Goal: Task Accomplishment & Management: Manage account settings

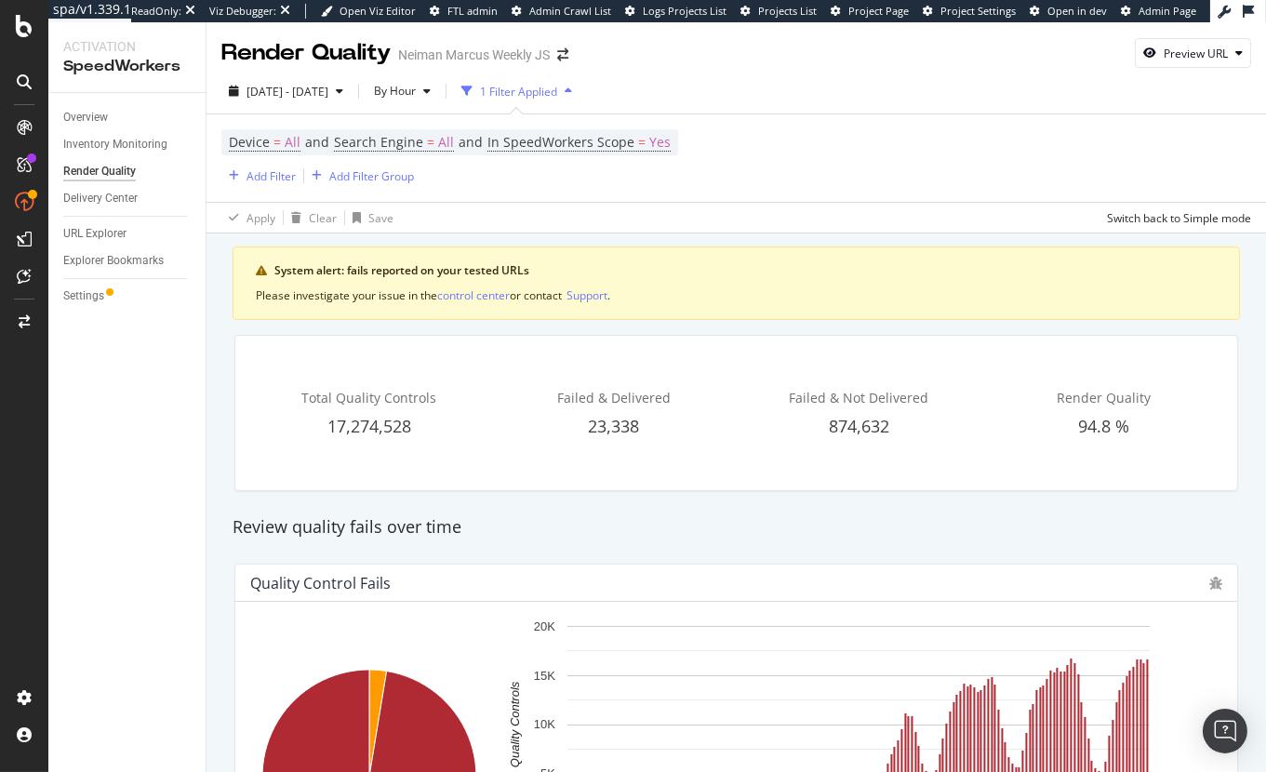
scroll to position [351, 0]
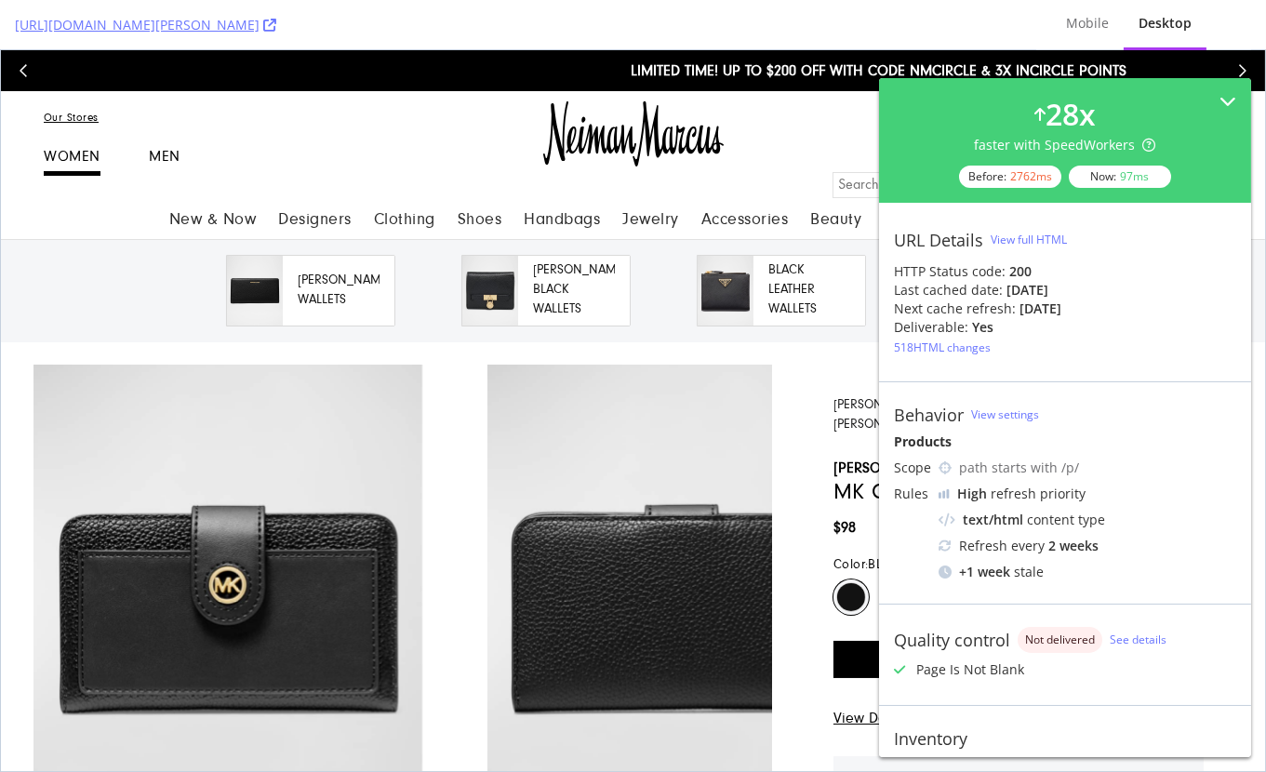
scroll to position [175, 0]
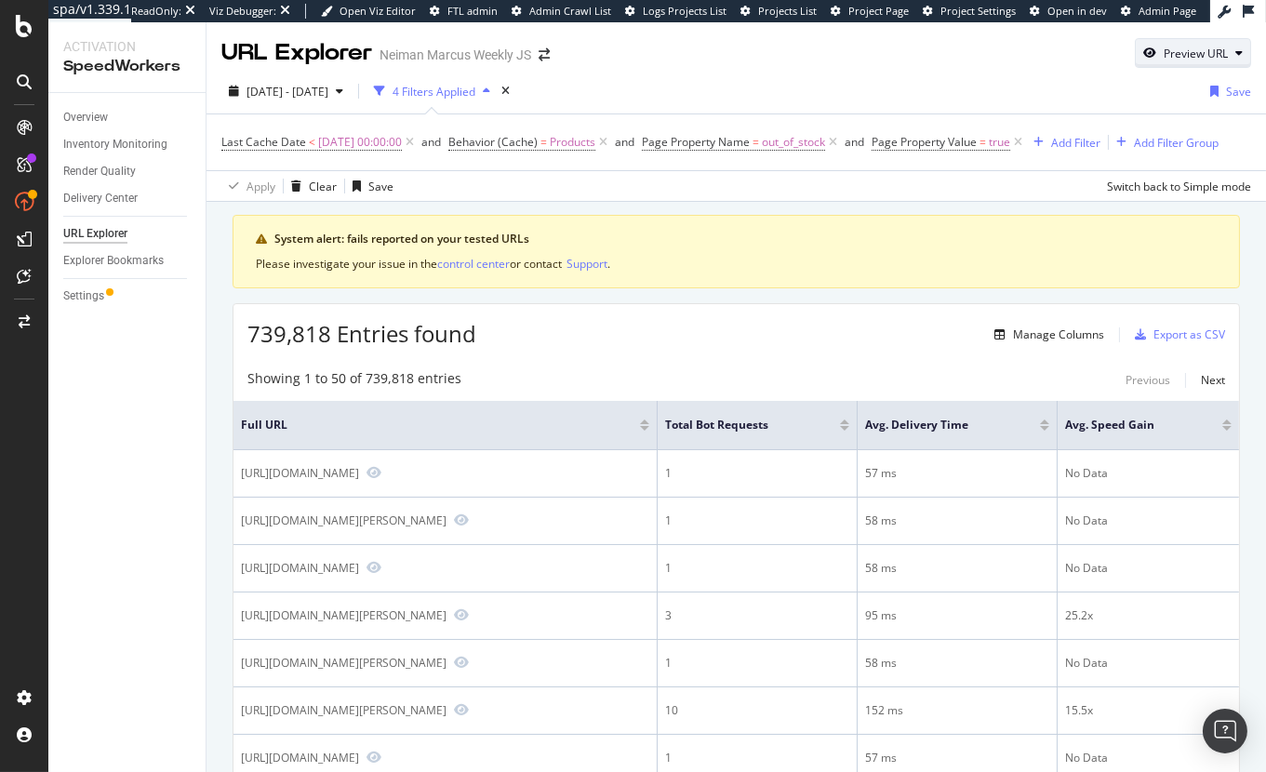
click at [1231, 51] on div "button" at bounding box center [1239, 52] width 22 height 11
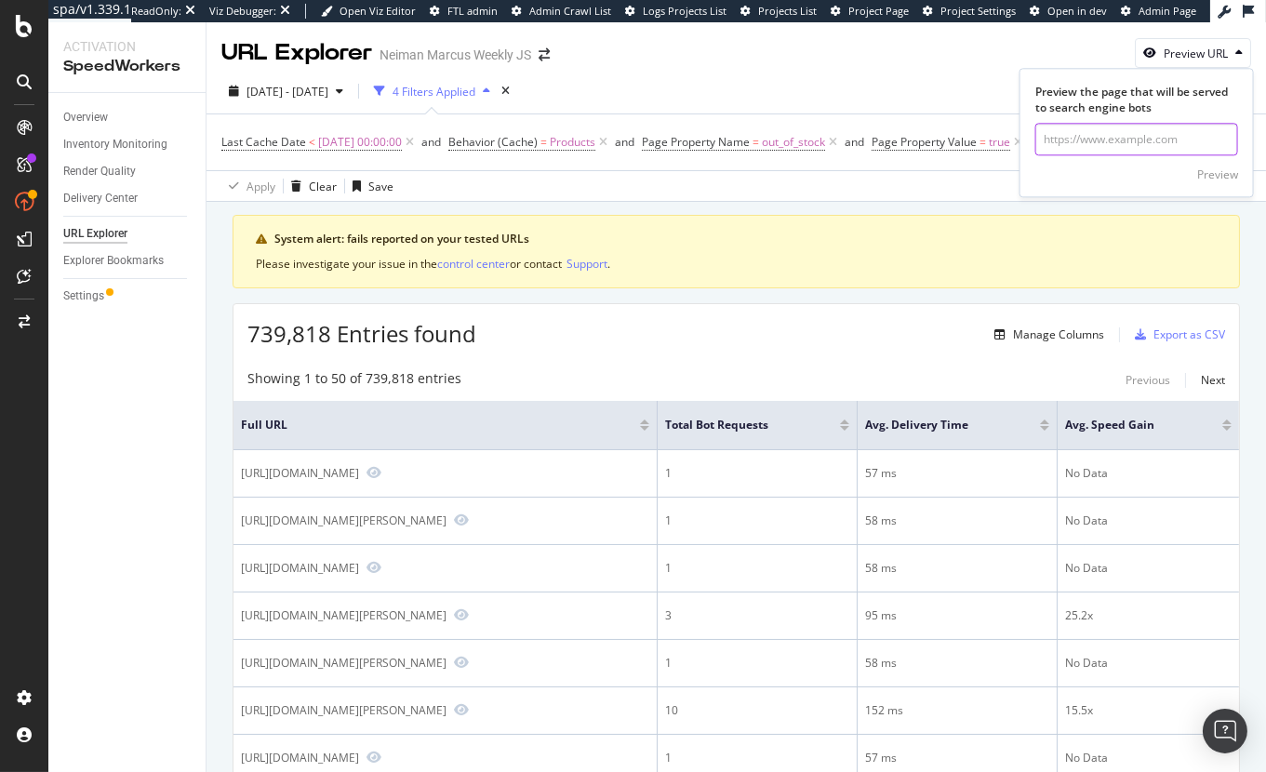
click at [1141, 140] on input "url" at bounding box center [1136, 140] width 203 height 33
paste input "https://www.neimanmarcus.com/p/a-l-c-hugh-check-mock-neck-top-prod281300071?chi…"
type input "https://www.neimanmarcus.com/p/a-l-c-hugh-check-mock-neck-top-prod281300071?chi…"
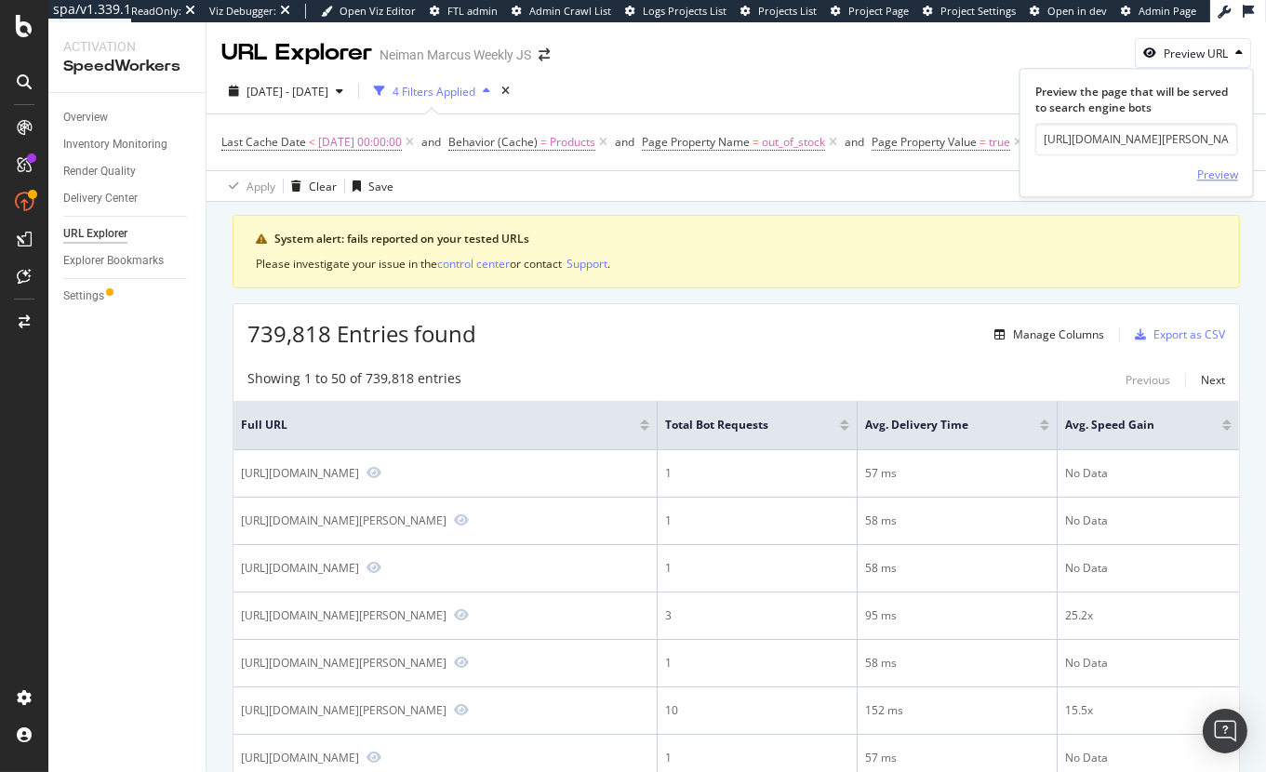
click at [1198, 165] on div "Preview" at bounding box center [1217, 175] width 41 height 28
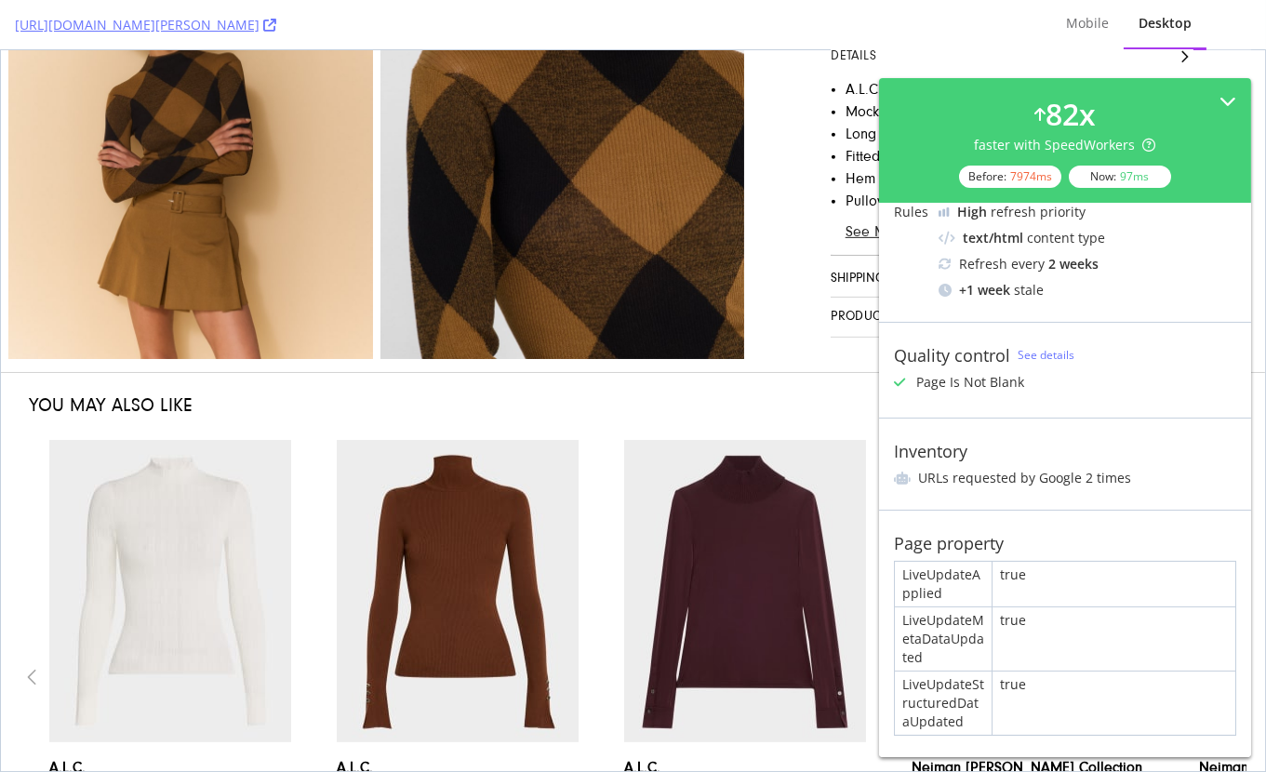
scroll to position [1430, 0]
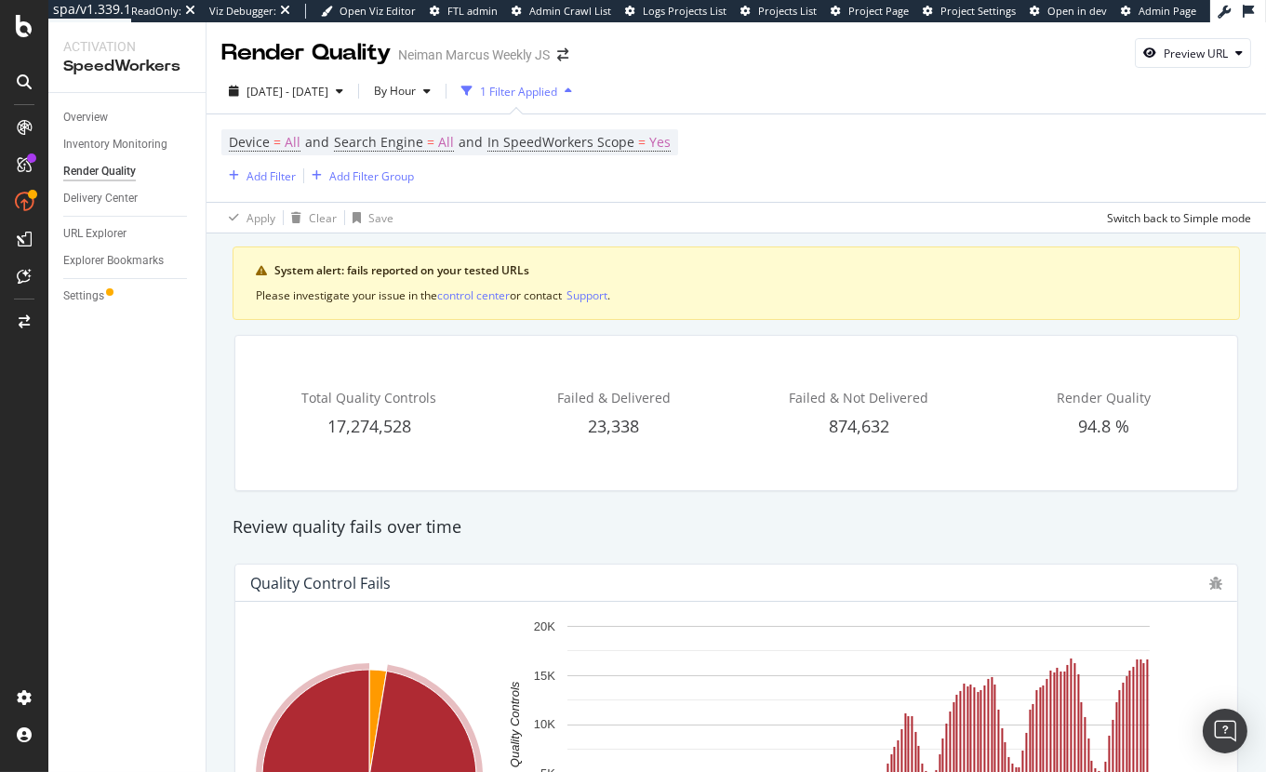
scroll to position [351, 0]
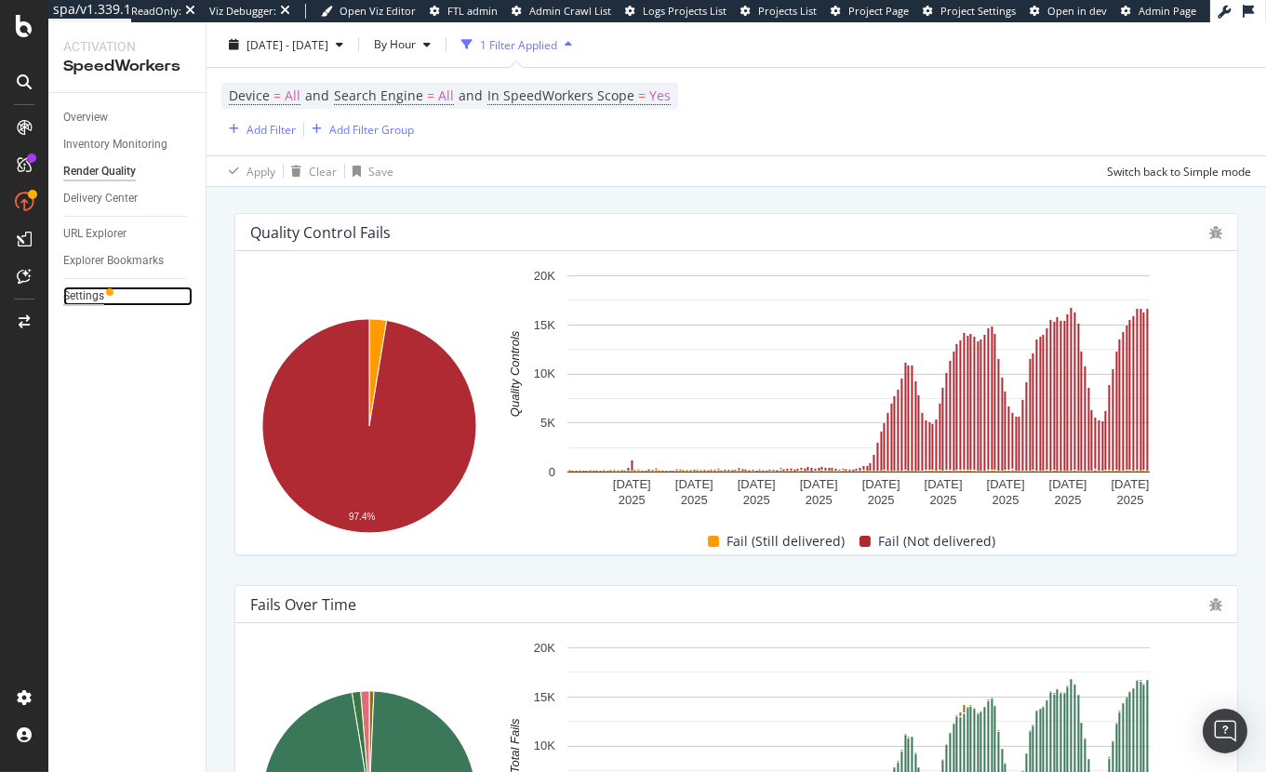
click at [93, 294] on div "Settings" at bounding box center [83, 297] width 41 height 20
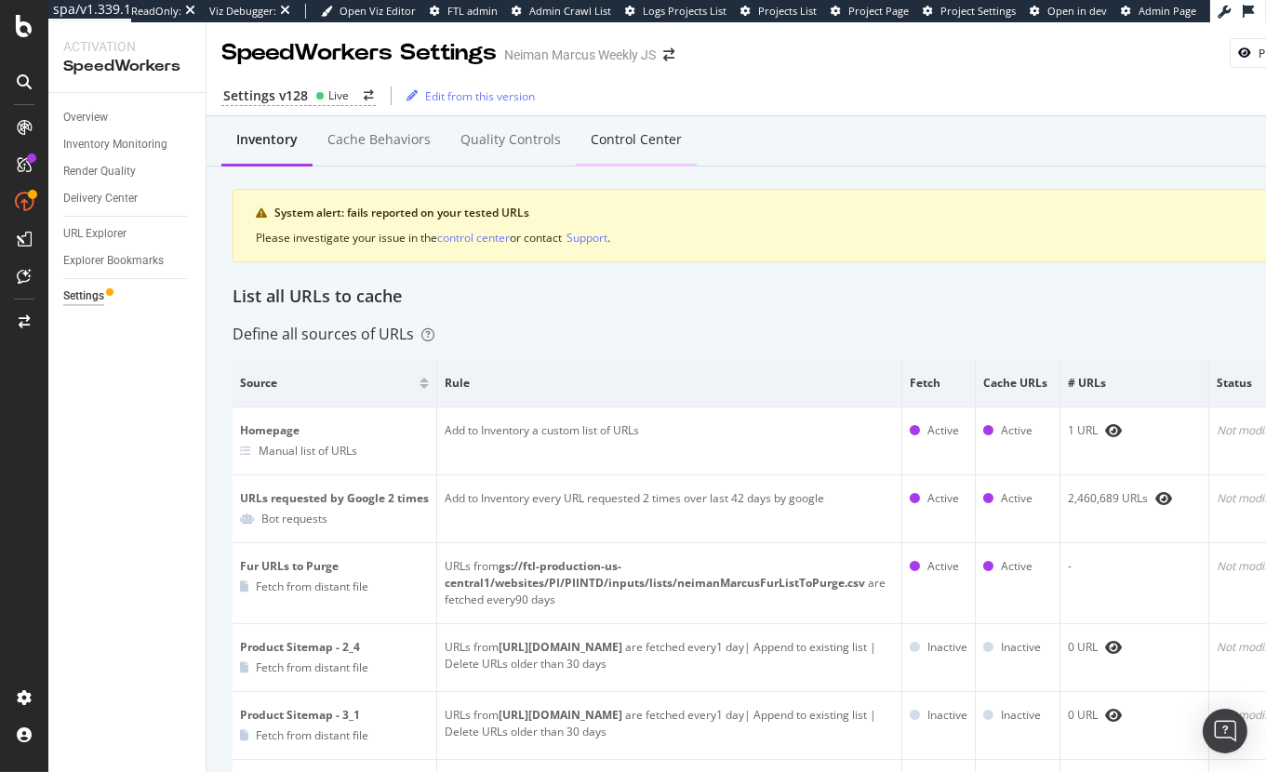
click at [659, 137] on div "Control Center" at bounding box center [636, 139] width 91 height 19
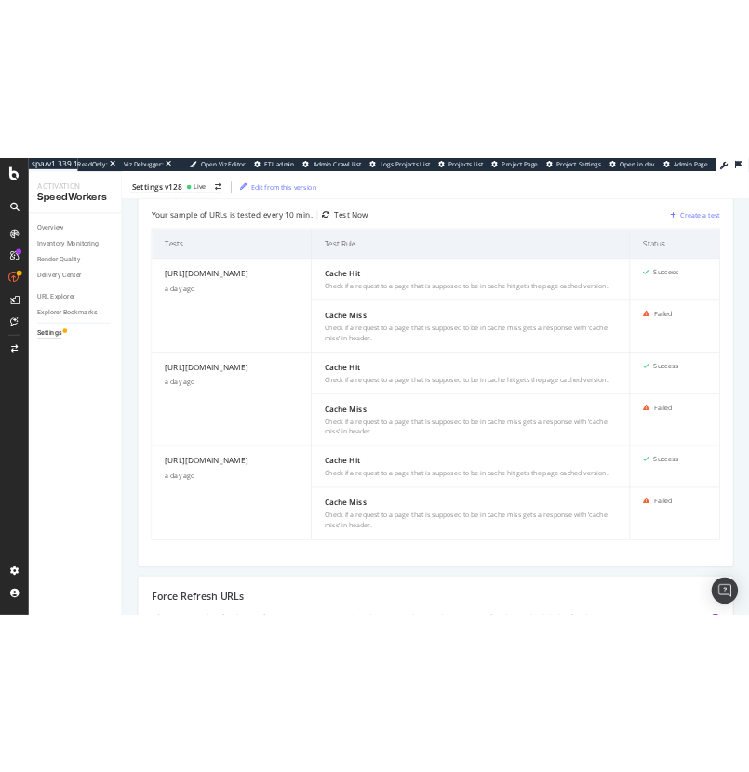
scroll to position [837, 0]
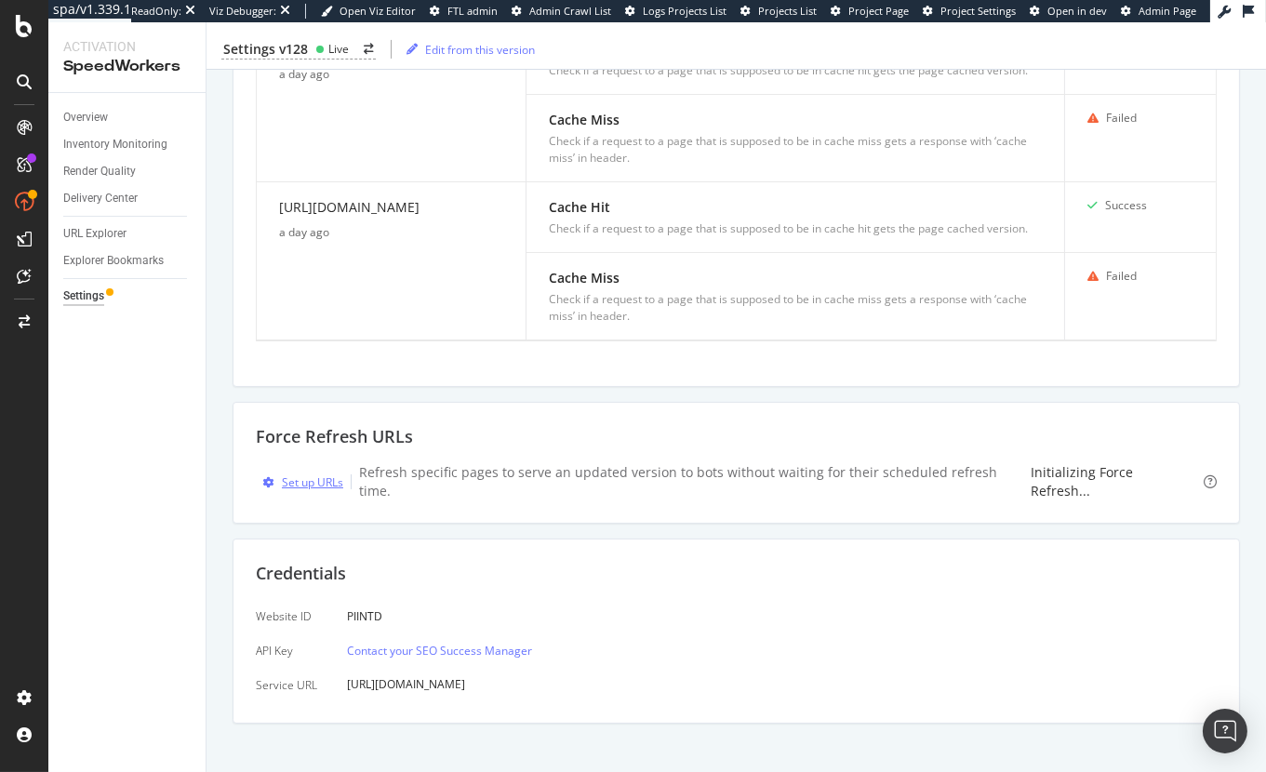
click at [300, 474] on div "Set up URLs" at bounding box center [312, 482] width 61 height 16
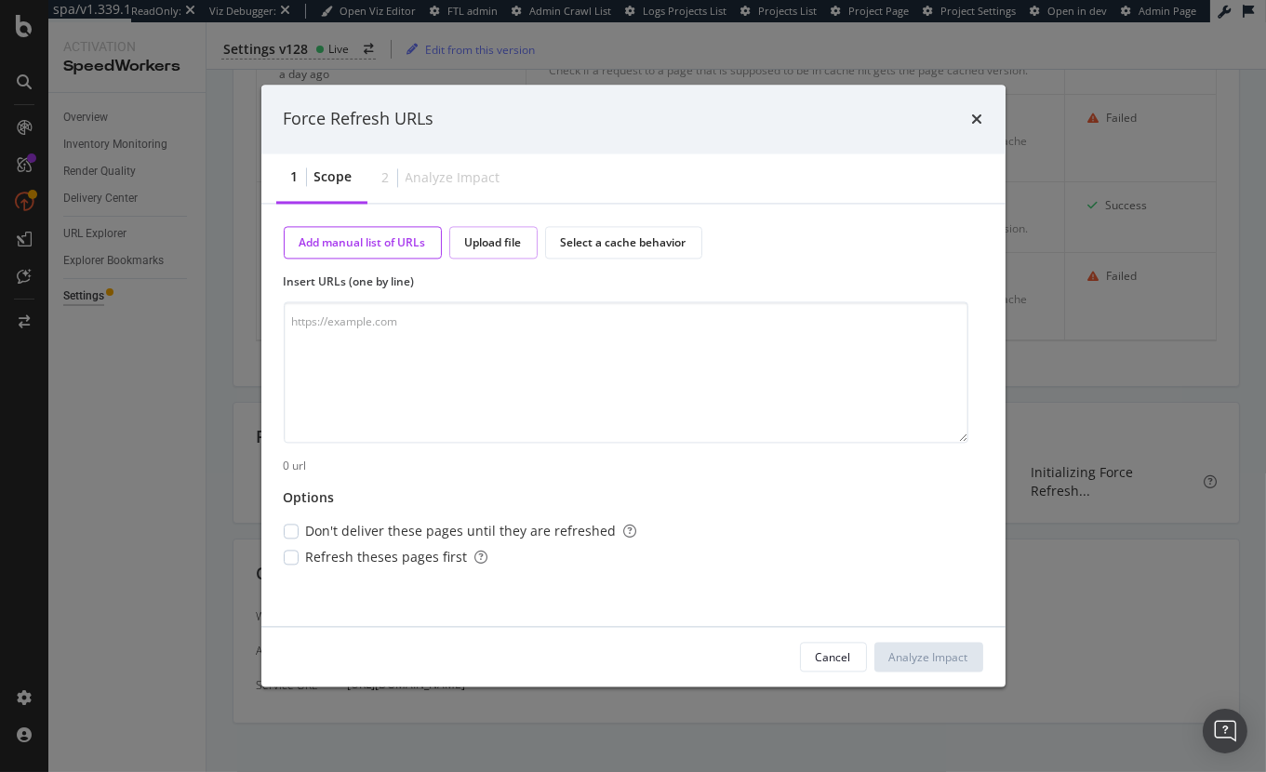
click at [502, 241] on div "Upload file" at bounding box center [493, 242] width 57 height 16
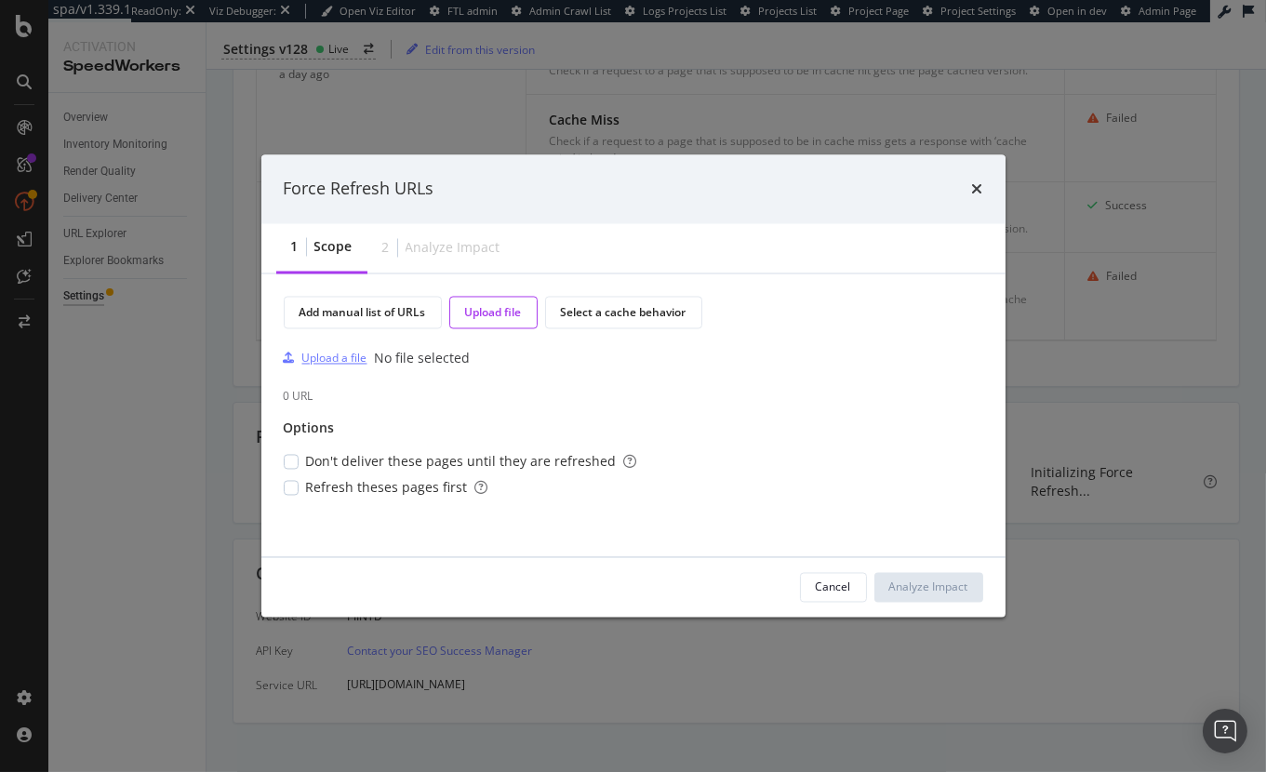
click at [308, 363] on div "Upload a file" at bounding box center [334, 359] width 65 height 16
click at [927, 584] on div "Analyze Impact" at bounding box center [928, 588] width 79 height 16
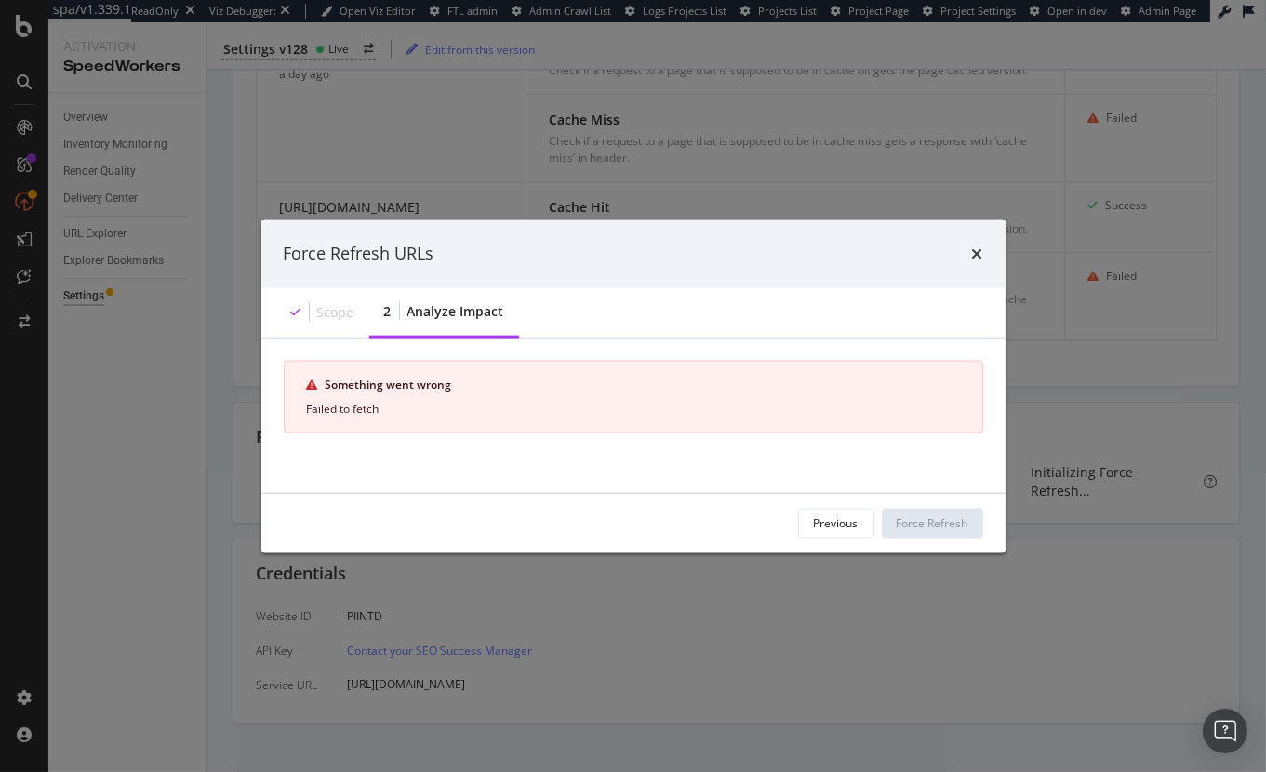
click at [1060, 583] on div "Force Refresh URLs Scope 2 Analyze Impact Something went wrong Failed to fetch …" at bounding box center [633, 386] width 1266 height 772
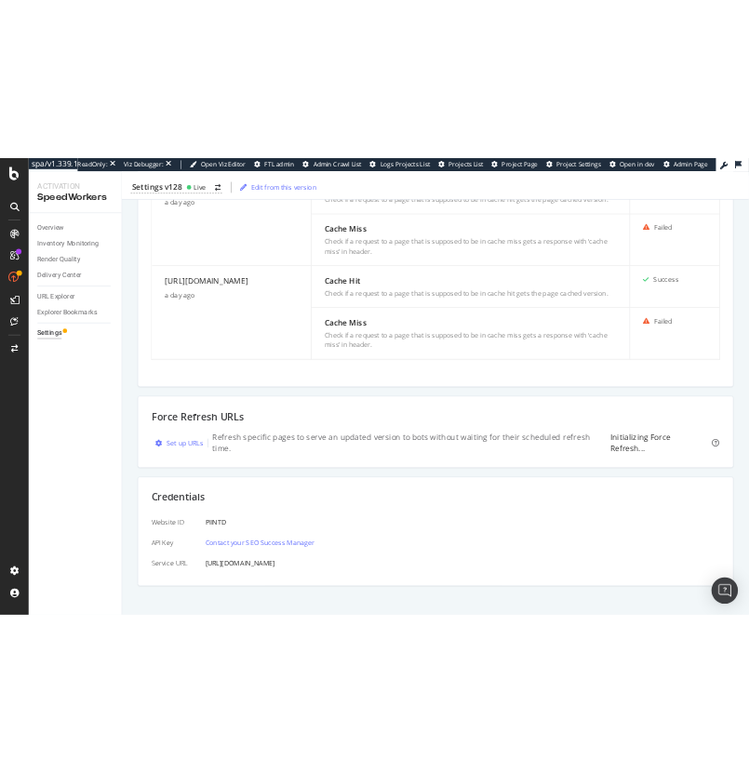
scroll to position [856, 0]
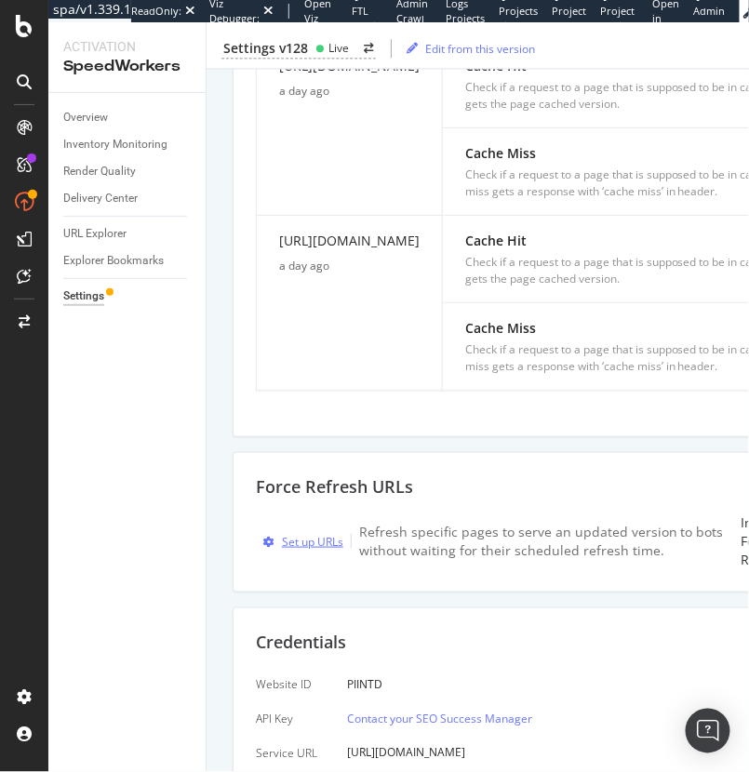
click at [311, 550] on div "Set up URLs" at bounding box center [312, 542] width 61 height 16
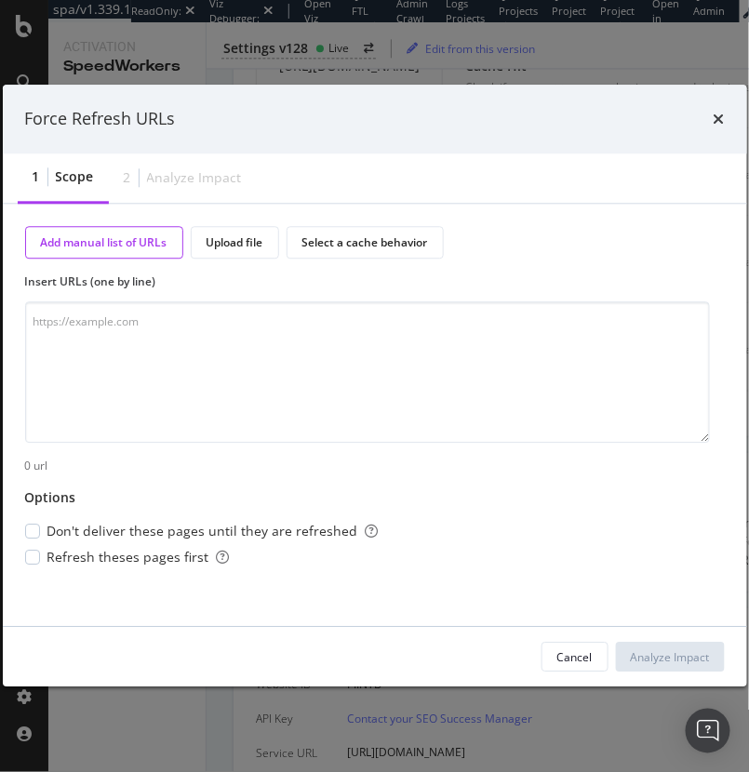
click at [250, 266] on div "Add manual list of URLs Upload file Select a cache behavior Insert URLs (one by…" at bounding box center [375, 396] width 700 height 340
click at [246, 245] on div "Upload file" at bounding box center [235, 242] width 57 height 16
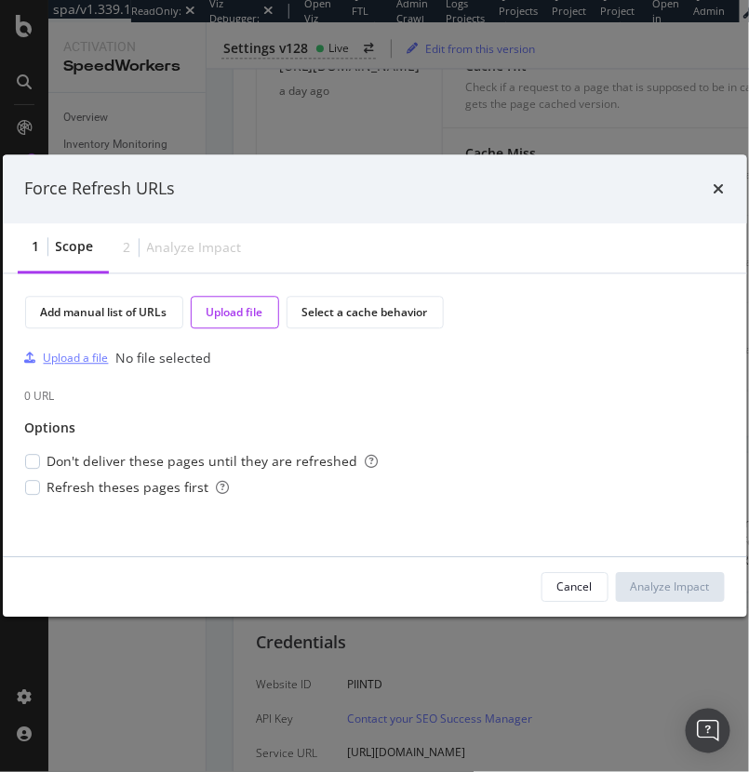
click at [75, 361] on div "Upload a file" at bounding box center [76, 359] width 65 height 16
click at [681, 584] on div "Analyze Impact" at bounding box center [670, 588] width 79 height 16
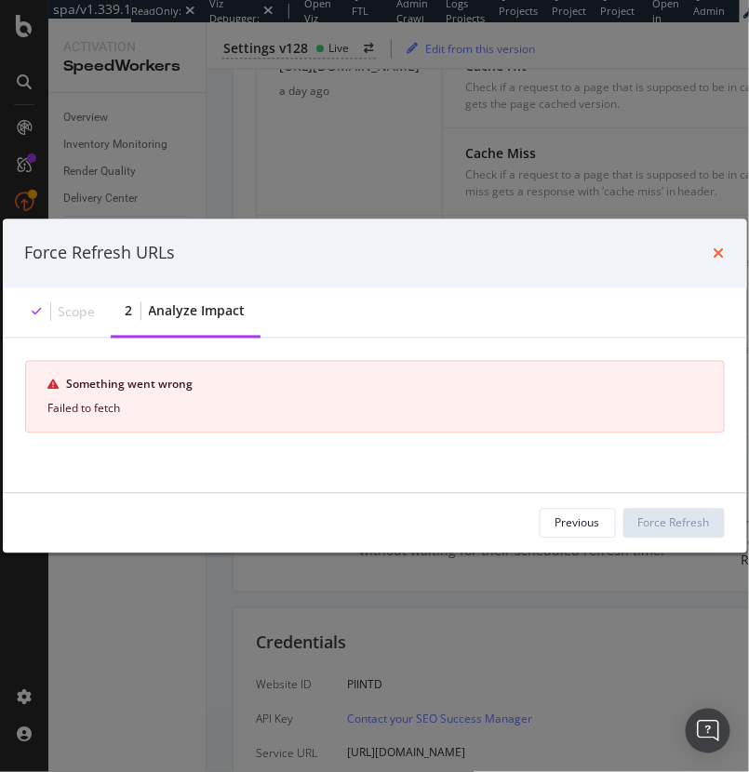
click at [722, 246] on icon "times" at bounding box center [719, 253] width 11 height 15
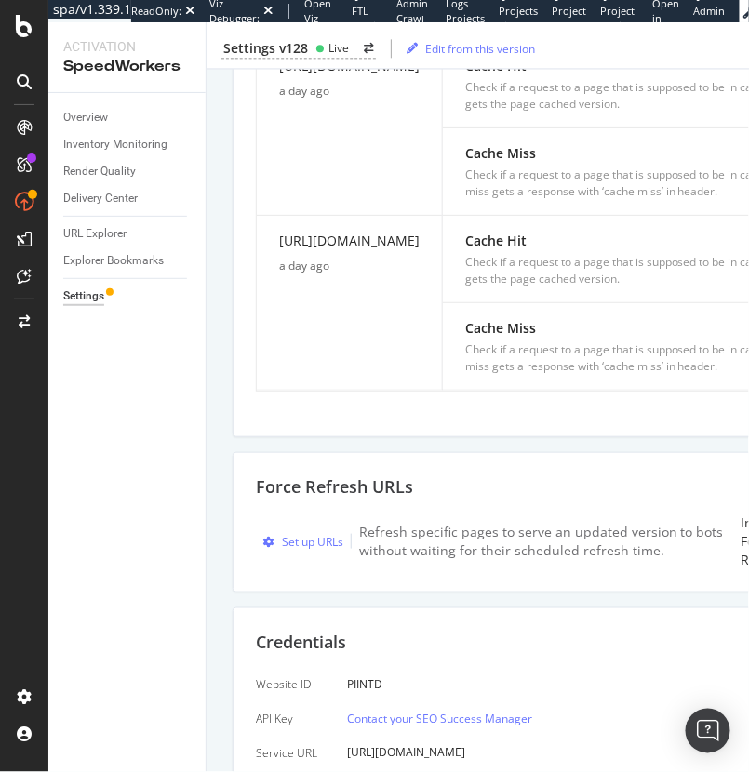
click at [567, 631] on div "Control delivery service Delivery is enabled Cached pages are delivered to sear…" at bounding box center [557, 111] width 648 height 1364
click at [317, 550] on div "Set up URLs" at bounding box center [312, 542] width 61 height 16
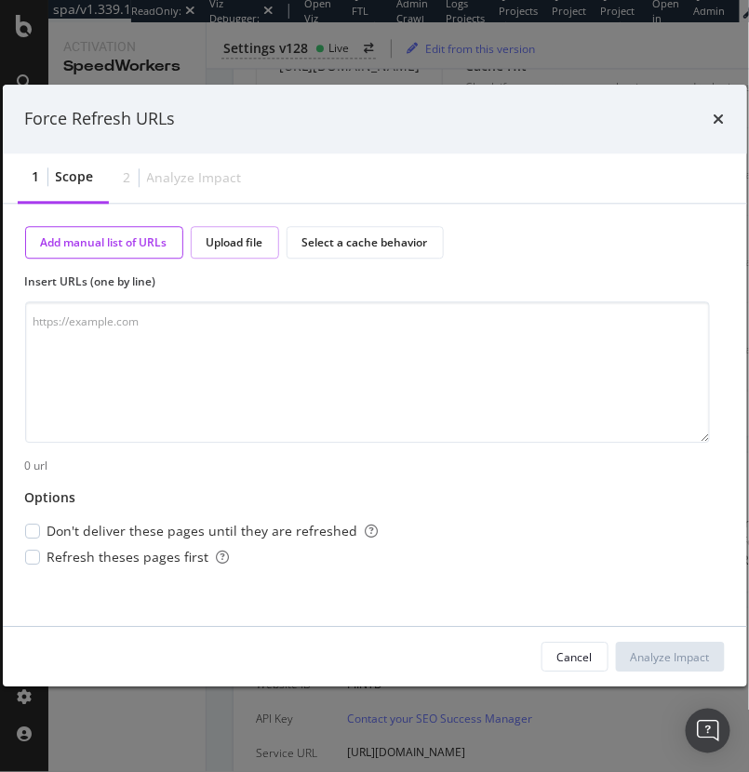
click at [244, 248] on div "Upload file" at bounding box center [235, 242] width 57 height 16
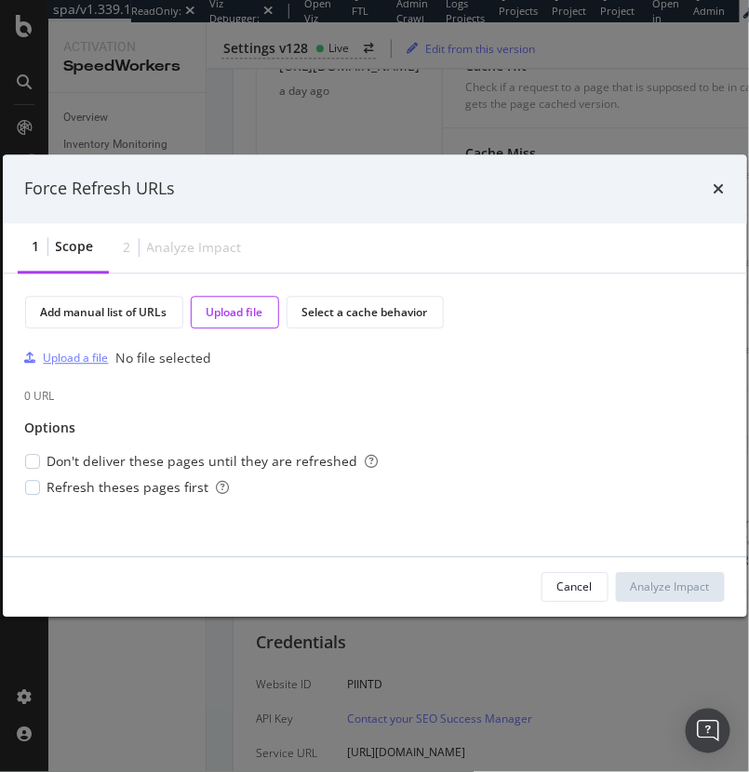
click at [92, 354] on div "Upload a file" at bounding box center [76, 359] width 65 height 16
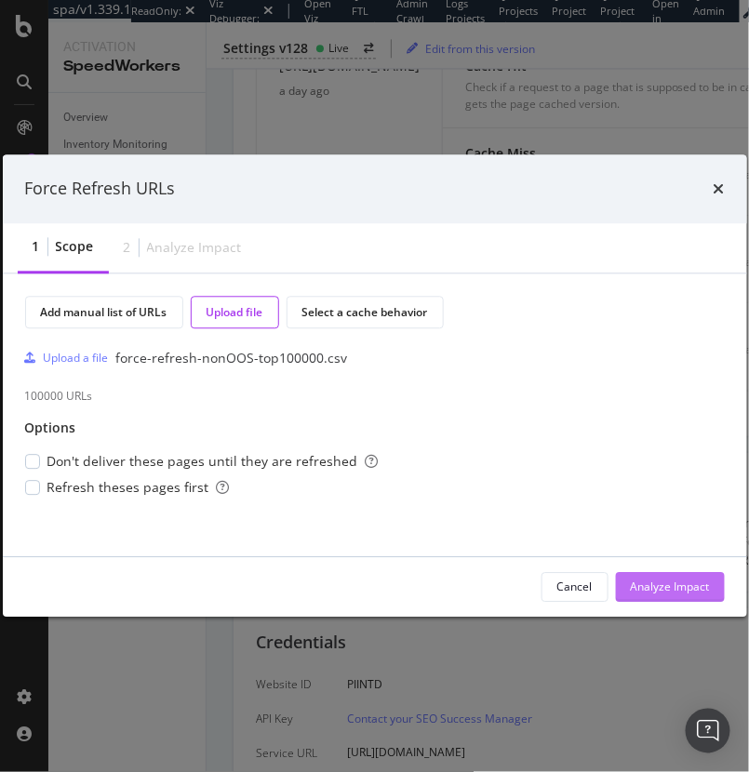
click at [656, 581] on div "Analyze Impact" at bounding box center [670, 588] width 79 height 16
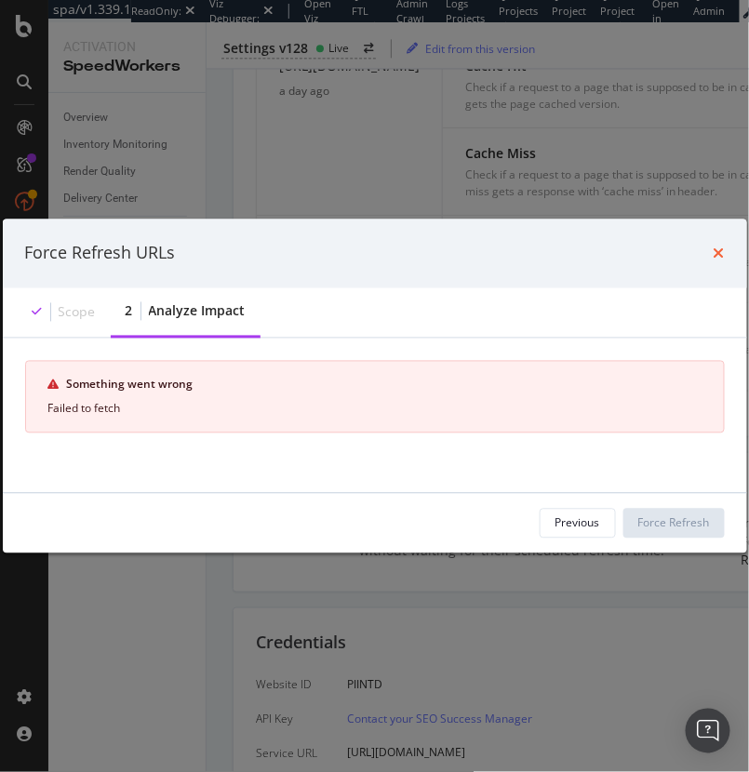
click at [721, 249] on icon "times" at bounding box center [719, 253] width 11 height 15
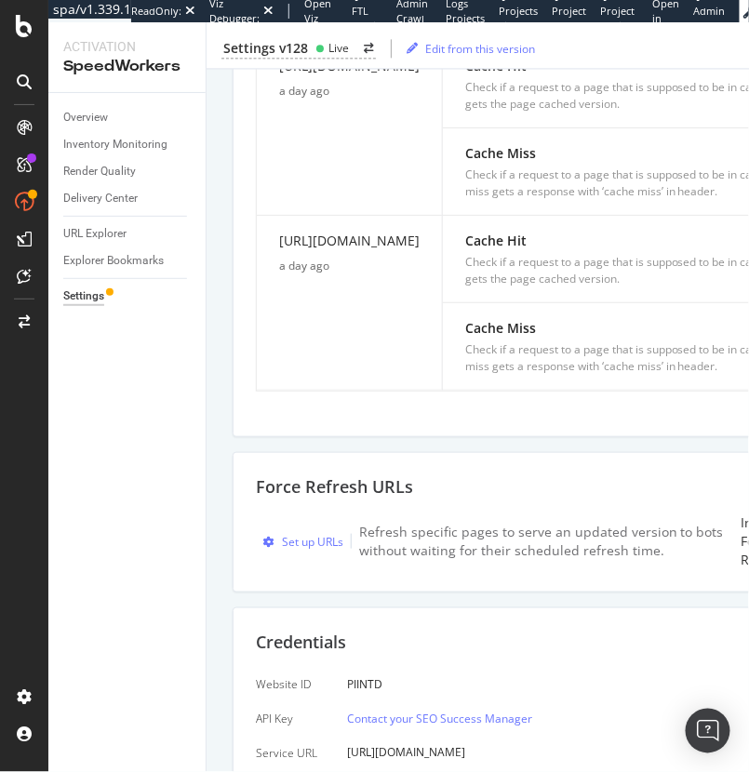
click at [324, 560] on div "Set up URLs Refresh specific pages to serve an updated version to bots without …" at bounding box center [499, 541] width 486 height 37
click at [328, 550] on div "Set up URLs" at bounding box center [312, 542] width 61 height 16
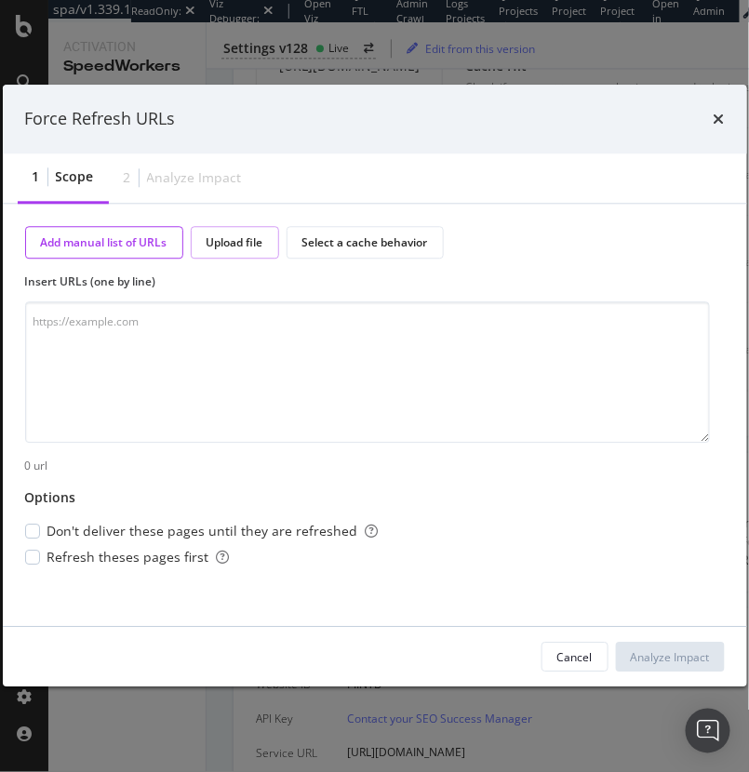
click at [260, 252] on div "Upload file" at bounding box center [235, 242] width 88 height 33
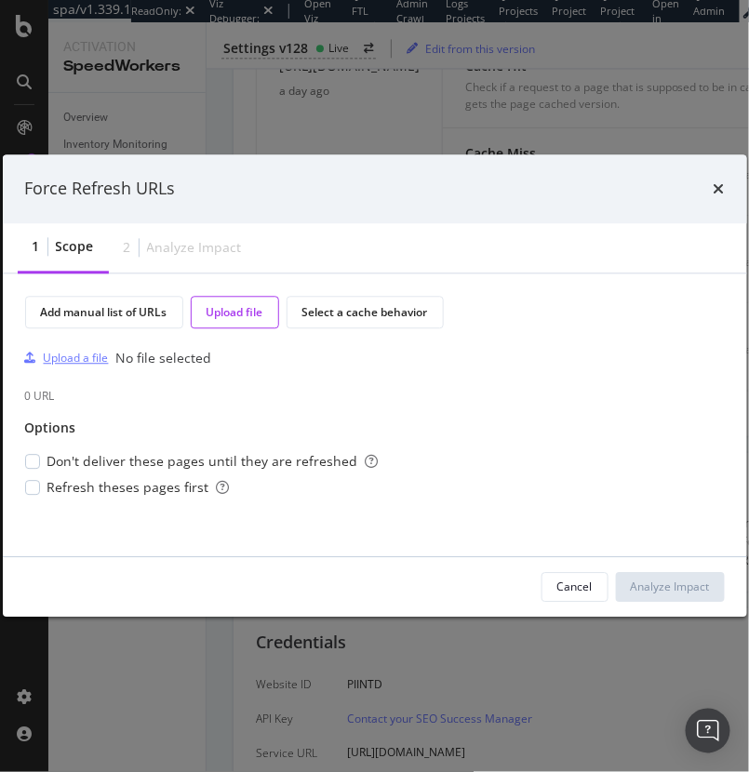
click at [83, 363] on div "Upload a file" at bounding box center [76, 359] width 65 height 16
click at [690, 589] on div "Analyze Impact" at bounding box center [670, 588] width 79 height 16
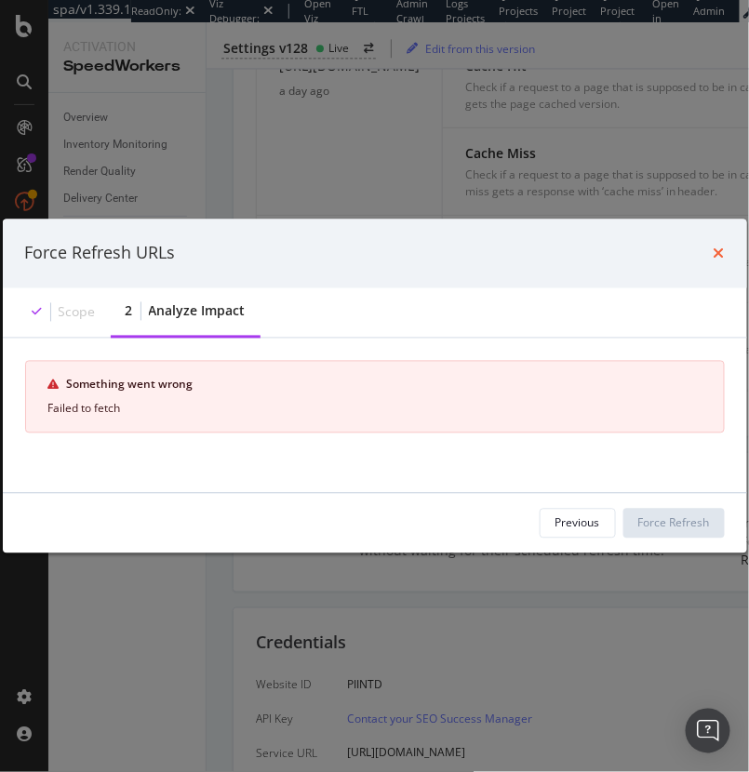
click at [720, 256] on icon "times" at bounding box center [719, 253] width 11 height 15
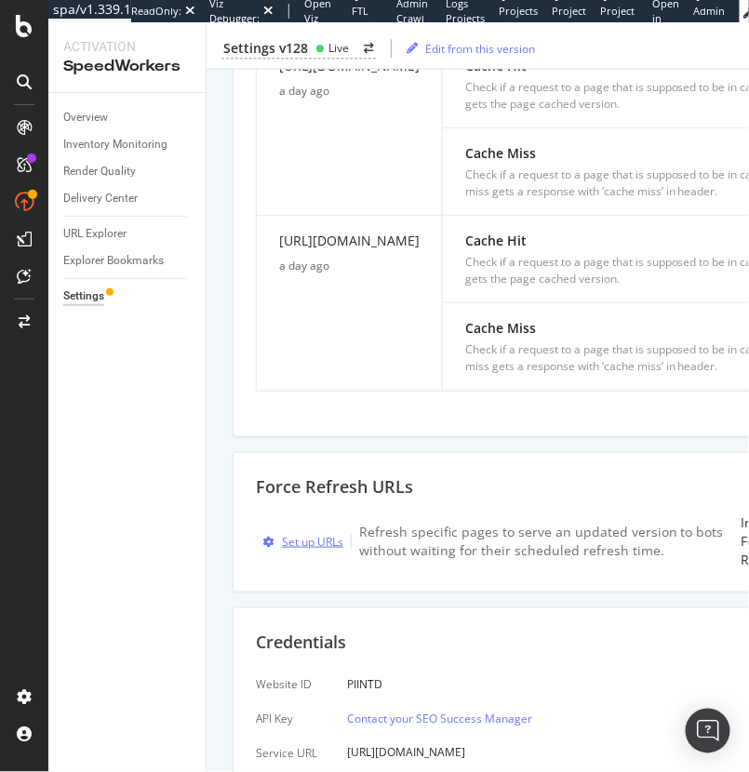
click at [323, 550] on div "Set up URLs" at bounding box center [312, 542] width 61 height 16
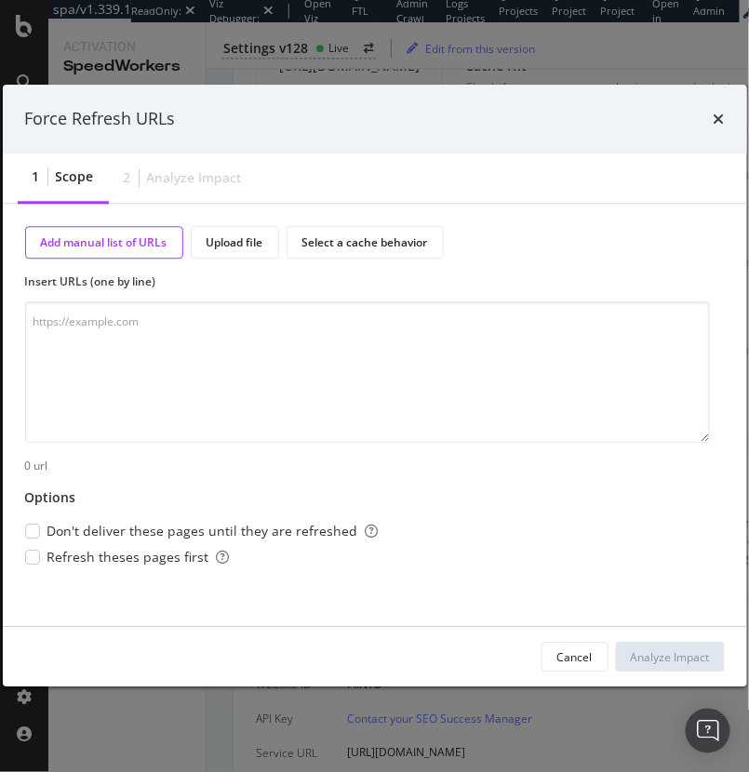
click at [712, 107] on div "Force Refresh URLs" at bounding box center [375, 119] width 700 height 24
click at [717, 119] on icon "times" at bounding box center [719, 119] width 11 height 15
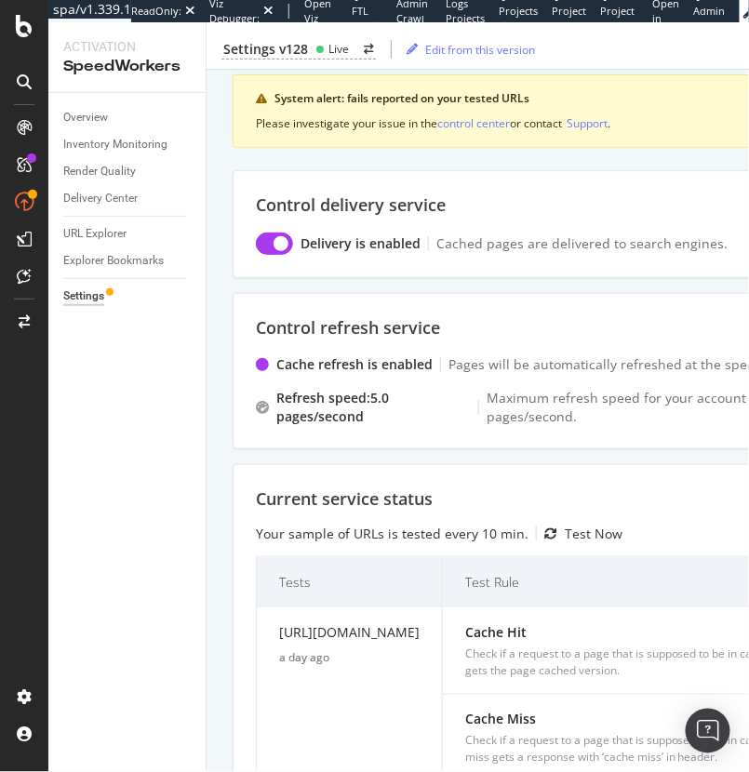
scroll to position [0, 0]
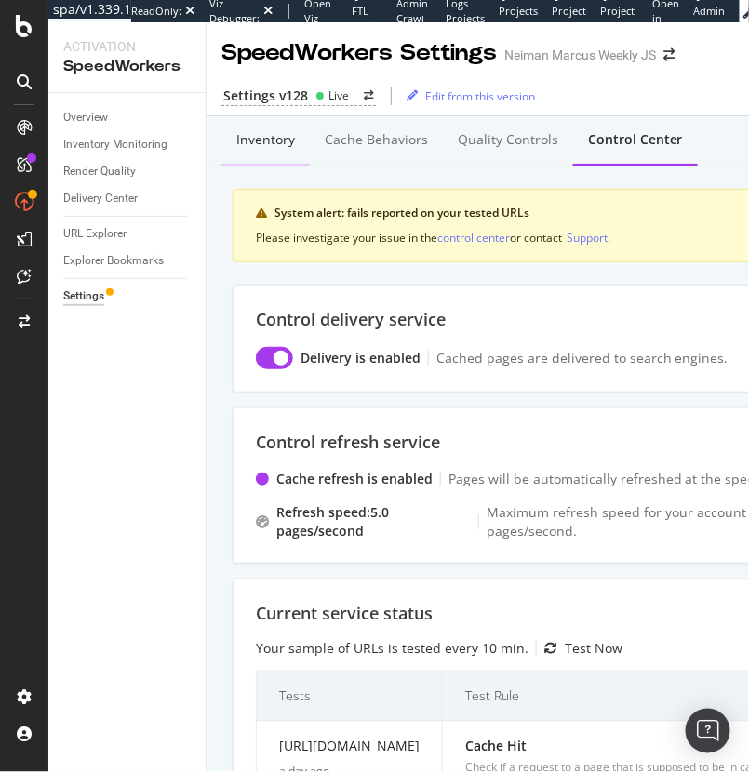
click at [270, 140] on div "Inventory" at bounding box center [265, 139] width 59 height 19
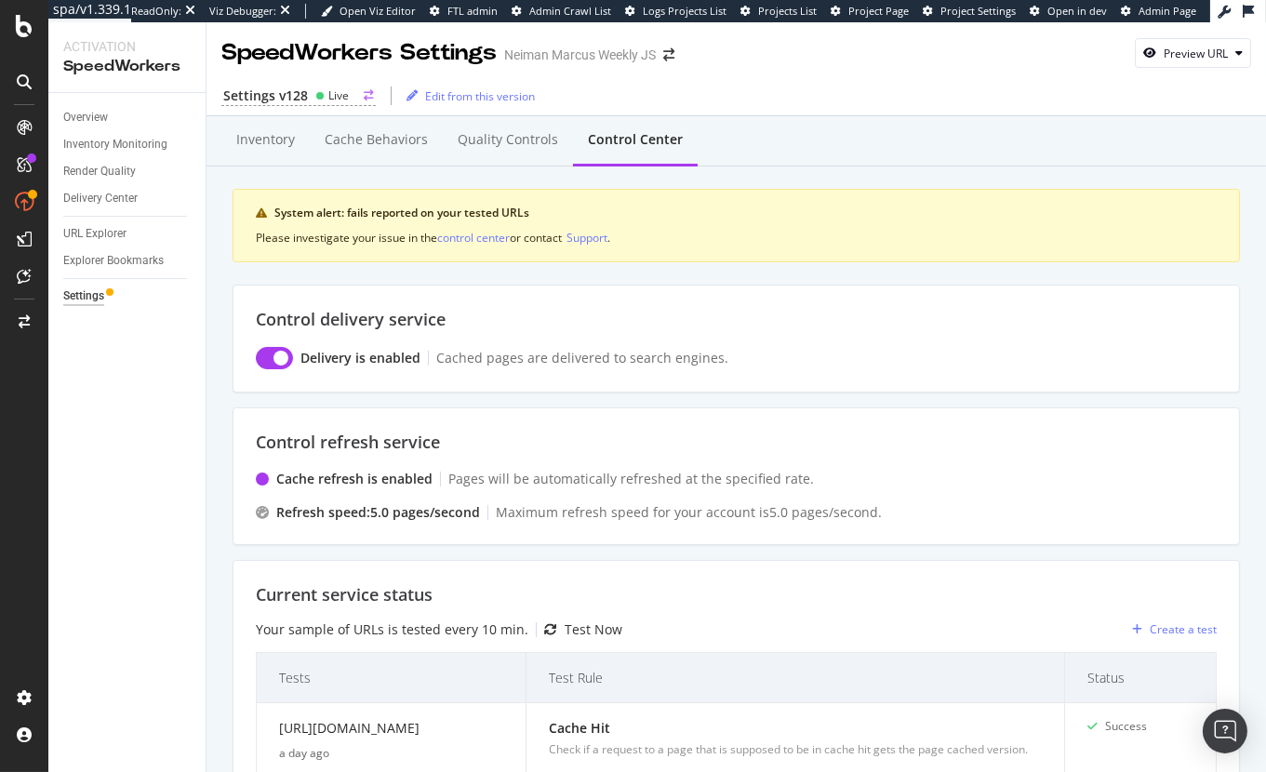
click at [347, 92] on div "Settings v128 Live" at bounding box center [298, 97] width 154 height 20
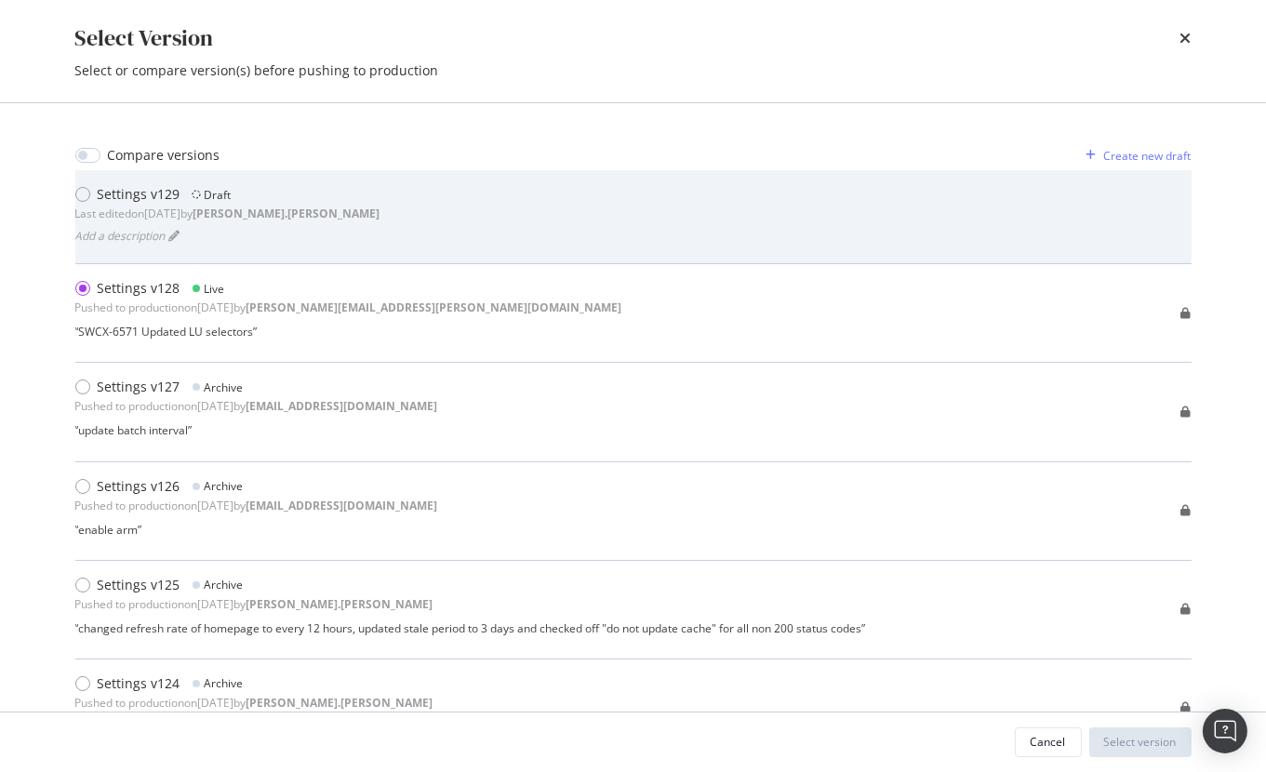
click at [308, 215] on b "heidi.noonan" at bounding box center [286, 214] width 187 height 16
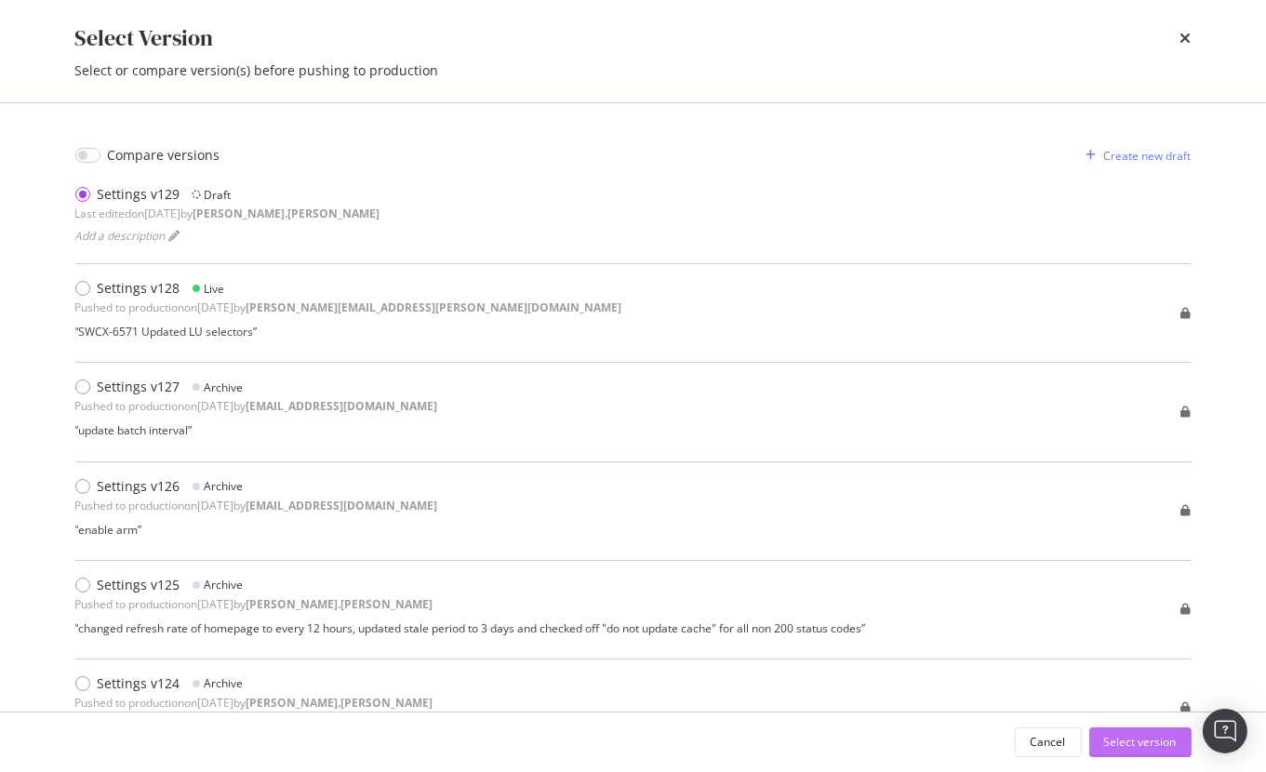
click at [1147, 742] on div "Select version" at bounding box center [1140, 742] width 73 height 16
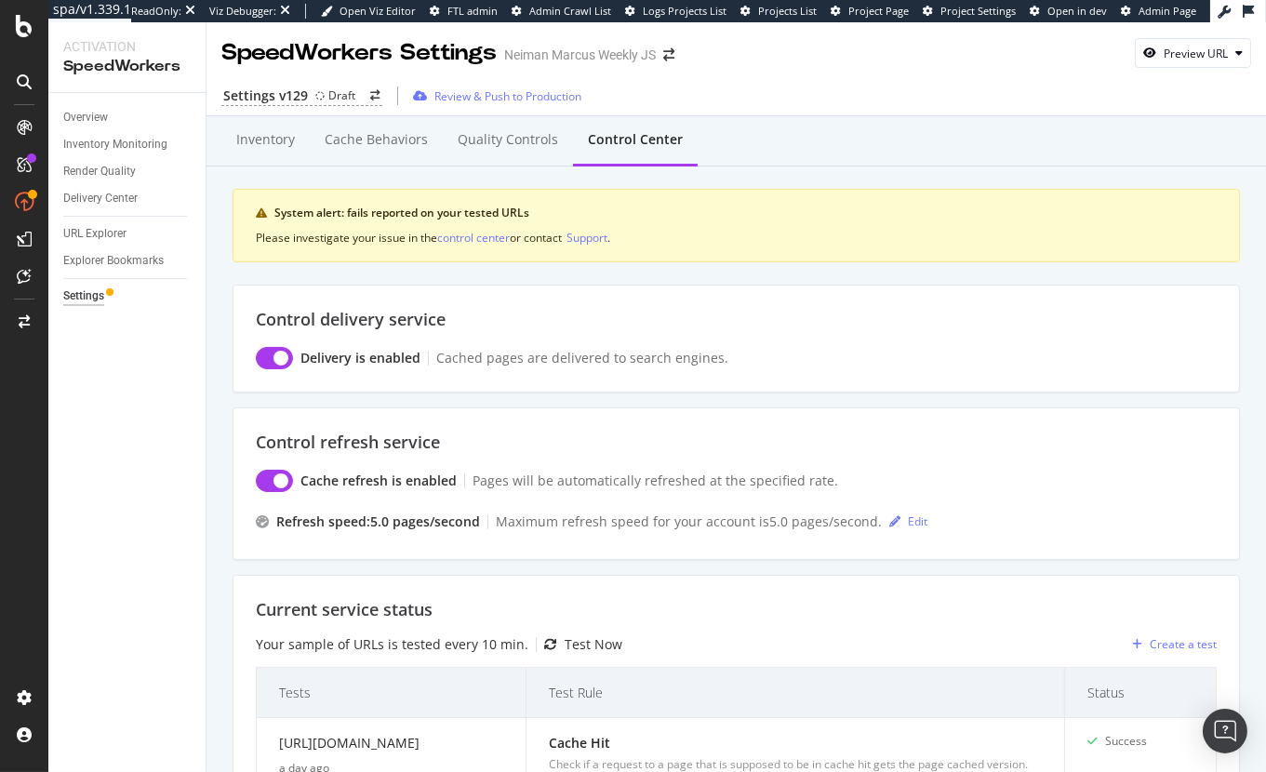
scroll to position [41, 0]
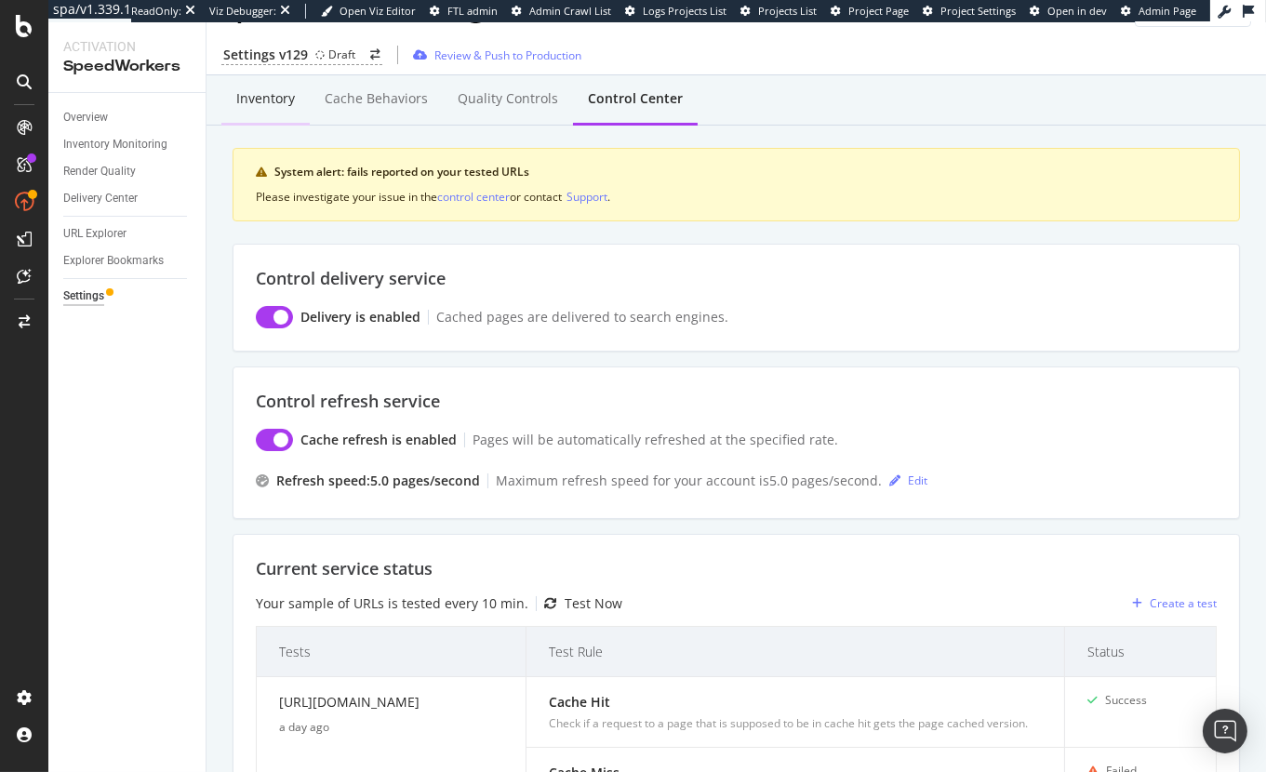
click at [269, 79] on div "Inventory" at bounding box center [265, 99] width 88 height 51
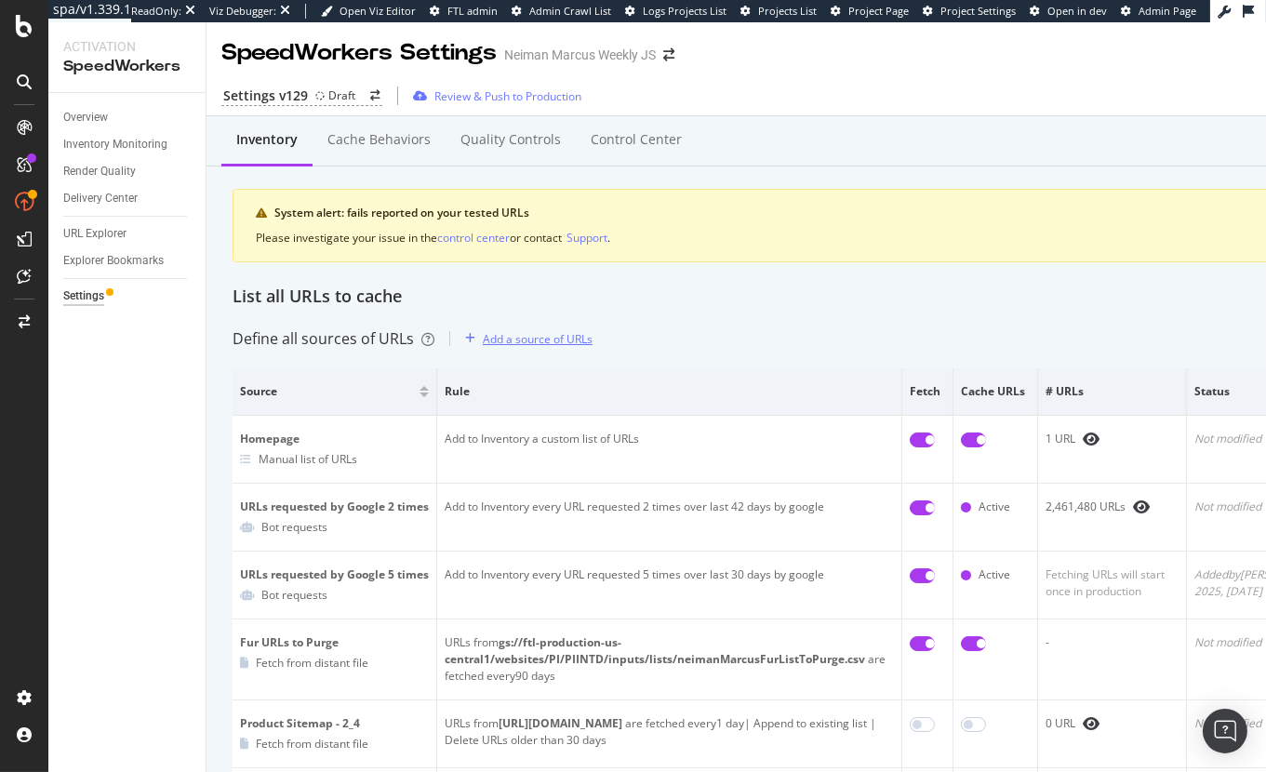
click at [511, 329] on div "Add a source of URLs" at bounding box center [525, 339] width 135 height 28
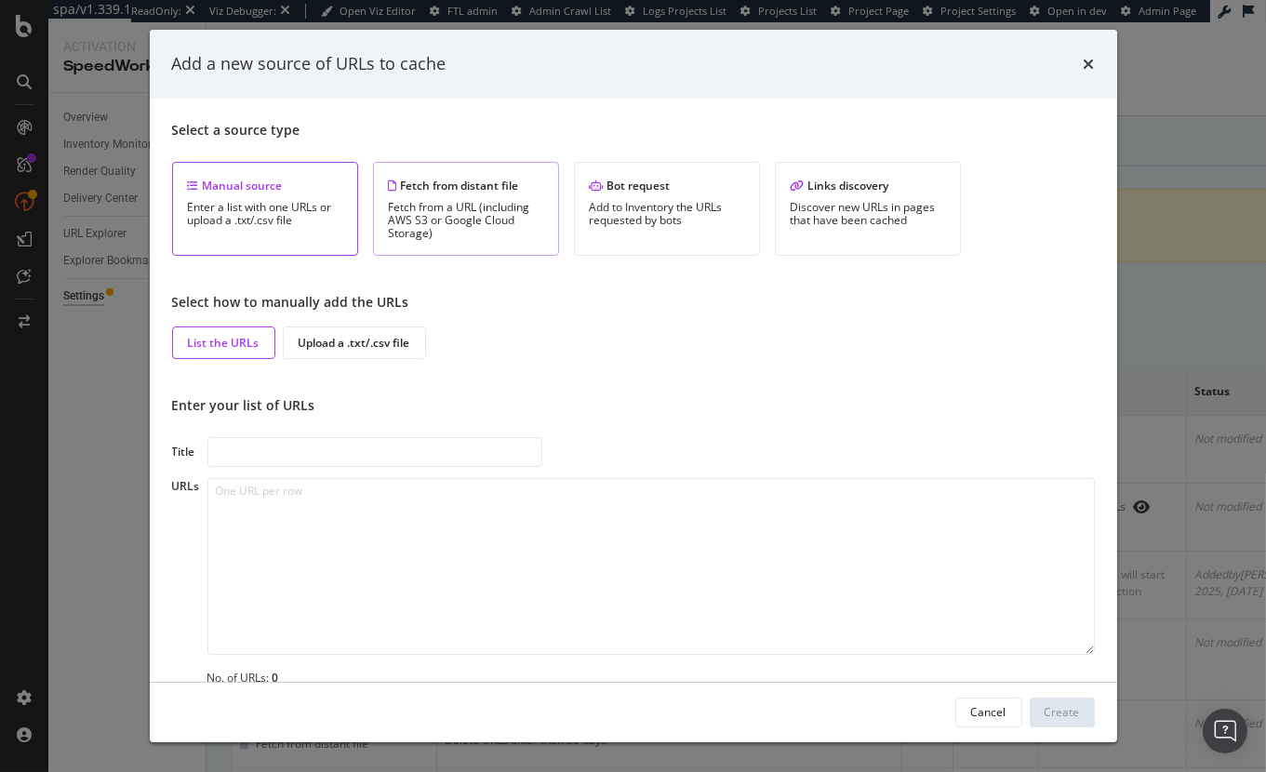
click at [479, 233] on div "Fetch from a URL (including AWS S3 or Google Cloud Storage)" at bounding box center [466, 220] width 154 height 39
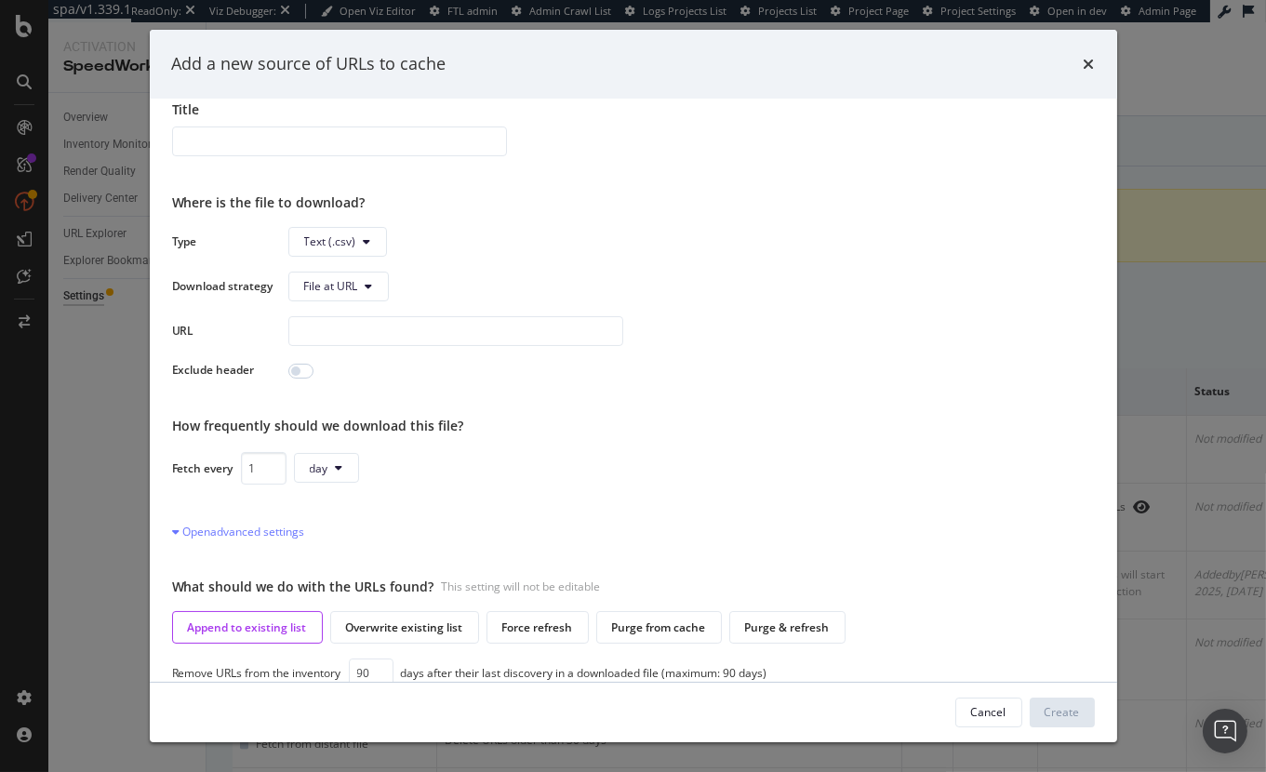
scroll to position [65, 0]
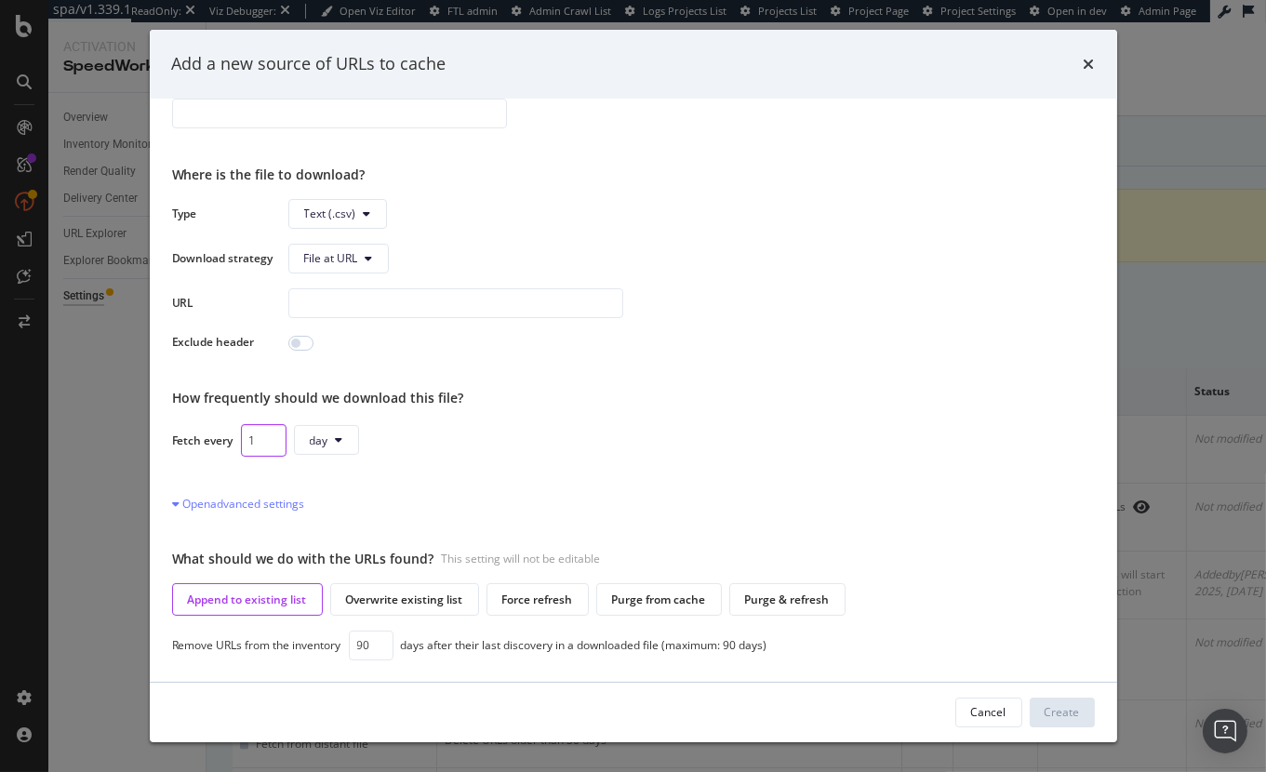
click at [261, 450] on input "1" at bounding box center [264, 440] width 46 height 33
click at [1095, 67] on div "Add a new source of URLs to cache" at bounding box center [633, 64] width 967 height 69
click at [1094, 67] on div "Add a new source of URLs to cache" at bounding box center [633, 64] width 967 height 69
click at [1089, 63] on icon "times" at bounding box center [1089, 64] width 11 height 15
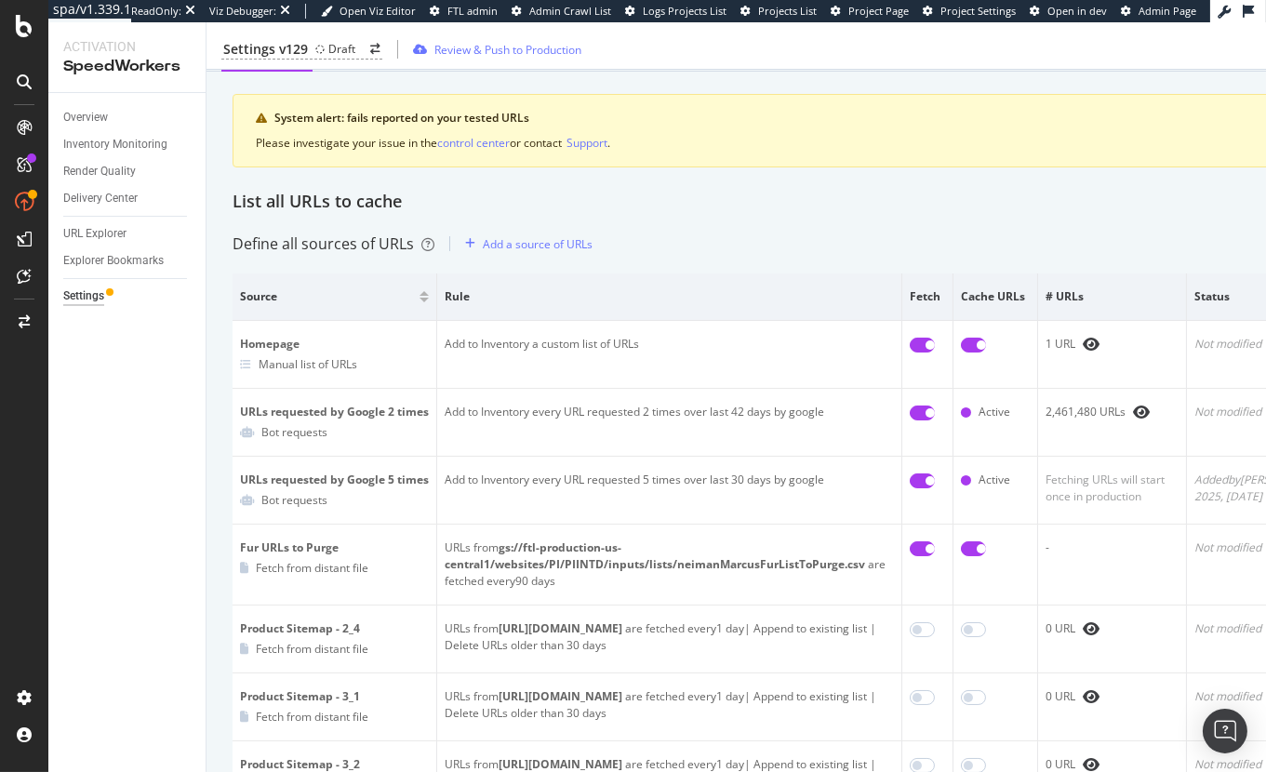
scroll to position [0, 0]
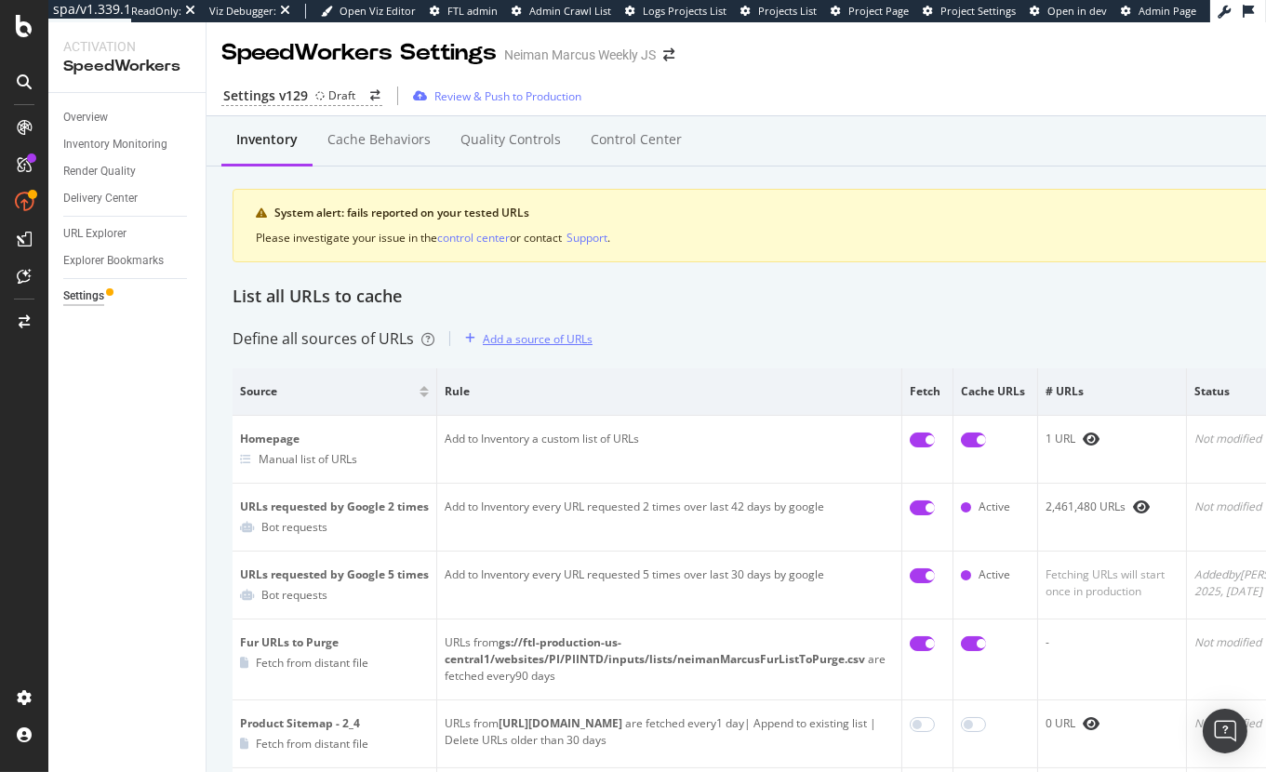
click at [568, 338] on div "Add a source of URLs" at bounding box center [538, 339] width 110 height 16
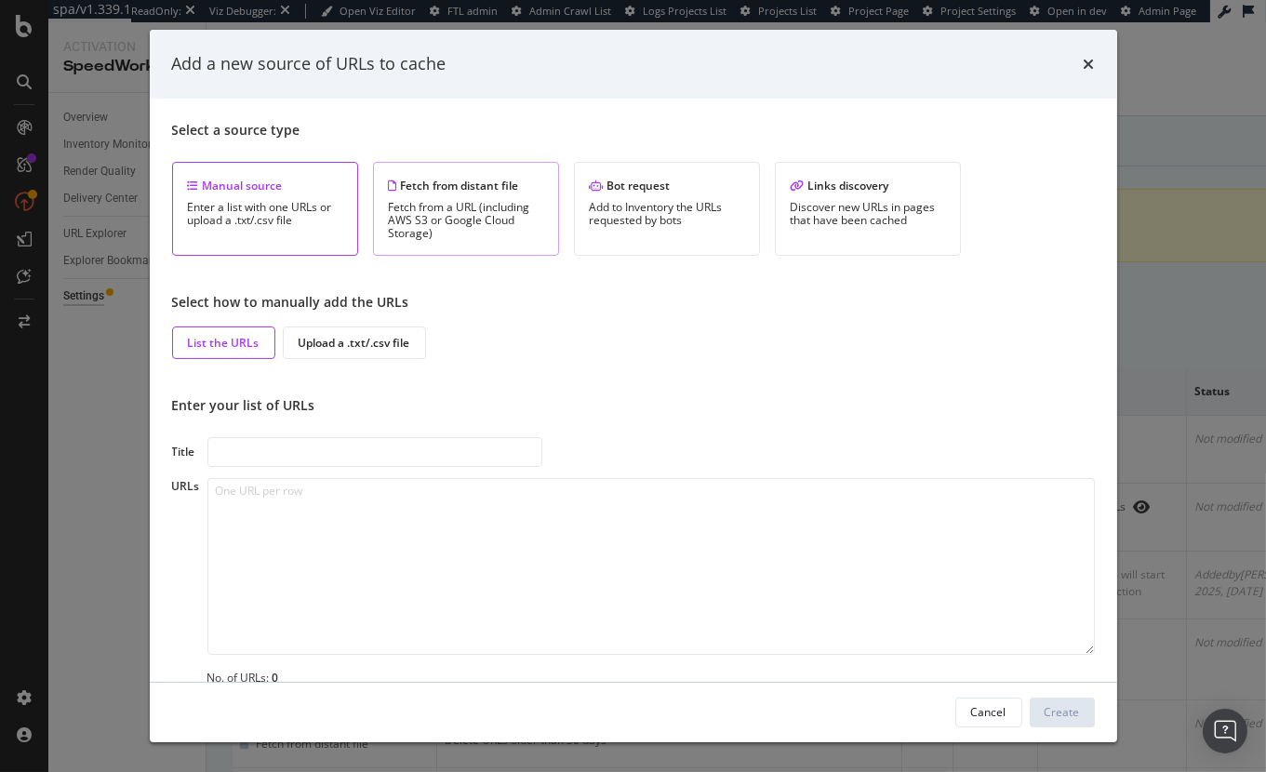
click at [504, 223] on div "Fetch from a URL (including AWS S3 or Google Cloud Storage)" at bounding box center [466, 220] width 154 height 39
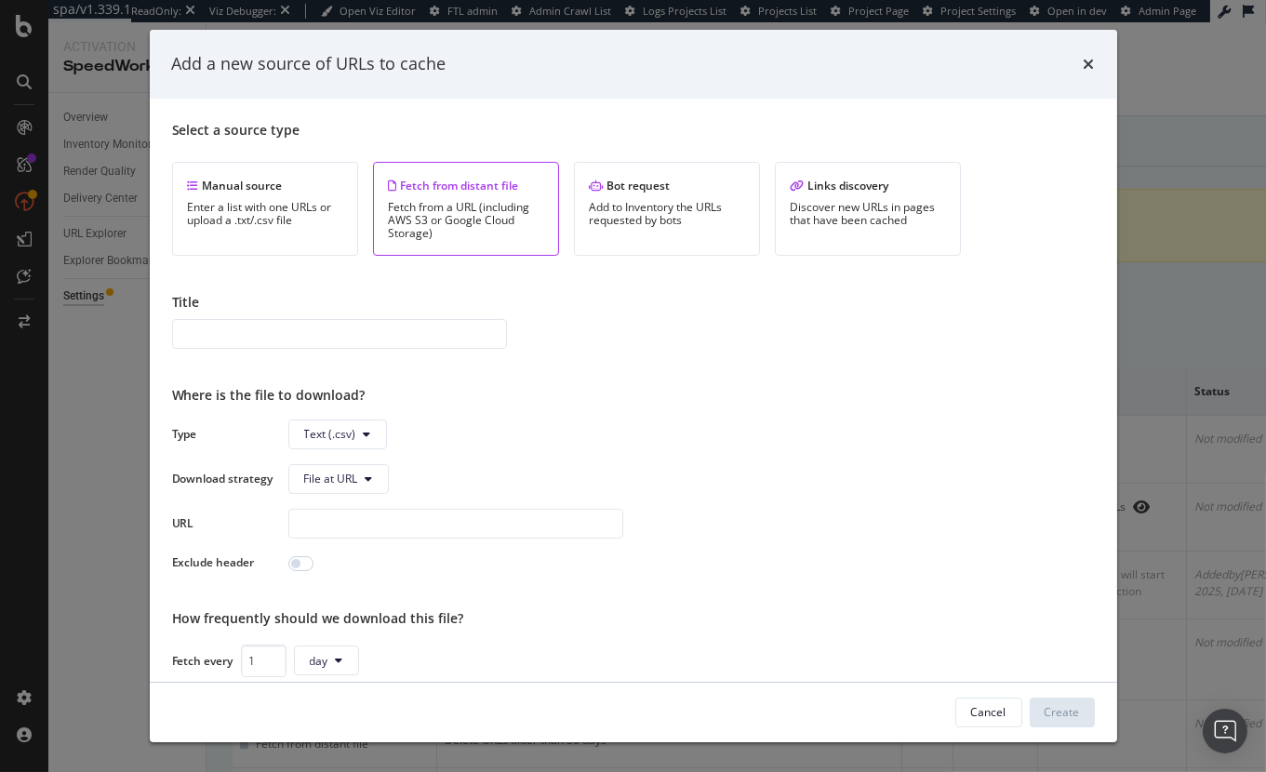
scroll to position [59, 0]
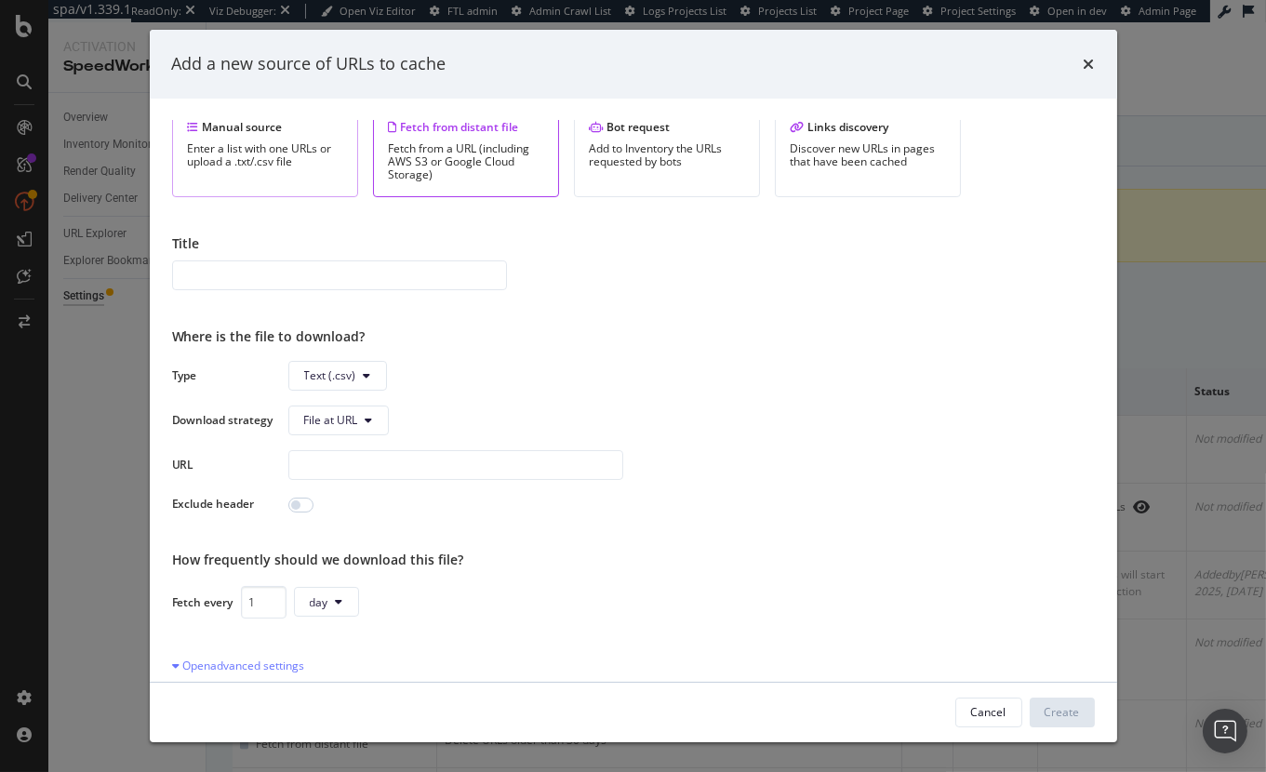
click at [324, 175] on div "Manual source Enter a list with one URLs or upload a .txt/.csv file" at bounding box center [265, 150] width 186 height 94
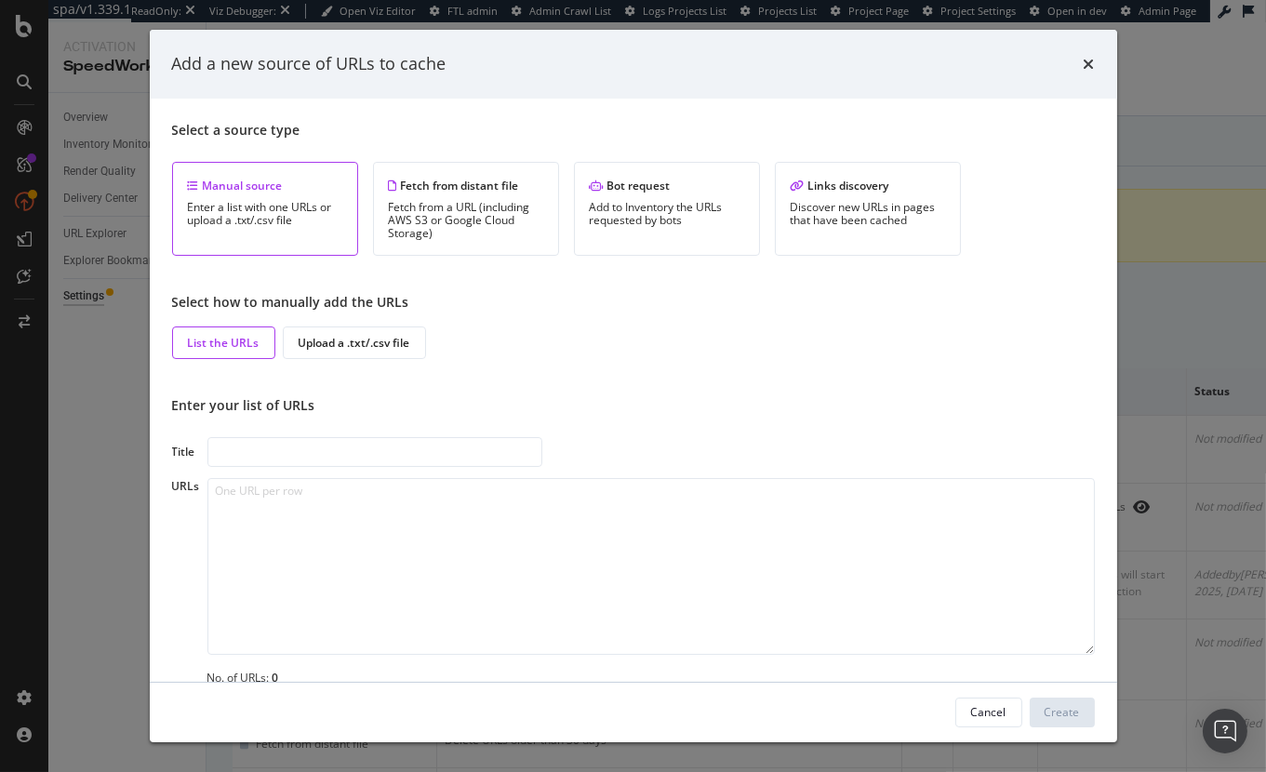
scroll to position [25, 0]
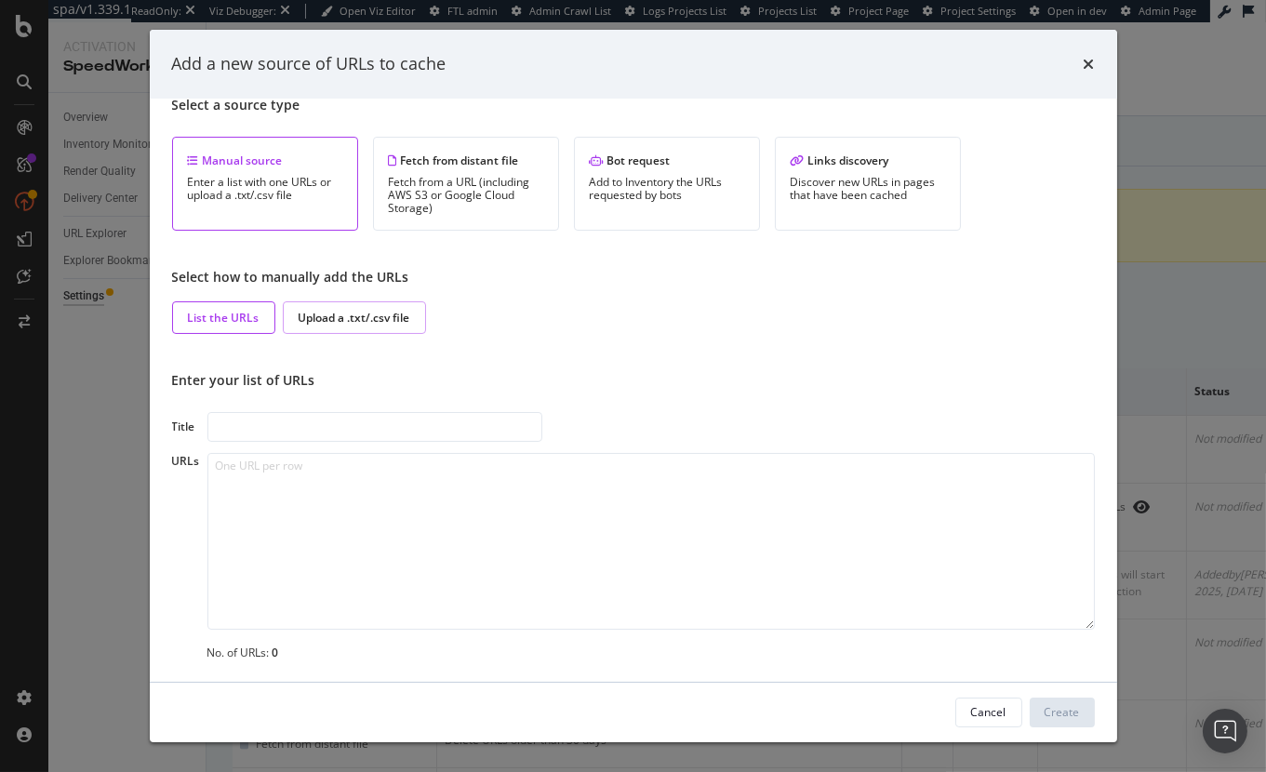
click at [376, 324] on div "Upload a .txt/.csv file" at bounding box center [355, 318] width 112 height 16
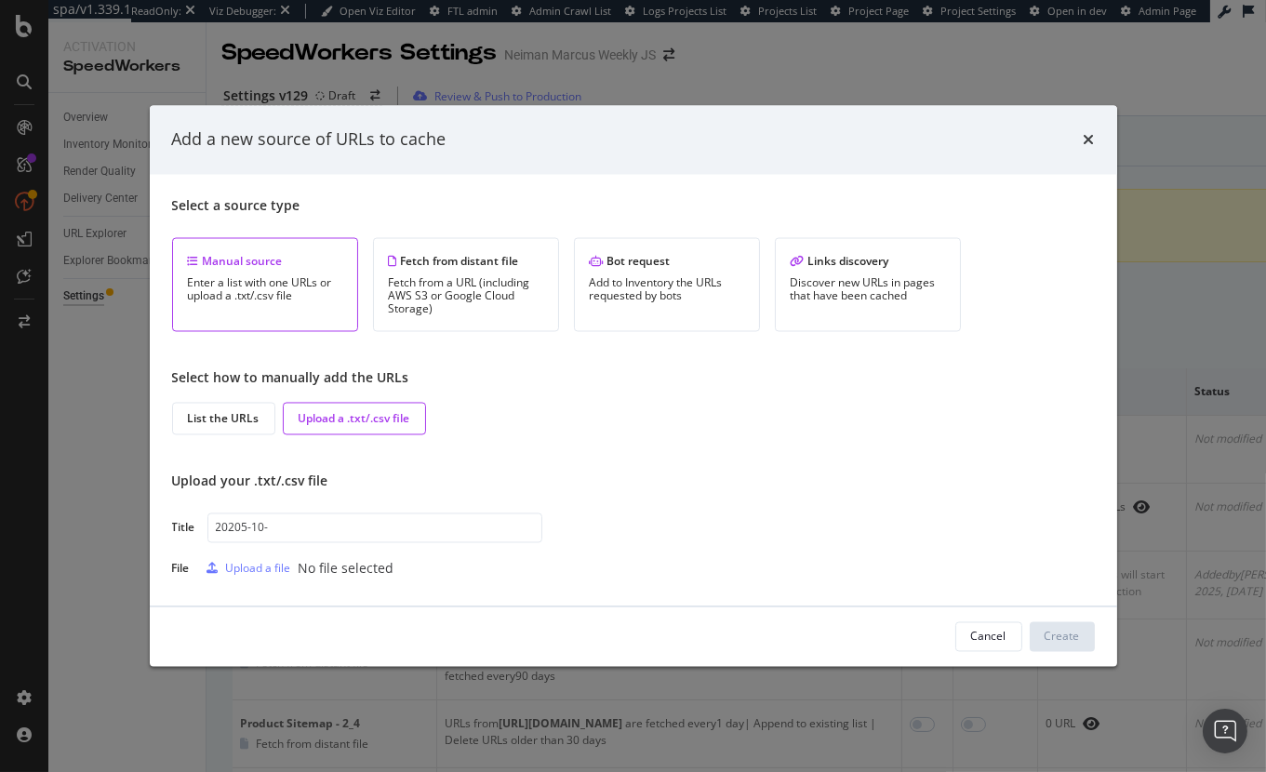
click at [240, 526] on input "20205-10-" at bounding box center [374, 528] width 335 height 30
type input "2025-10-13-PDP-nonOOS-refresh"
click at [264, 567] on div "Upload a file" at bounding box center [258, 569] width 65 height 16
click at [1073, 638] on div "Create" at bounding box center [1062, 637] width 35 height 16
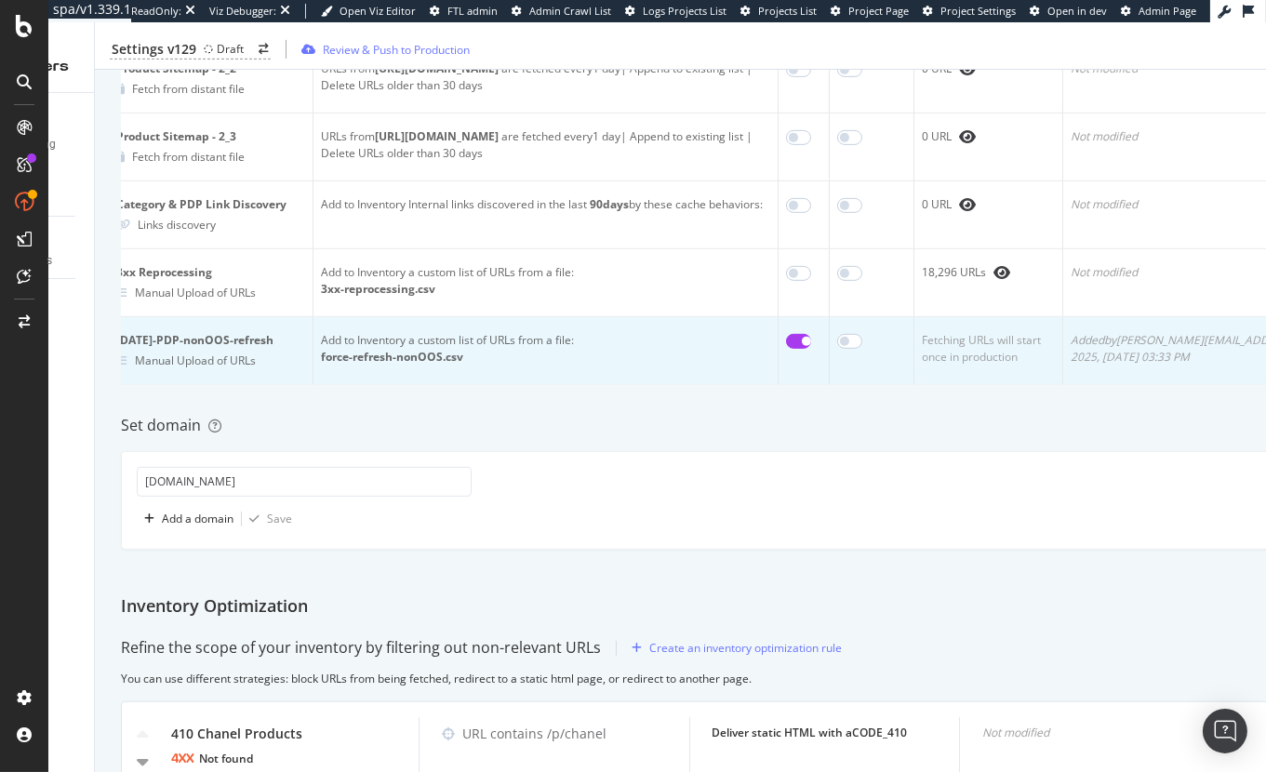
scroll to position [0, 158]
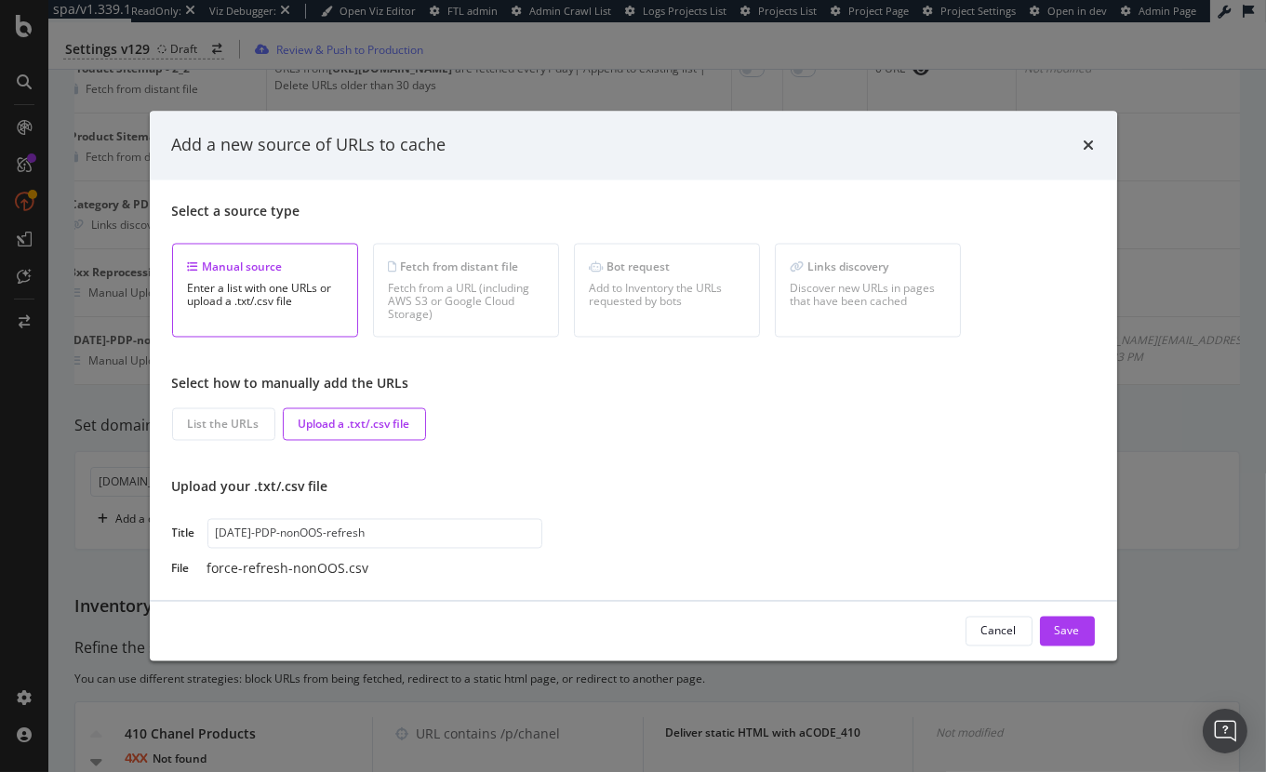
click at [1087, 135] on div "times" at bounding box center [1089, 146] width 11 height 24
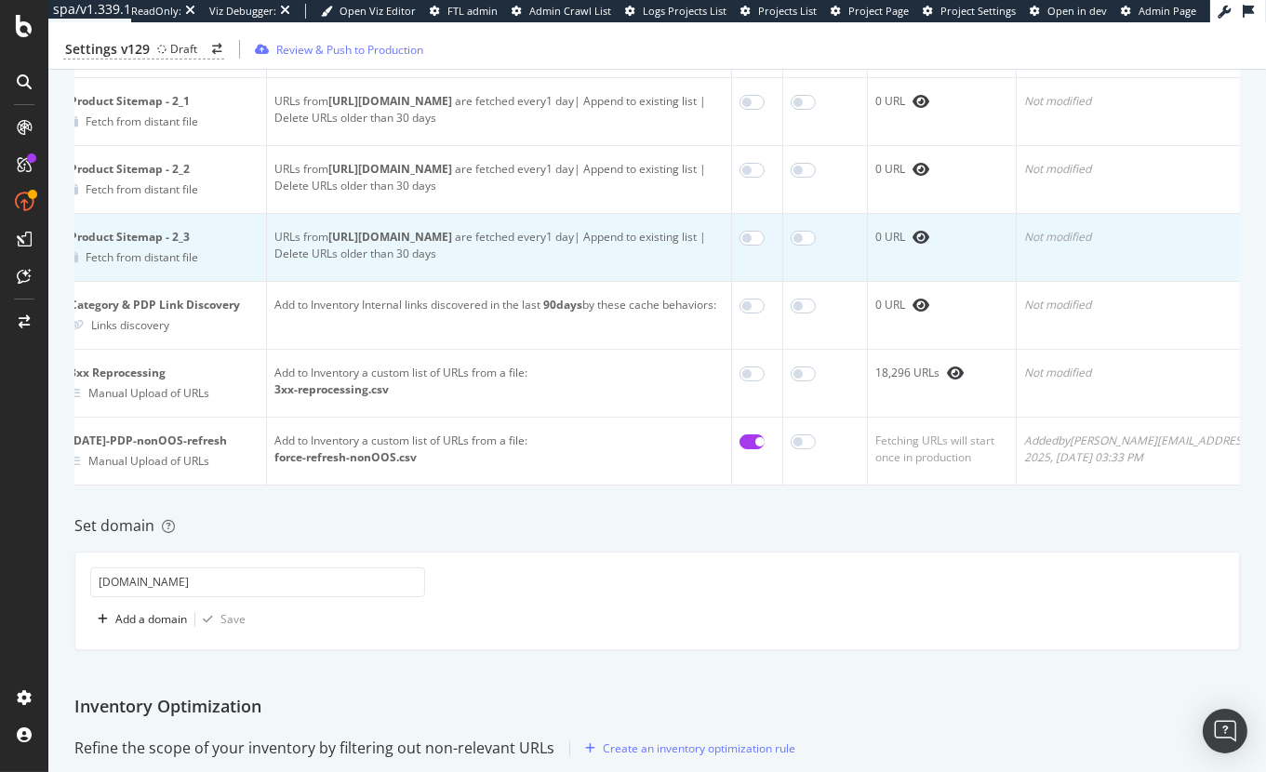
scroll to position [1502, 0]
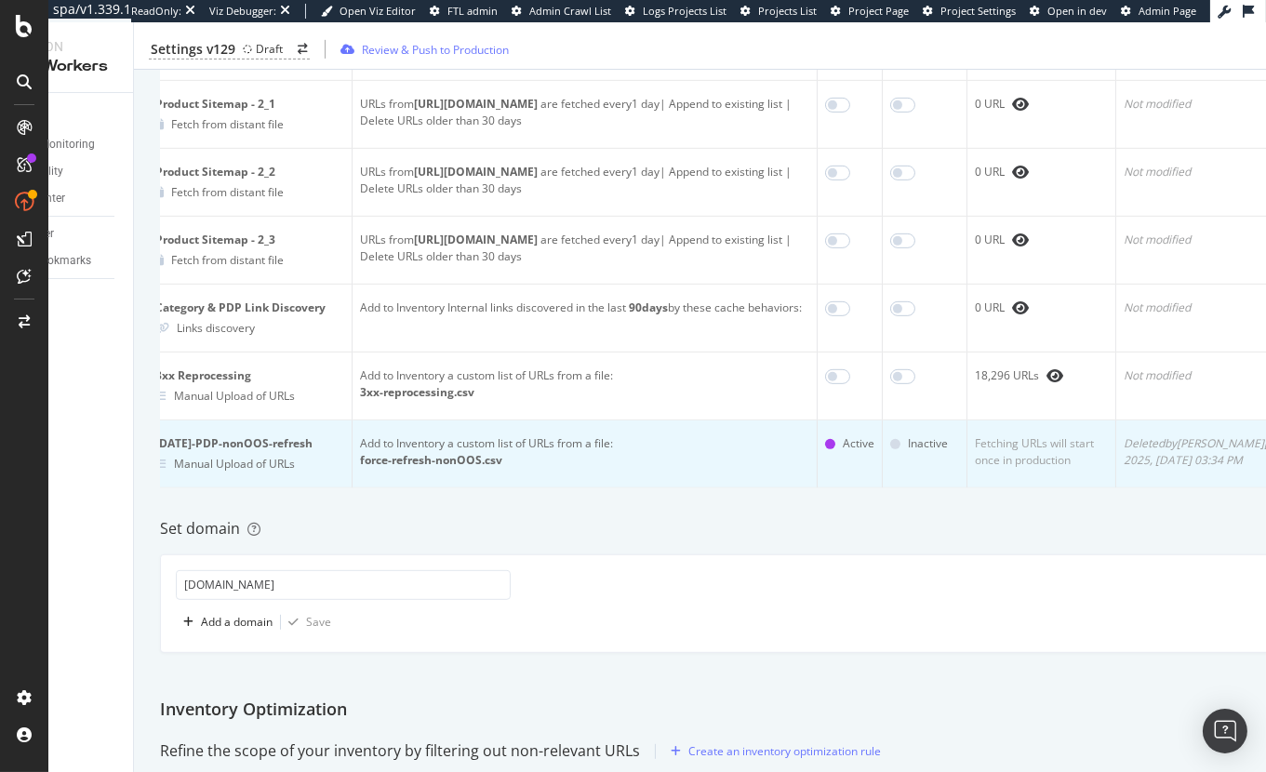
scroll to position [0, 70]
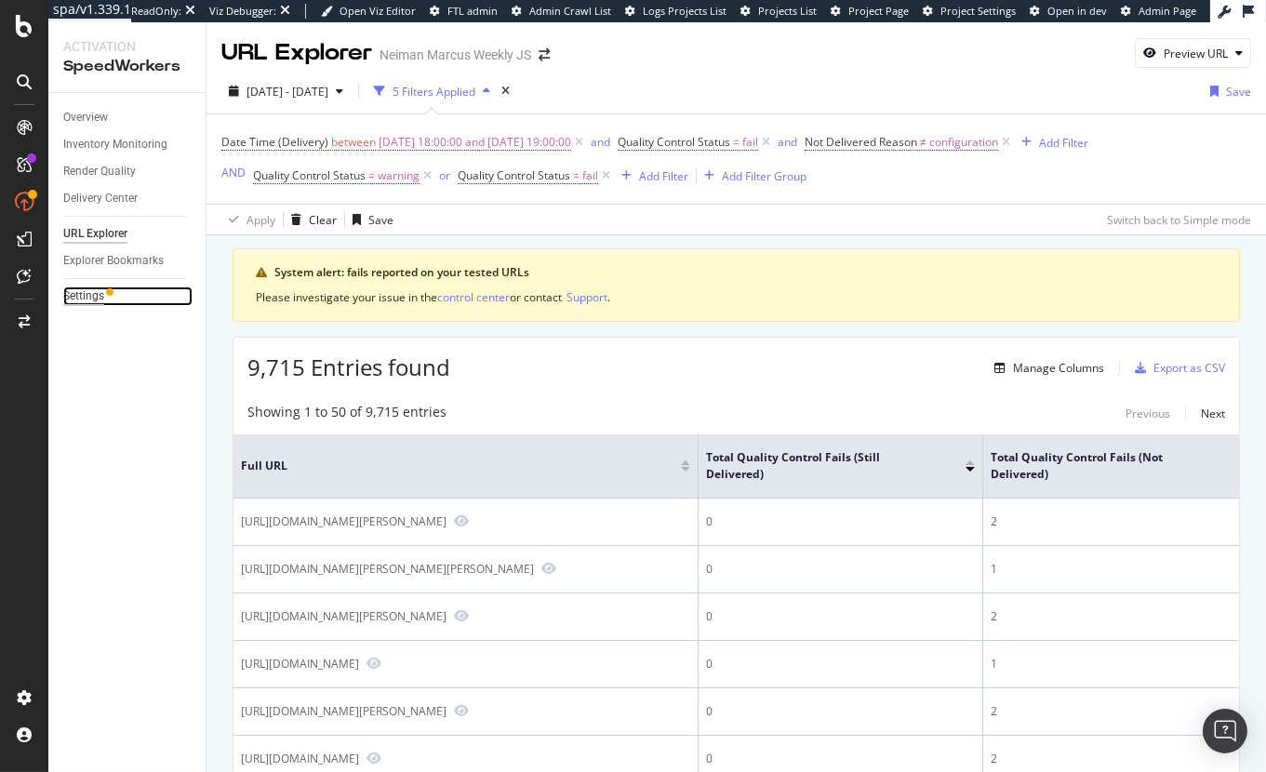
click at [95, 299] on div "Settings" at bounding box center [83, 297] width 41 height 20
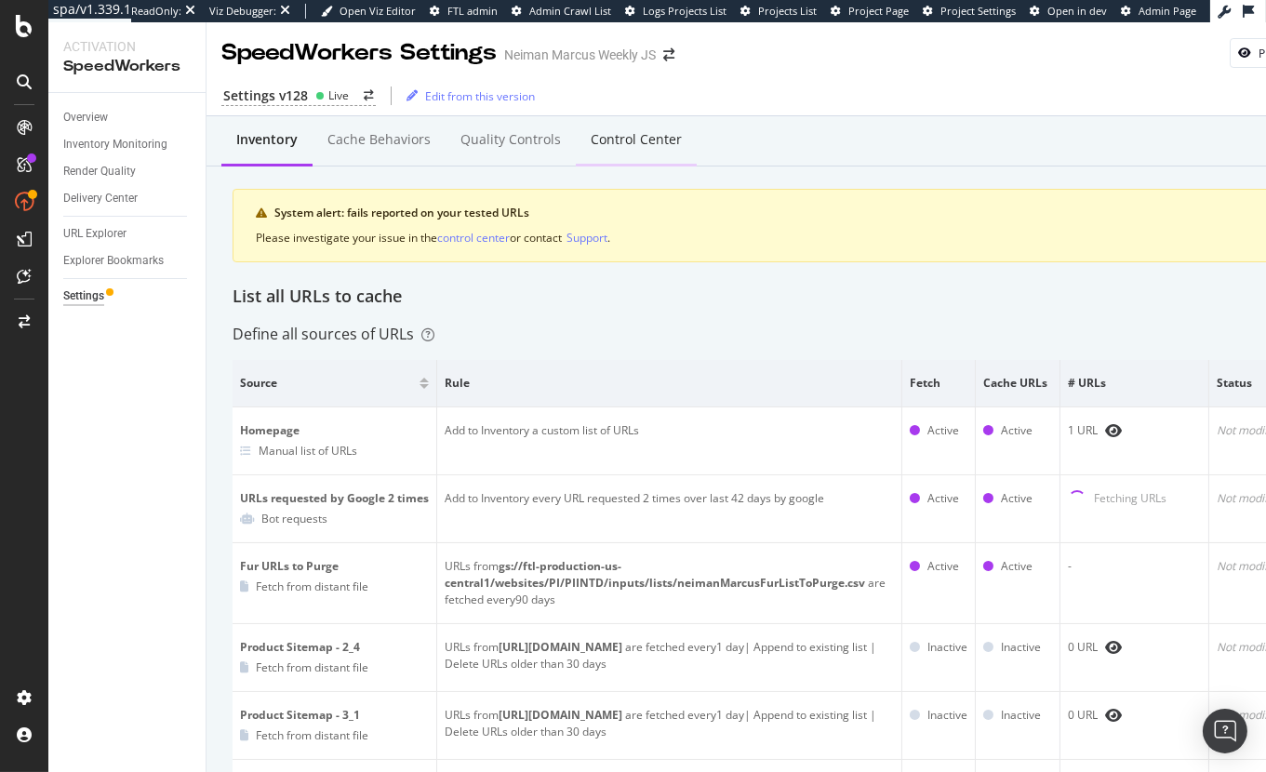
click at [624, 149] on div "Control Center" at bounding box center [636, 140] width 121 height 51
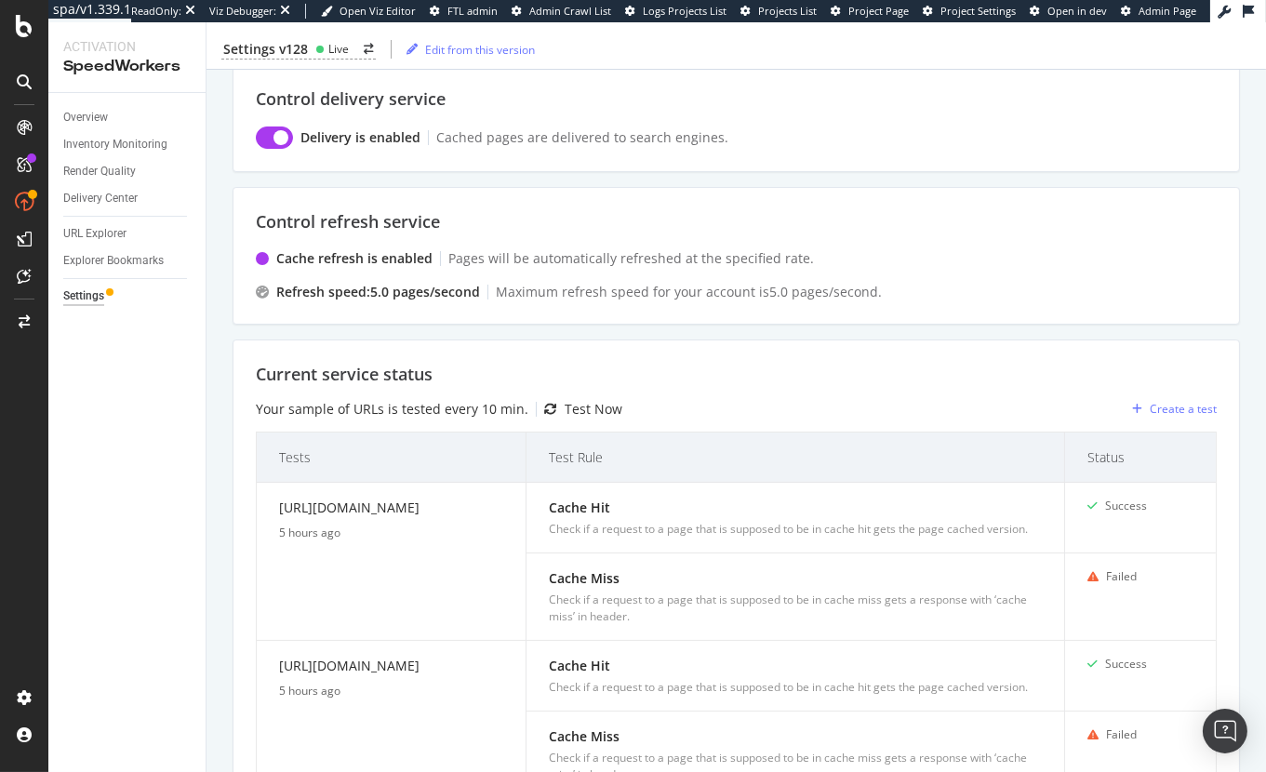
scroll to position [219, 0]
click at [119, 230] on div "URL Explorer" at bounding box center [94, 234] width 63 height 20
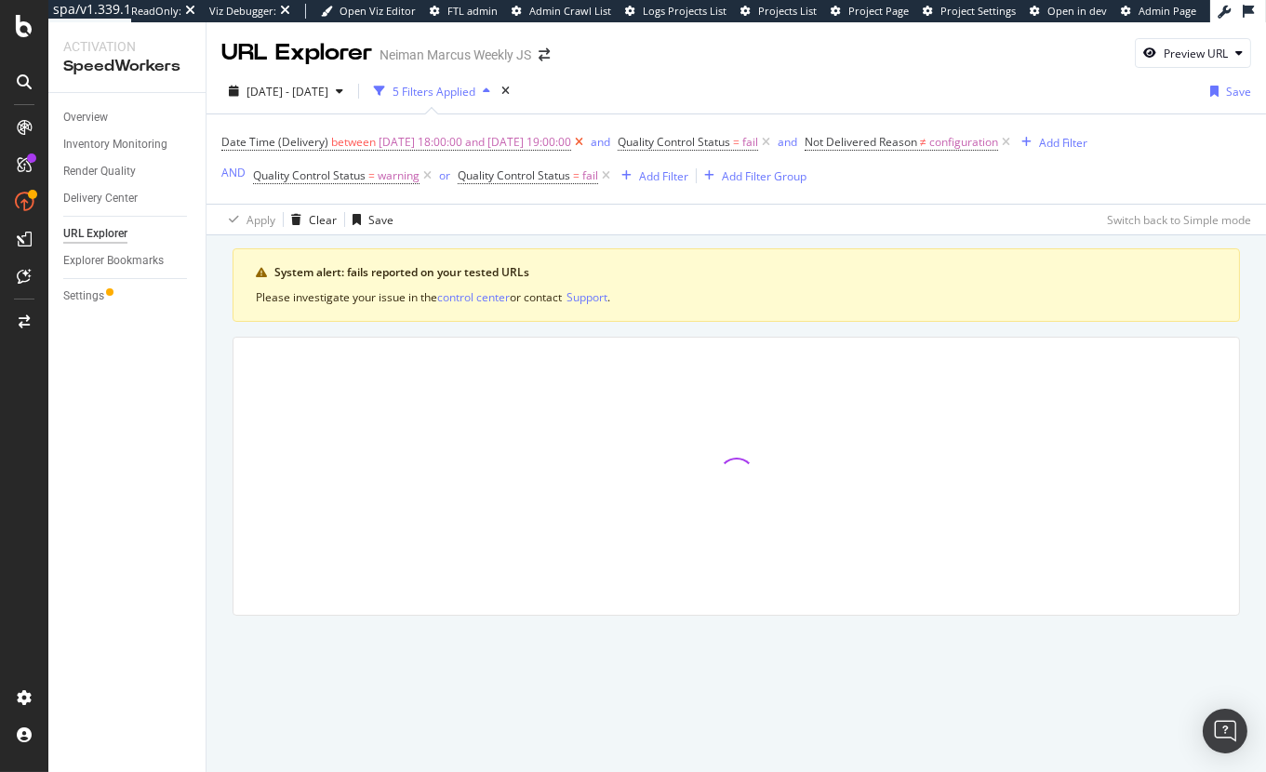
click at [587, 146] on icon at bounding box center [579, 142] width 16 height 19
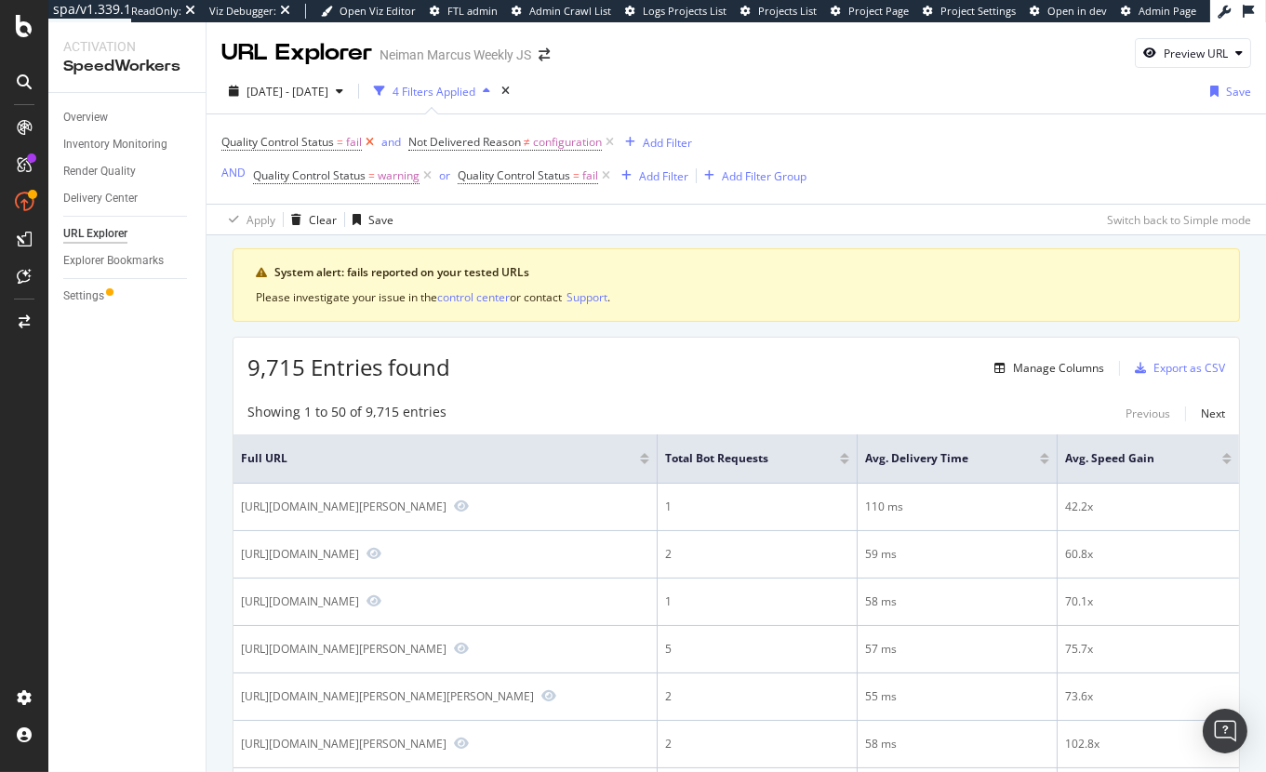
click at [366, 143] on icon at bounding box center [370, 142] width 16 height 19
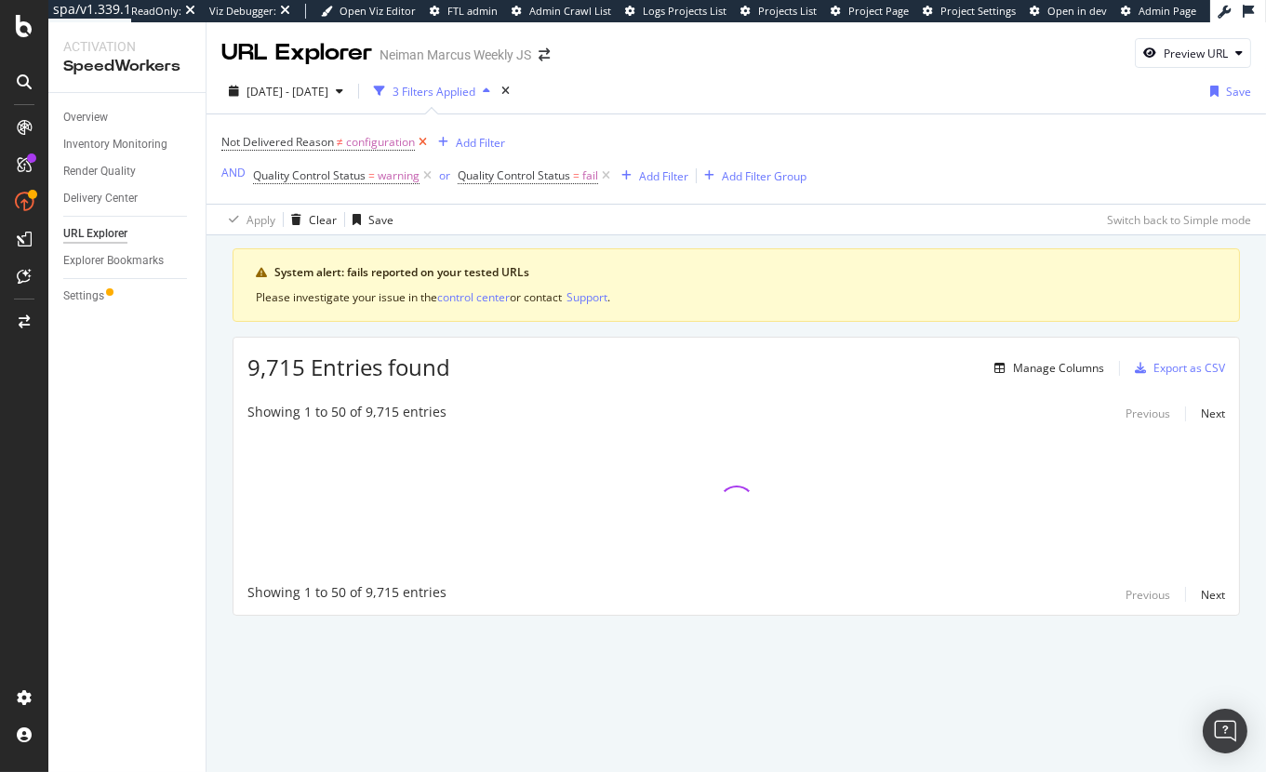
click at [425, 143] on icon at bounding box center [423, 142] width 16 height 19
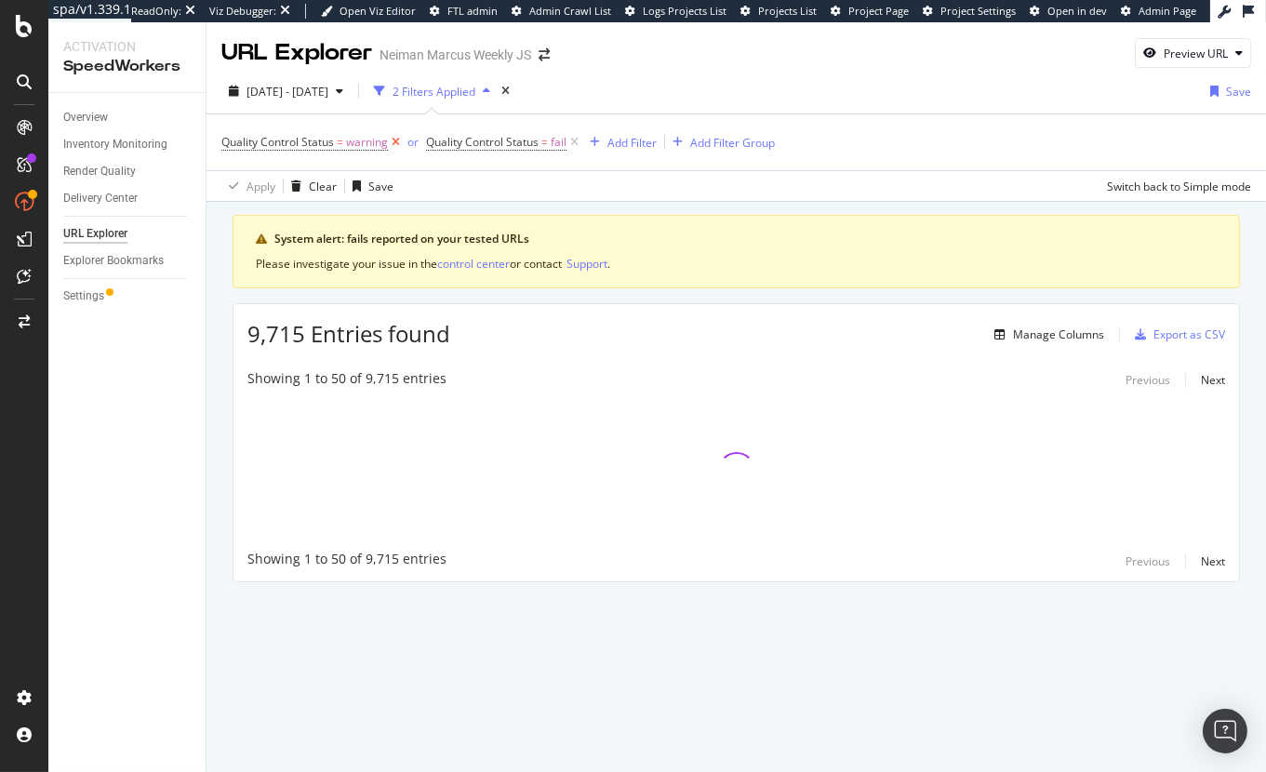
click at [398, 142] on icon at bounding box center [396, 142] width 16 height 19
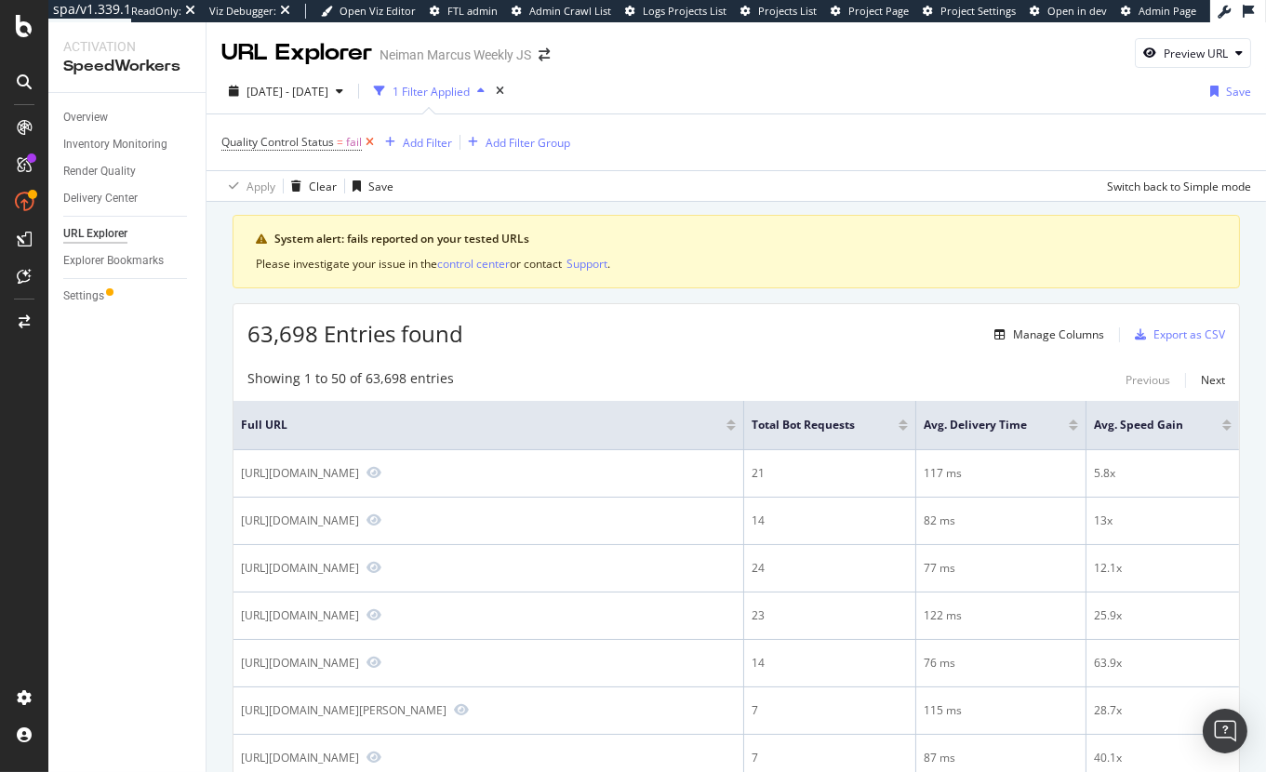
click at [372, 142] on icon at bounding box center [370, 142] width 16 height 19
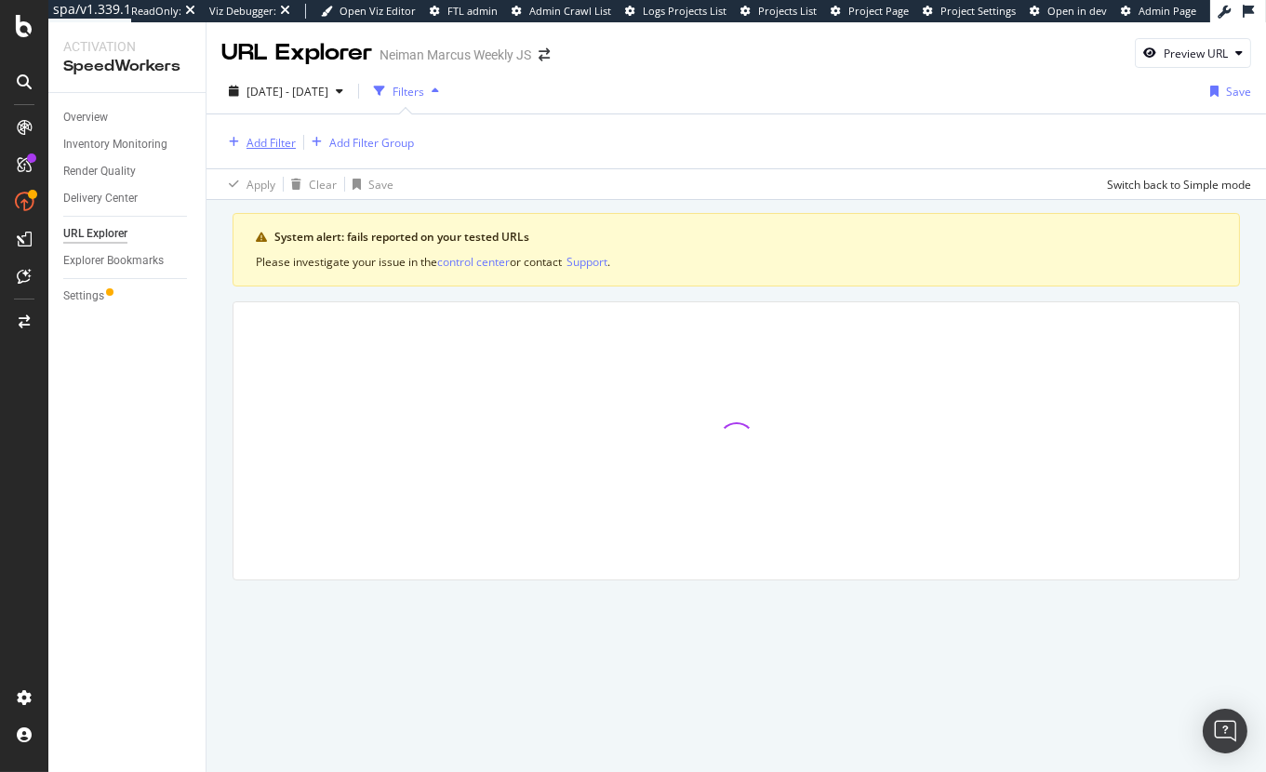
click at [278, 140] on div "Add Filter" at bounding box center [271, 143] width 49 height 16
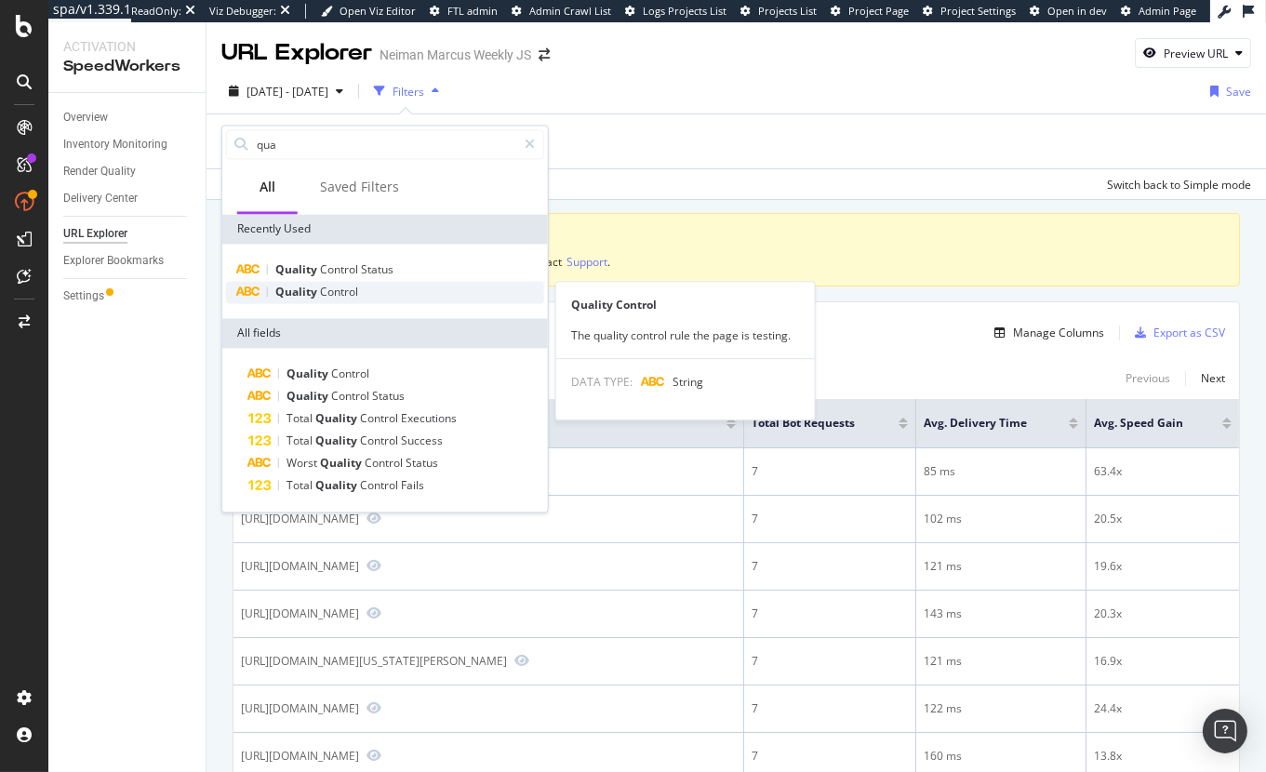
type input "qua"
click at [327, 294] on span "Control" at bounding box center [339, 292] width 38 height 16
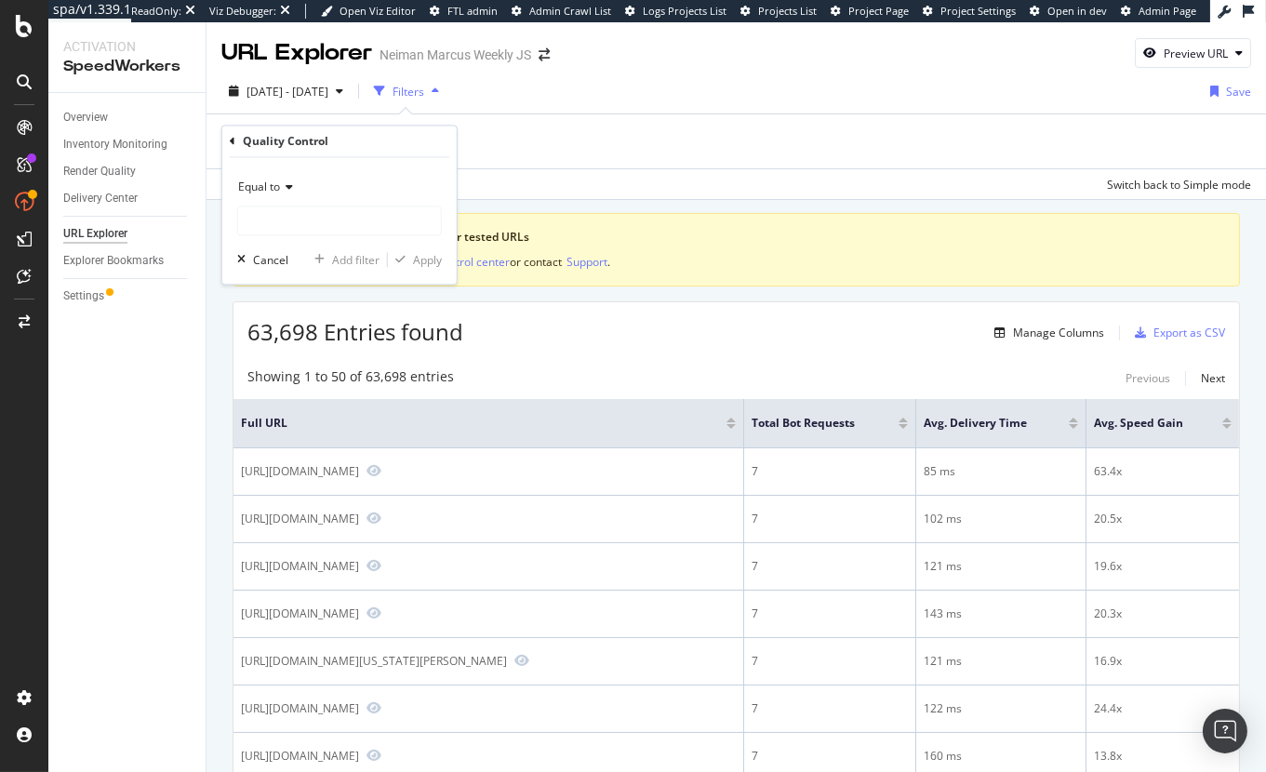
click at [338, 236] on div "Equal to Cancel Add filter Apply" at bounding box center [339, 221] width 234 height 127
click at [338, 228] on input "text" at bounding box center [339, 222] width 203 height 30
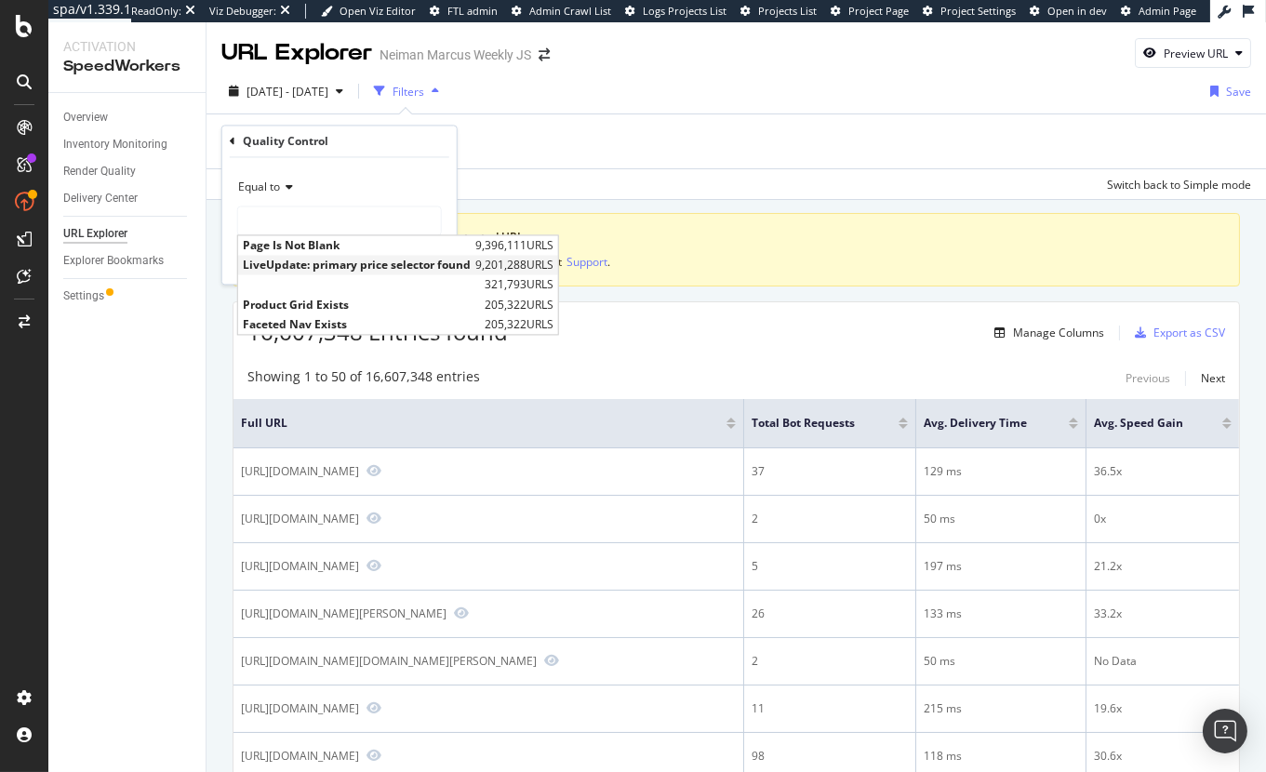
click at [342, 267] on span "LiveUpdate: primary price selector found" at bounding box center [357, 266] width 228 height 16
type input "LiveUpdate: primary price selector found"
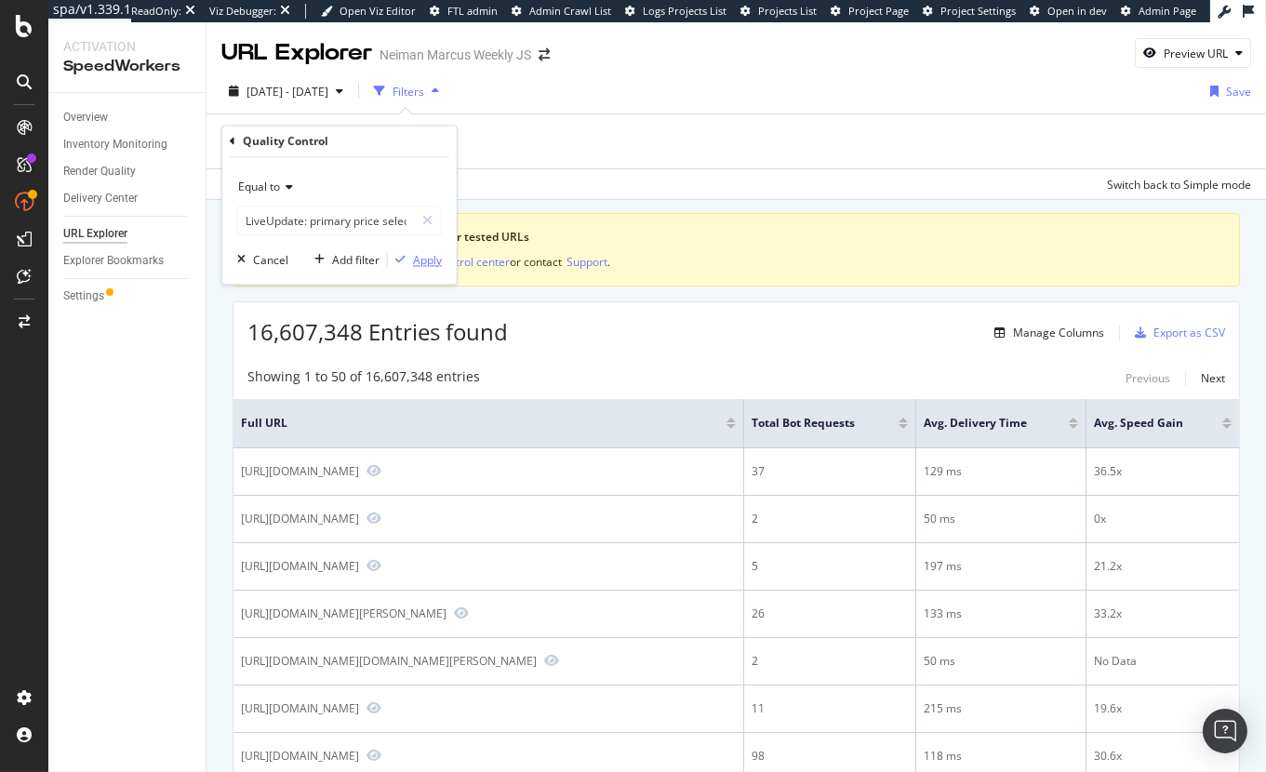
click at [419, 253] on div "Apply" at bounding box center [427, 260] width 29 height 16
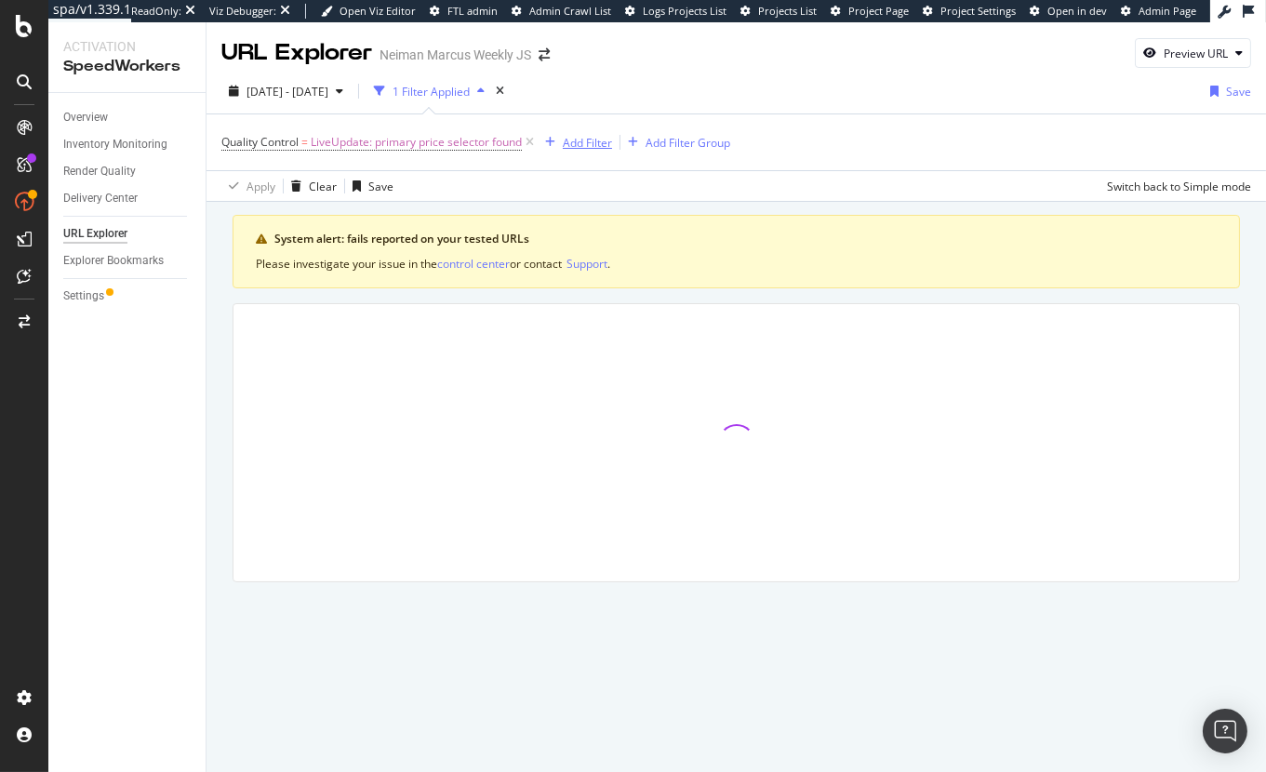
click at [589, 135] on div "Add Filter" at bounding box center [587, 143] width 49 height 16
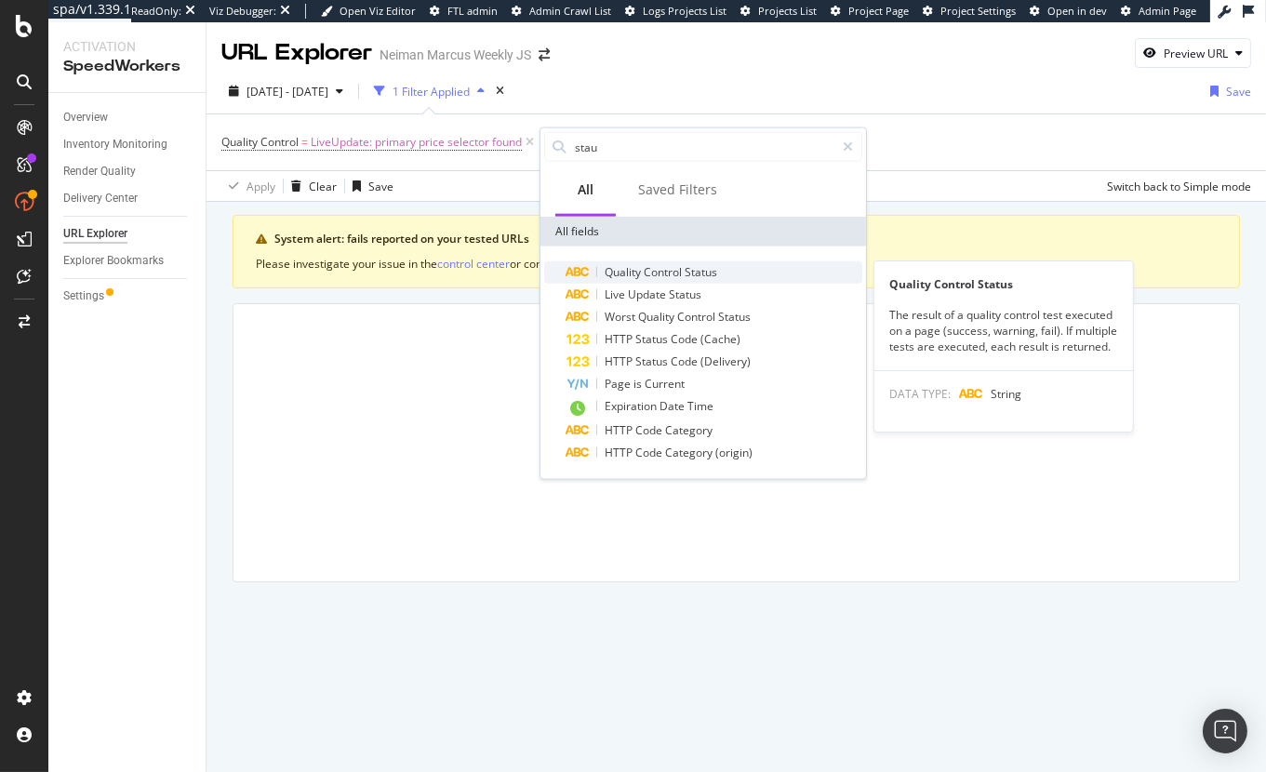
type input "stau"
click at [676, 276] on span "Control" at bounding box center [664, 272] width 41 height 16
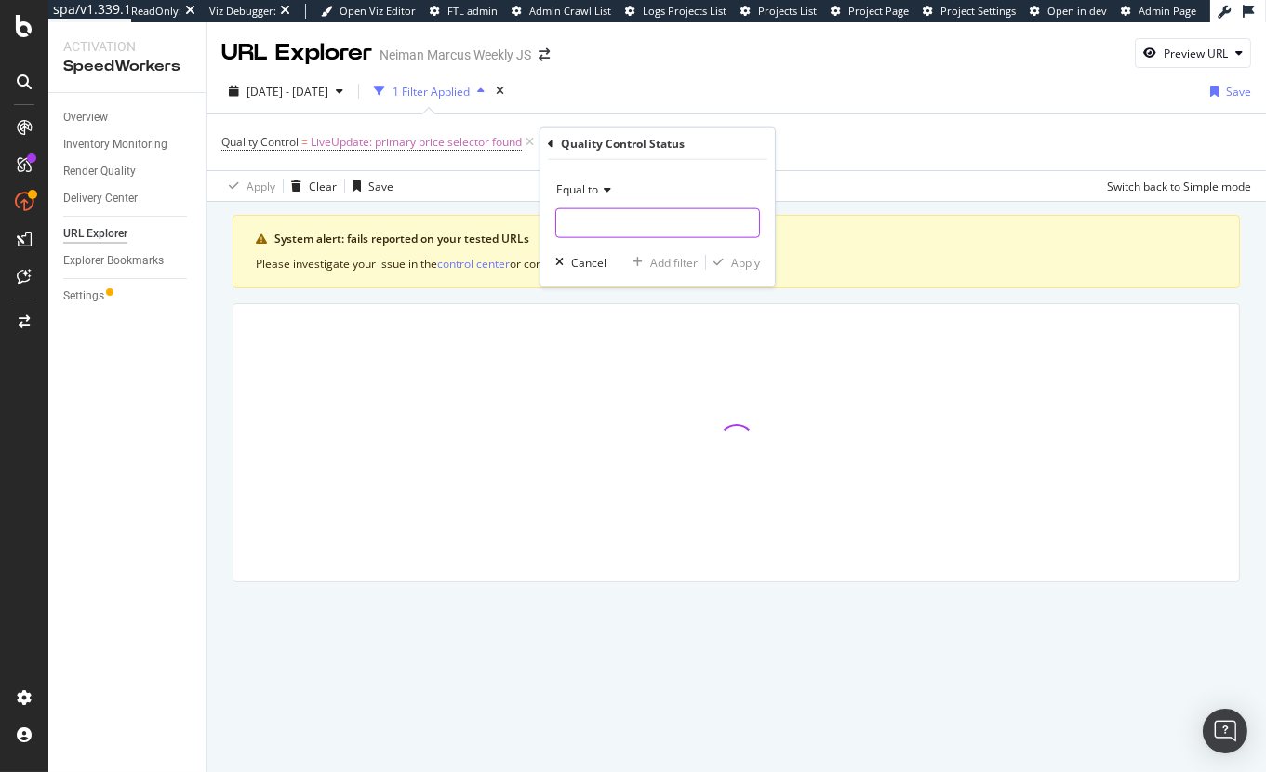
click at [658, 222] on input "text" at bounding box center [657, 223] width 203 height 30
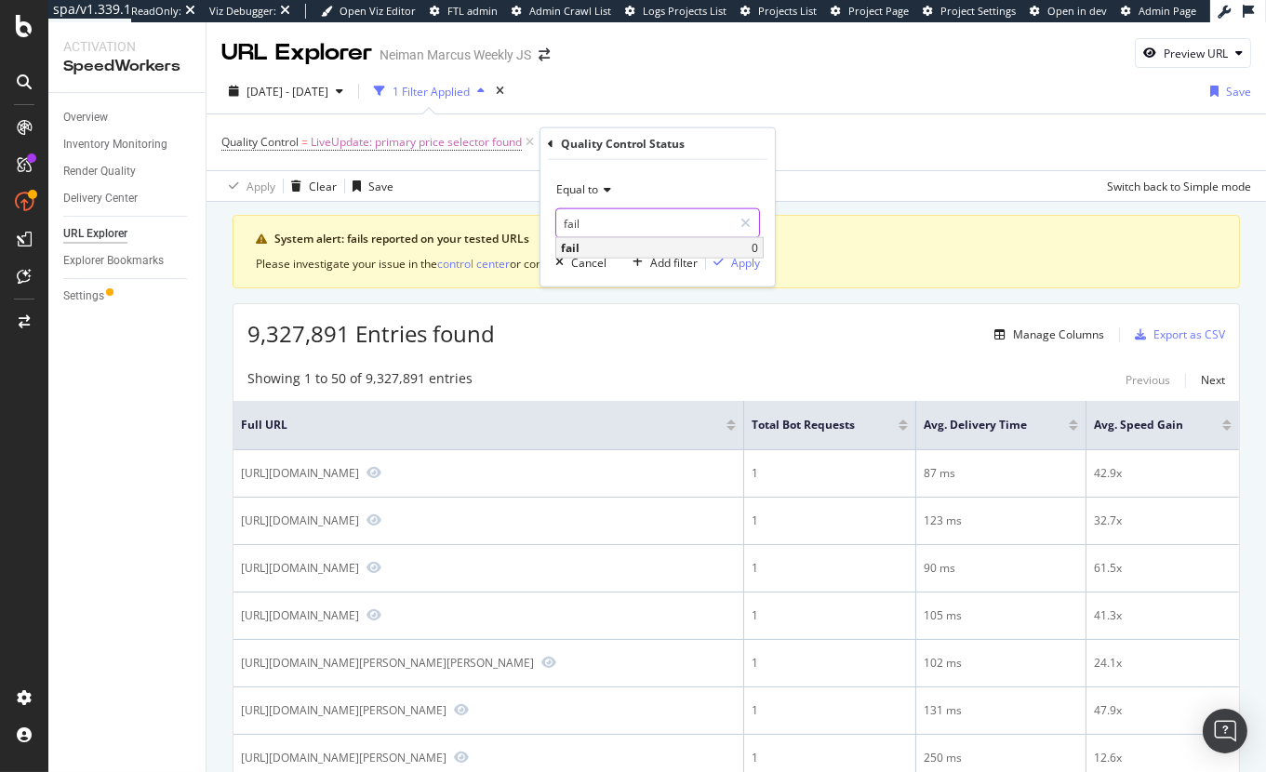
type input "fail"
click at [656, 245] on span "fail" at bounding box center [656, 248] width 191 height 16
click at [751, 263] on div "Apply" at bounding box center [745, 262] width 29 height 16
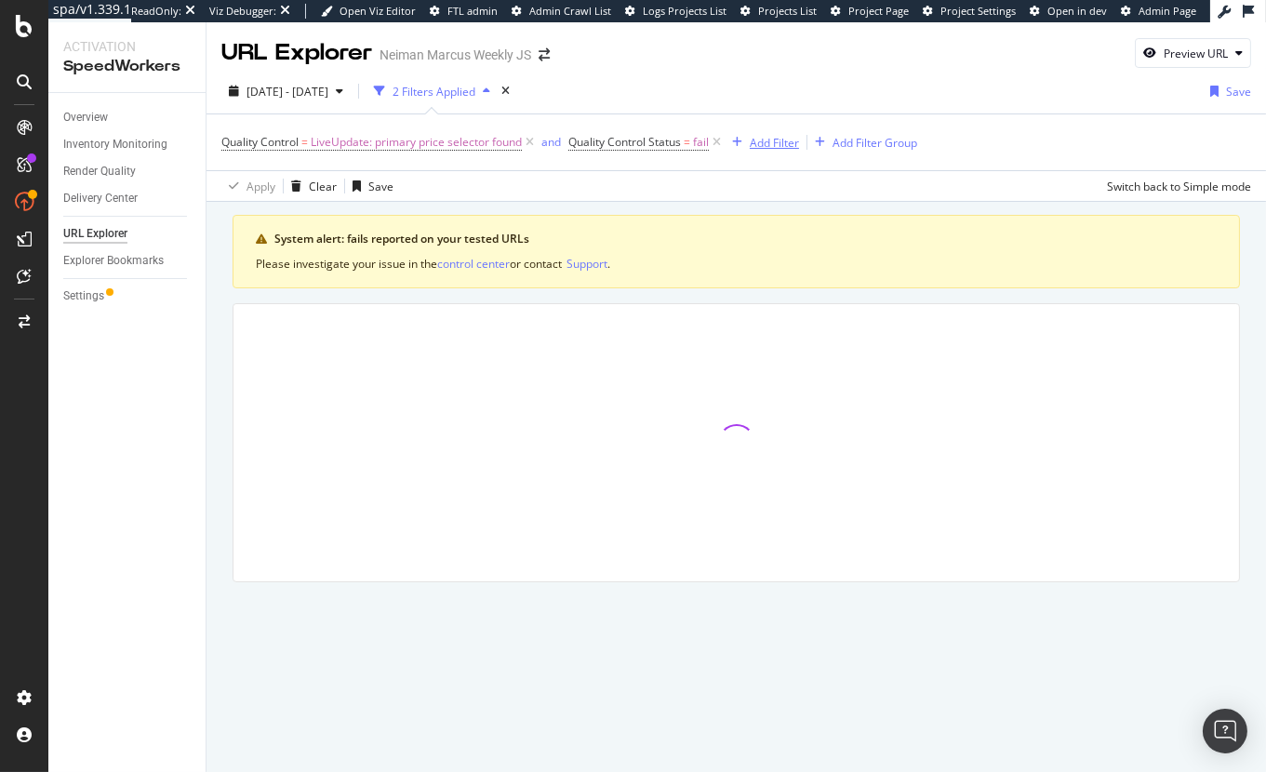
click at [774, 149] on div "Add Filter" at bounding box center [774, 143] width 49 height 16
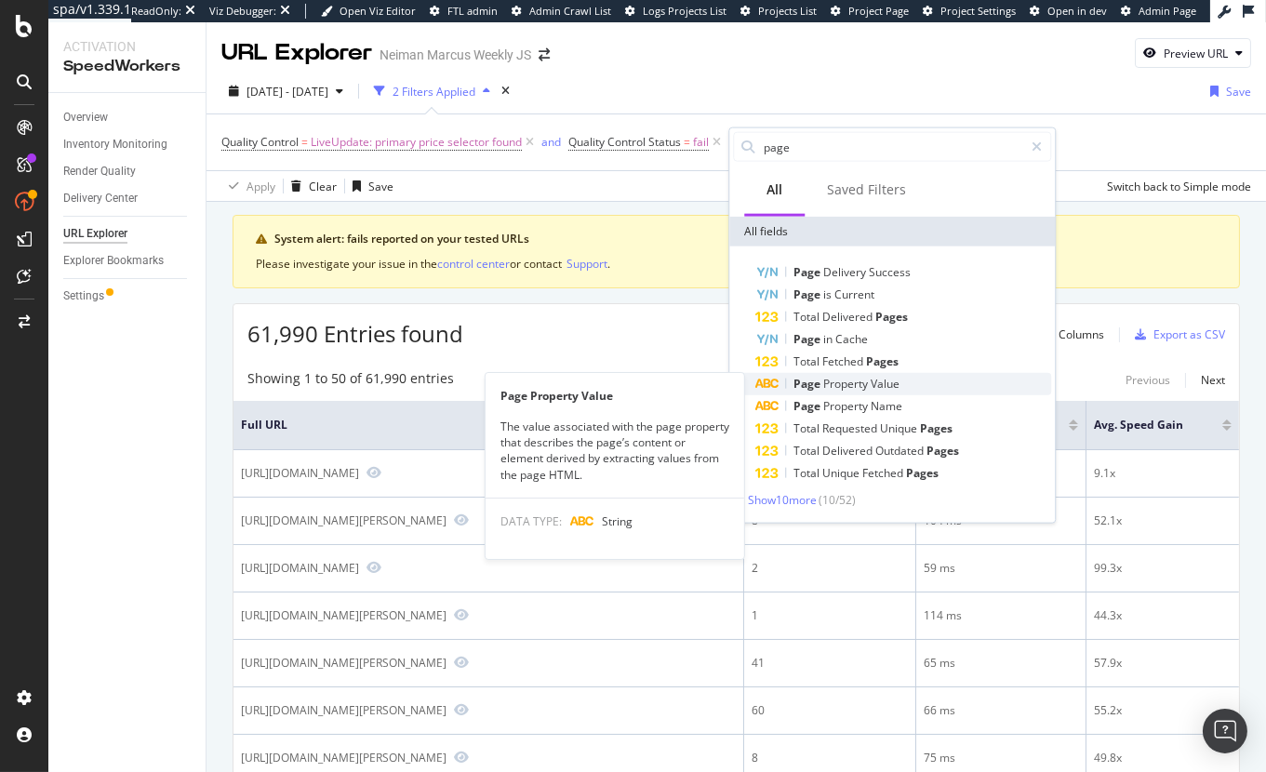
type input "page"
click at [860, 380] on span "Property" at bounding box center [846, 384] width 47 height 16
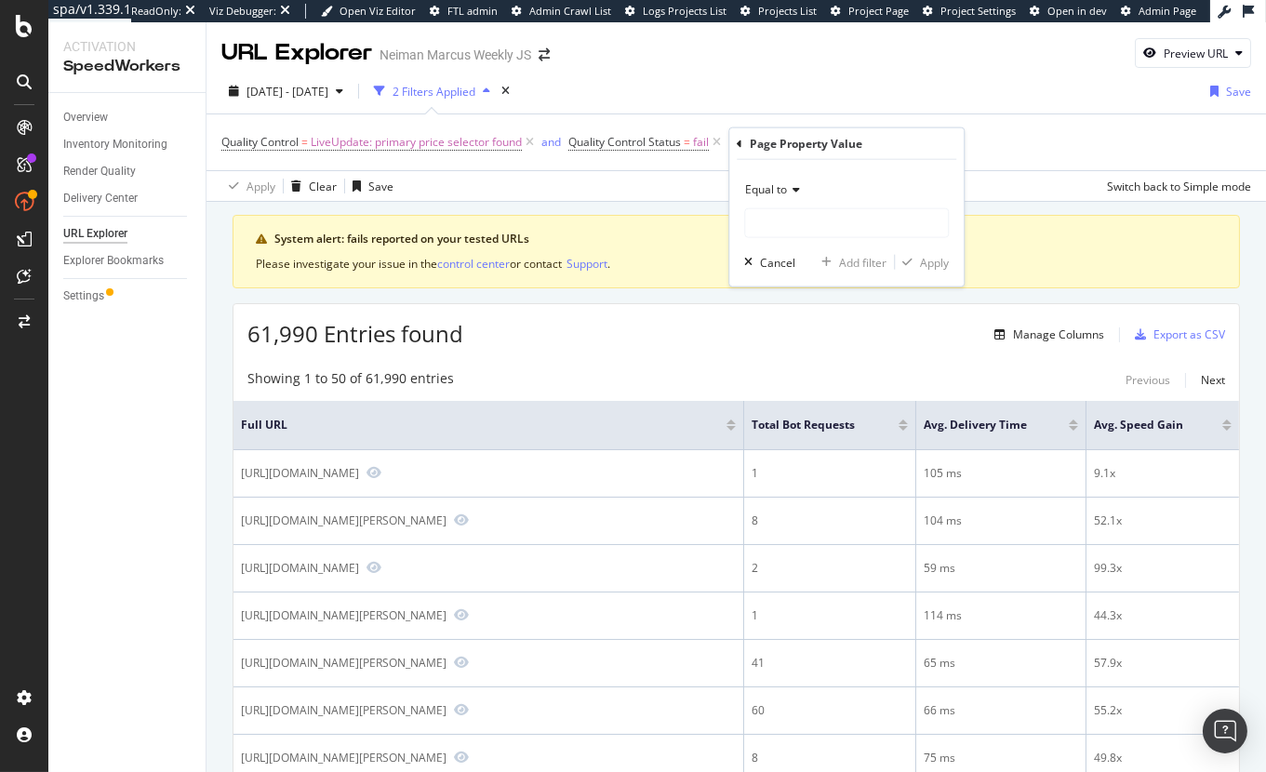
click at [742, 147] on icon at bounding box center [740, 143] width 6 height 11
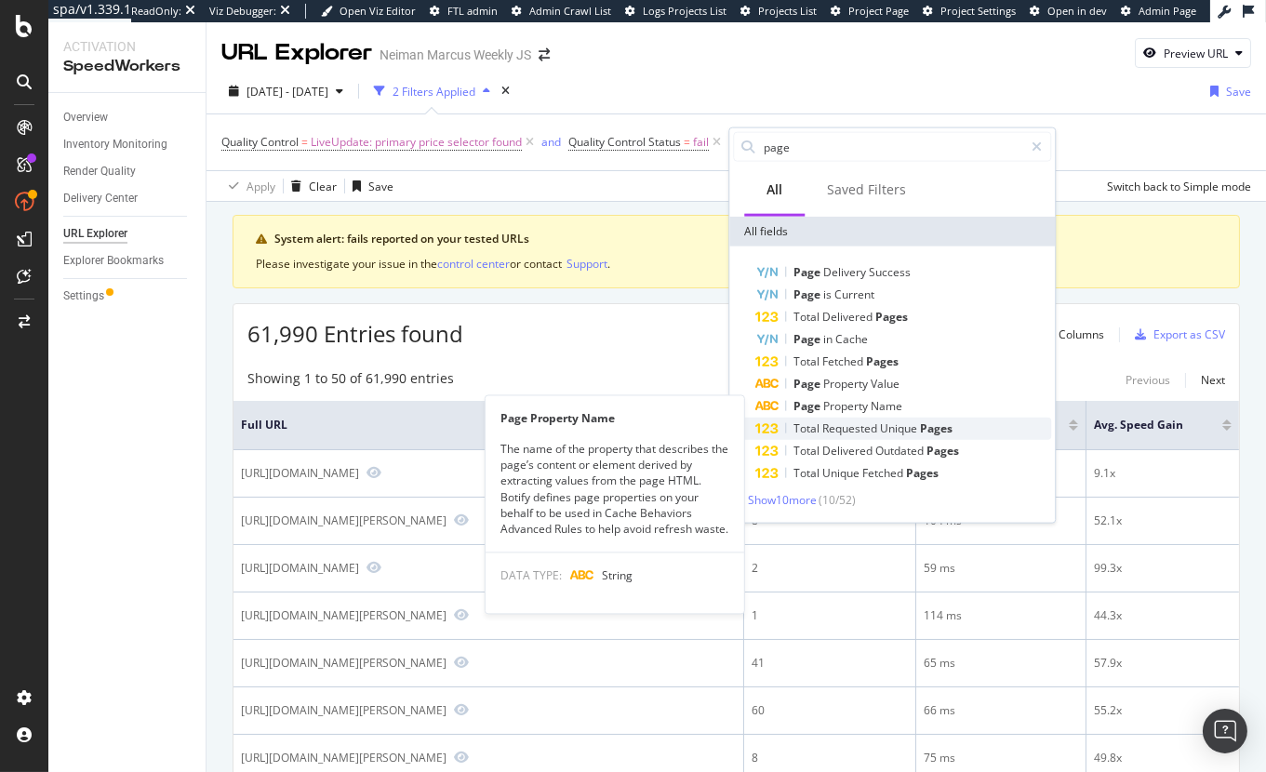
click at [921, 418] on div "Total Requested Unique Pages" at bounding box center [903, 429] width 296 height 22
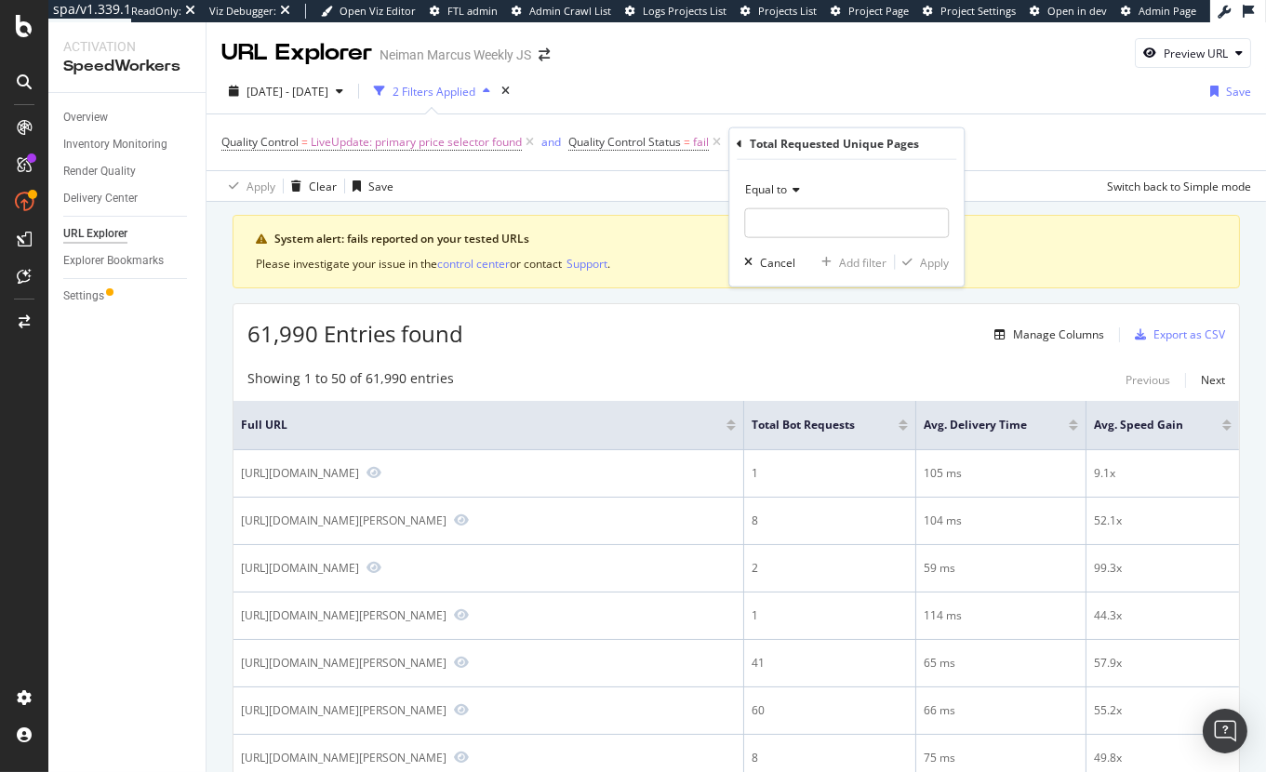
click at [741, 141] on icon at bounding box center [740, 143] width 6 height 11
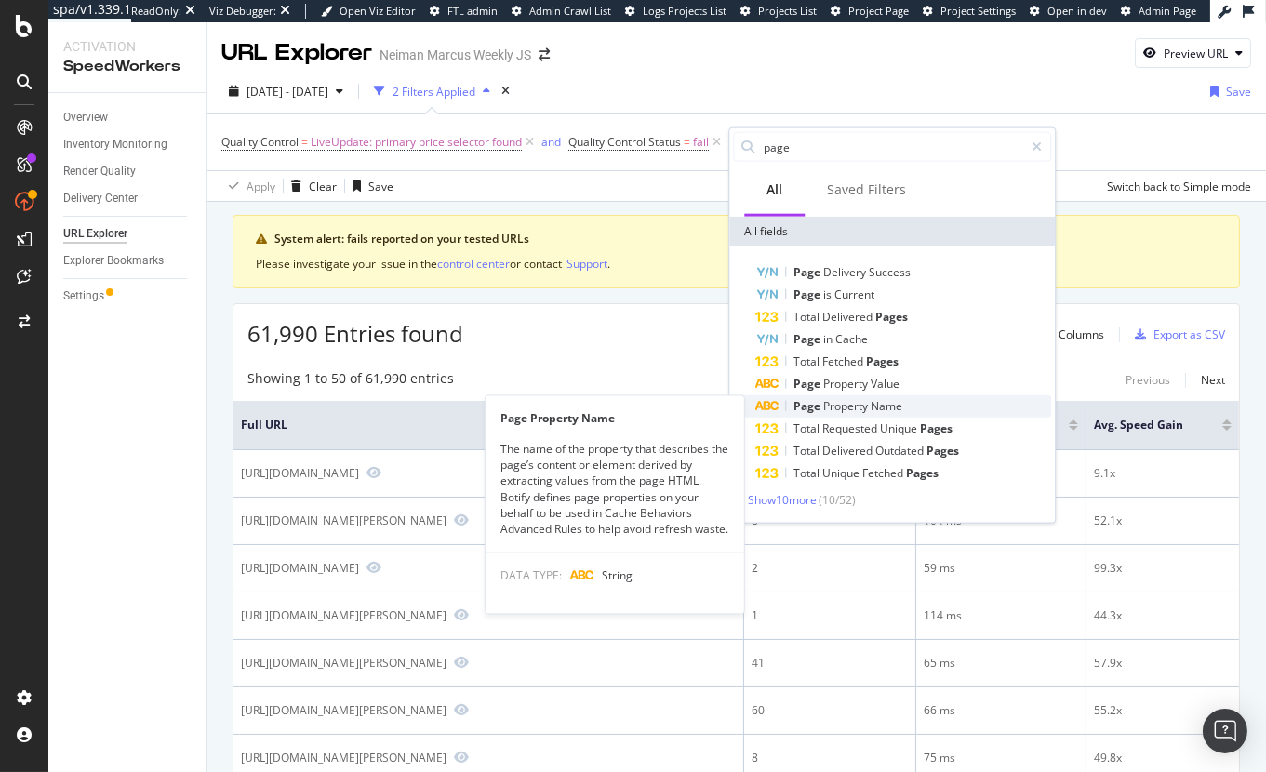
click at [920, 398] on div "Page Property Name" at bounding box center [903, 406] width 296 height 22
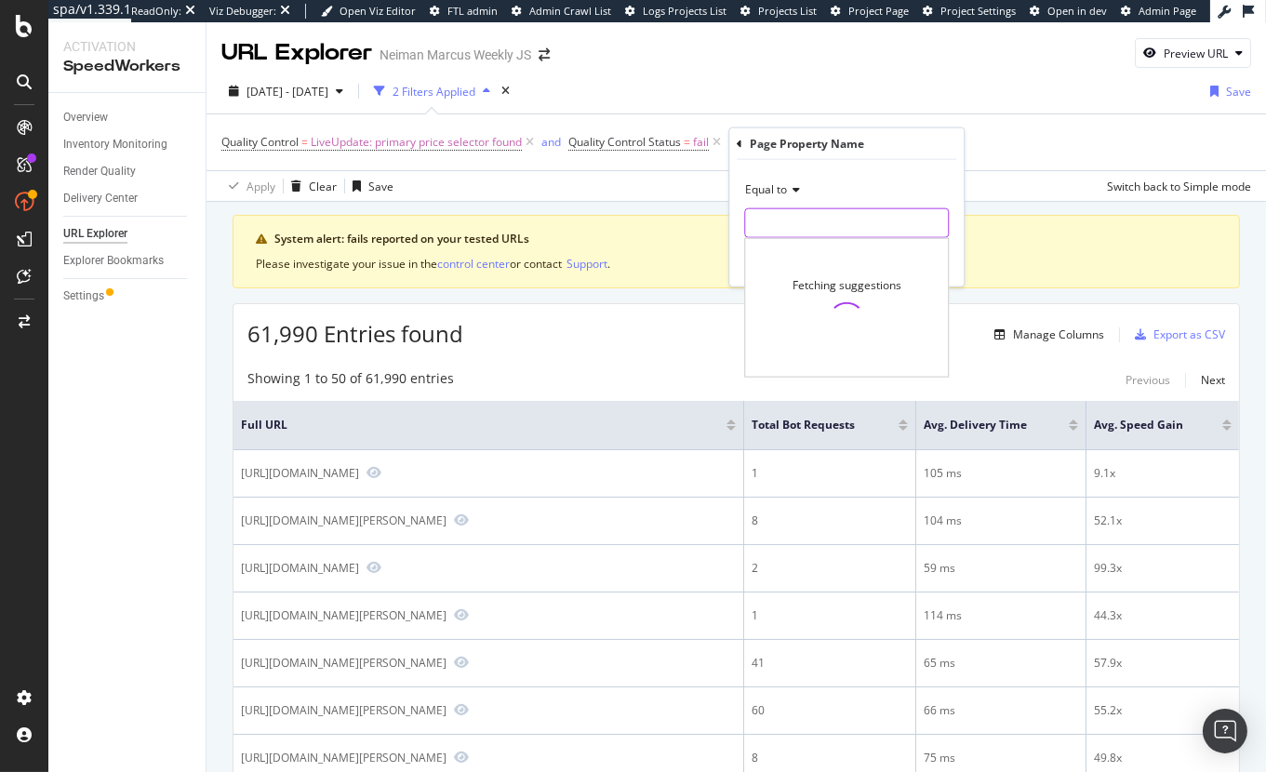
click at [829, 232] on input "text" at bounding box center [846, 223] width 203 height 30
click at [823, 251] on span "out_of_stock" at bounding box center [812, 248] width 124 height 16
type input "out_of_stock"
click at [926, 258] on div "Apply" at bounding box center [934, 262] width 29 height 16
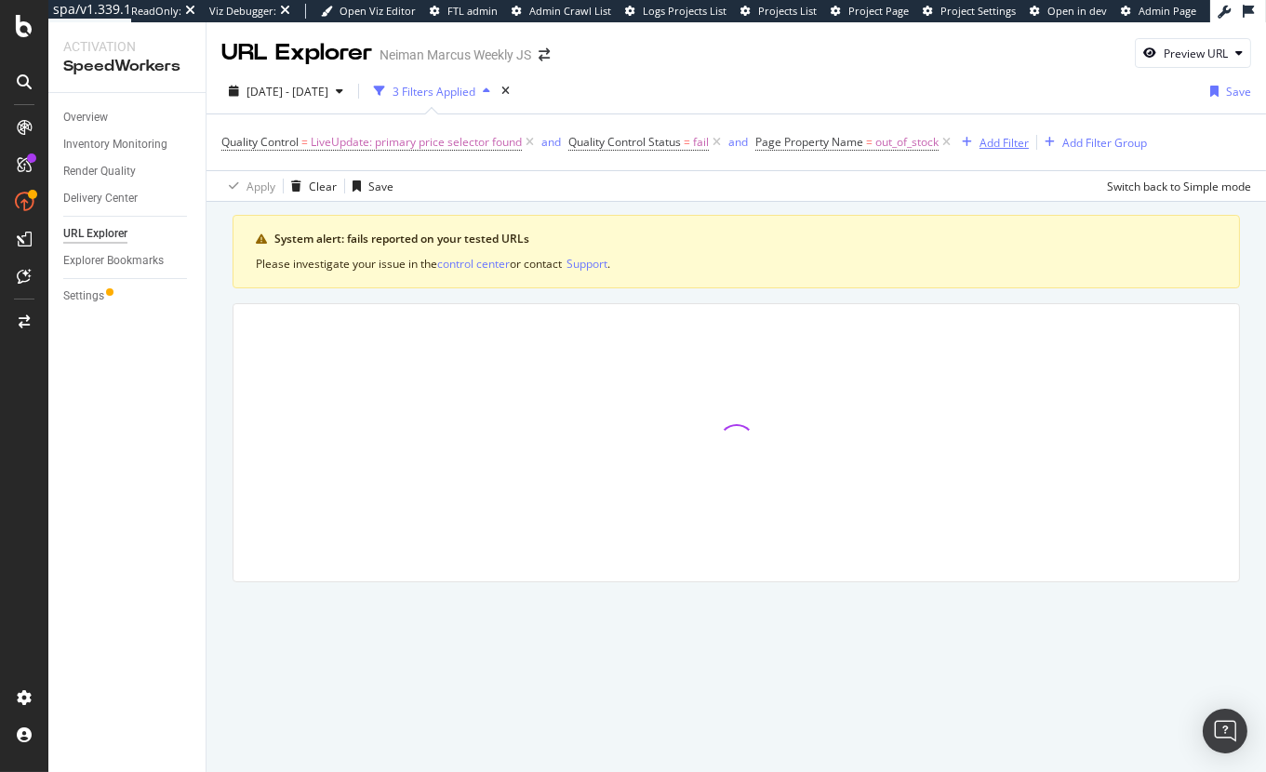
click at [1012, 140] on div "Add Filter" at bounding box center [1004, 143] width 49 height 16
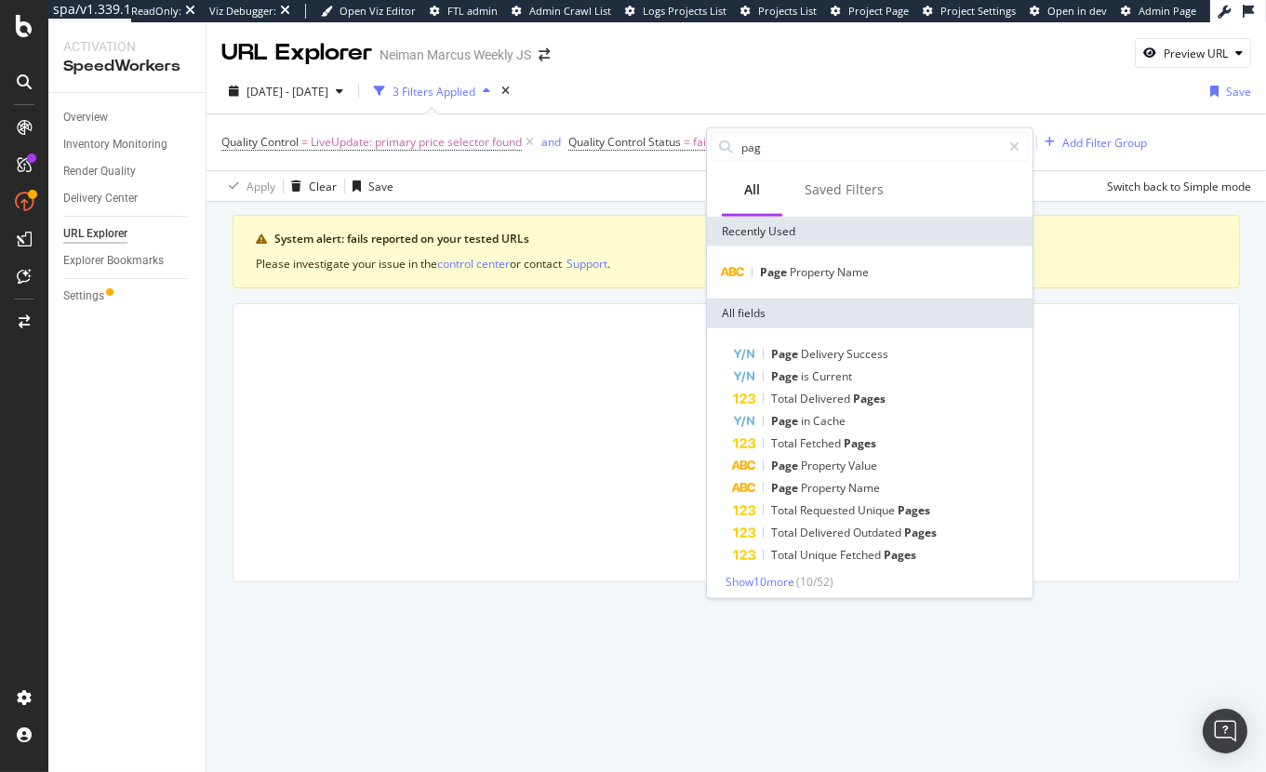
type input "page"
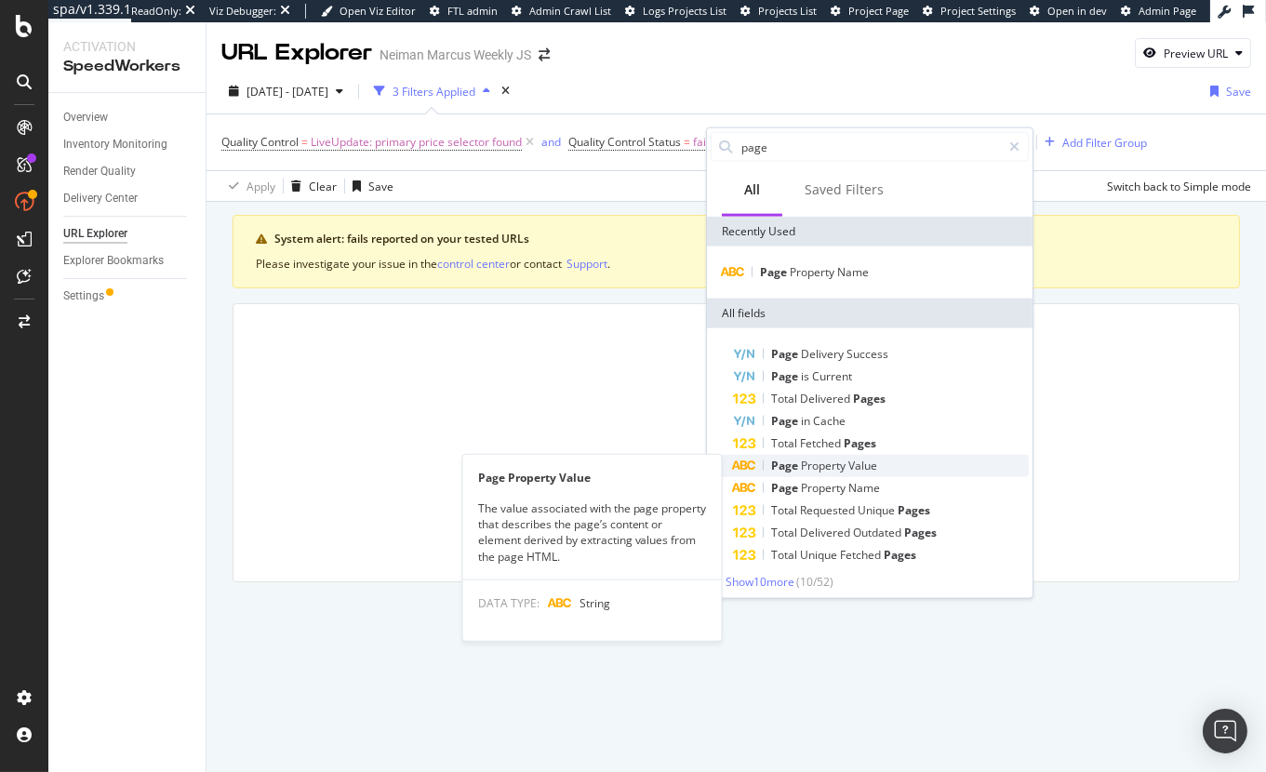
click at [880, 465] on div "Page Property Value" at bounding box center [881, 466] width 296 height 22
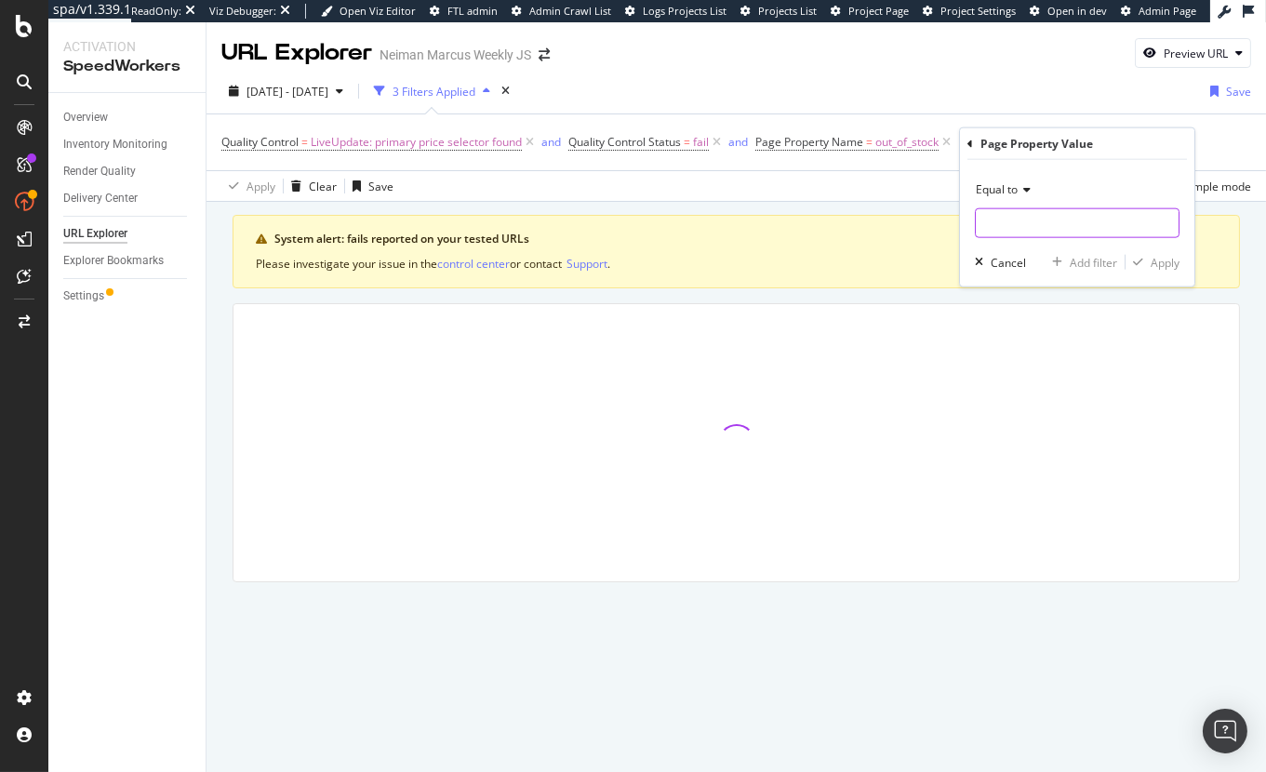
click at [1028, 223] on input "text" at bounding box center [1077, 223] width 203 height 30
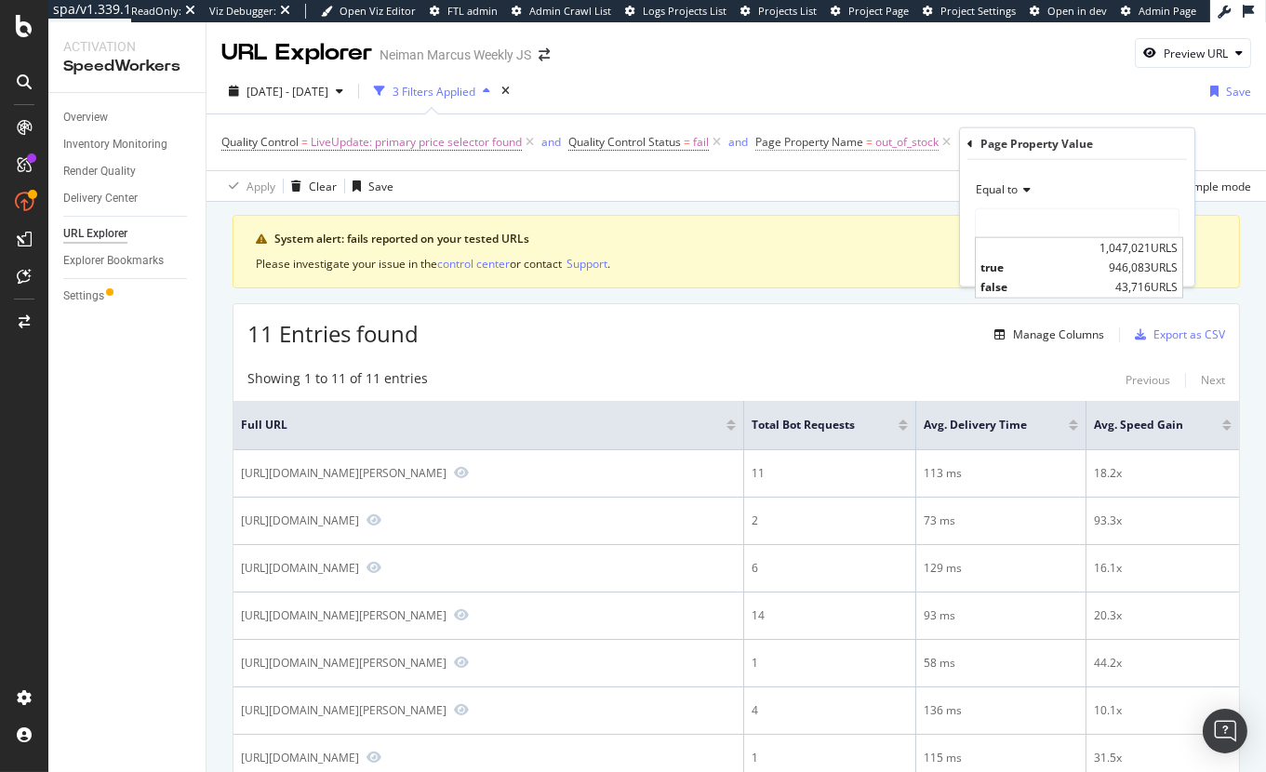
click at [873, 149] on span "=" at bounding box center [869, 142] width 7 height 16
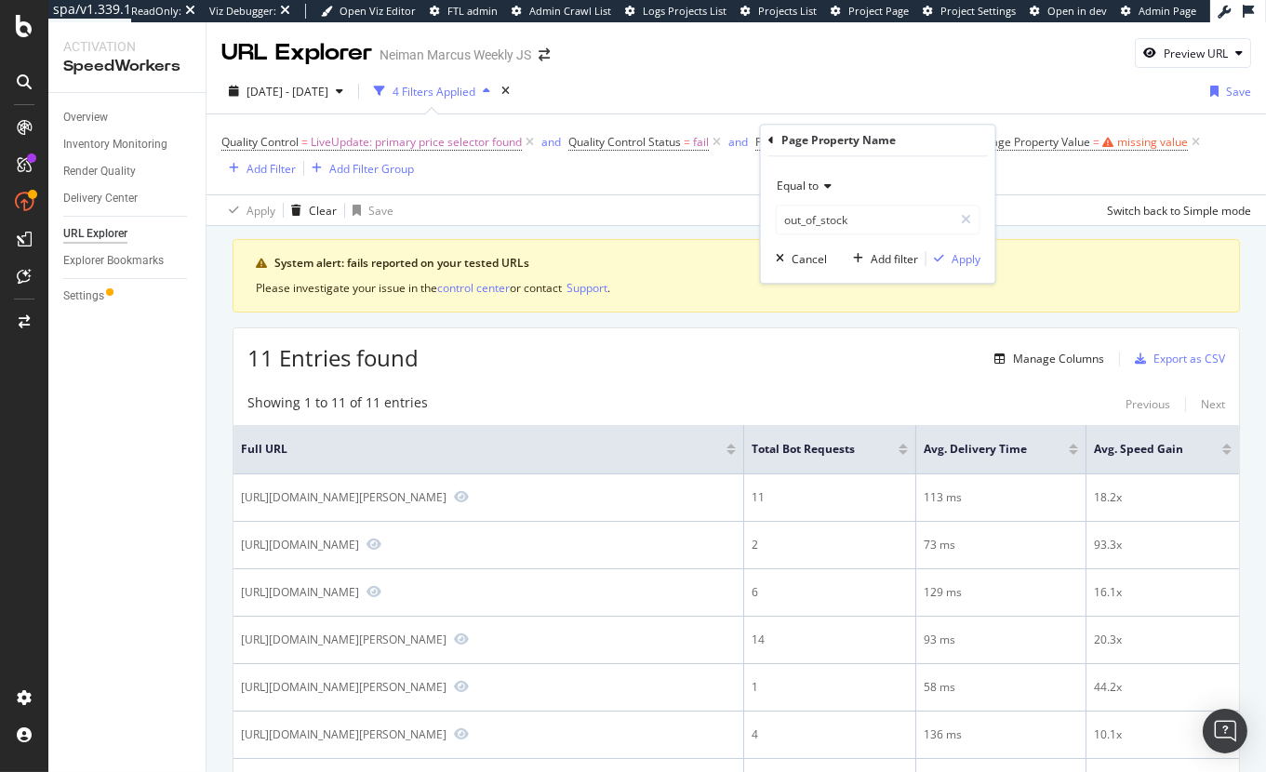
click at [864, 94] on div "2025 Sep. 14th - Oct. 11th 4 Filters Applied Save" at bounding box center [737, 94] width 1060 height 37
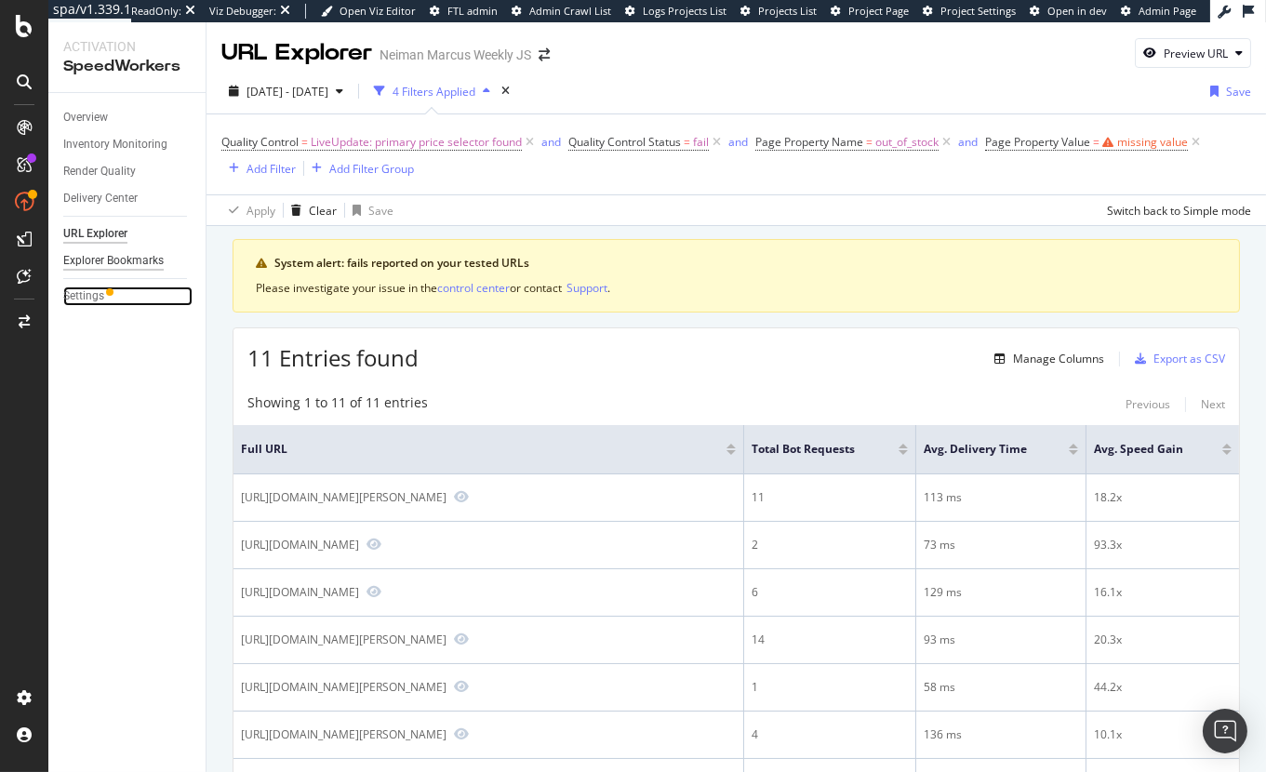
drag, startPoint x: 85, startPoint y: 290, endPoint x: 140, endPoint y: 258, distance: 63.8
click at [85, 290] on div "Settings" at bounding box center [83, 297] width 41 height 20
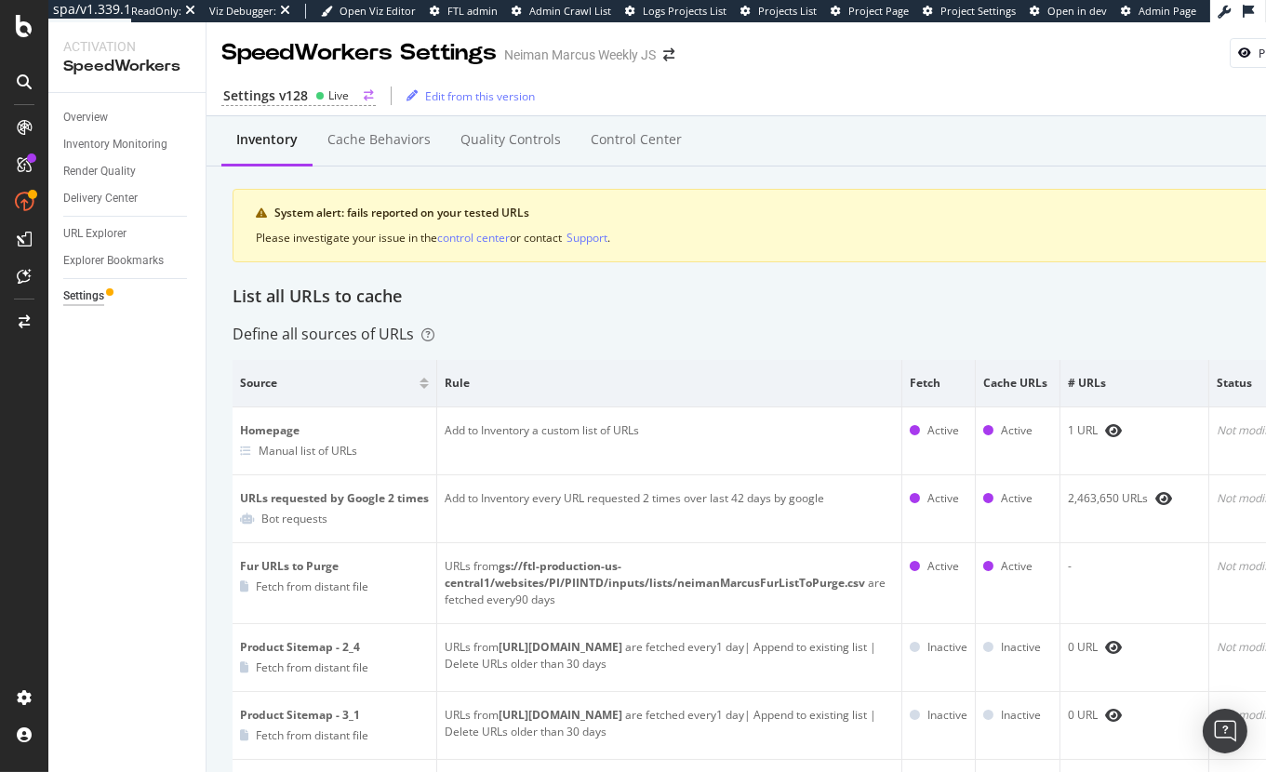
click at [315, 98] on icon at bounding box center [319, 95] width 9 height 9
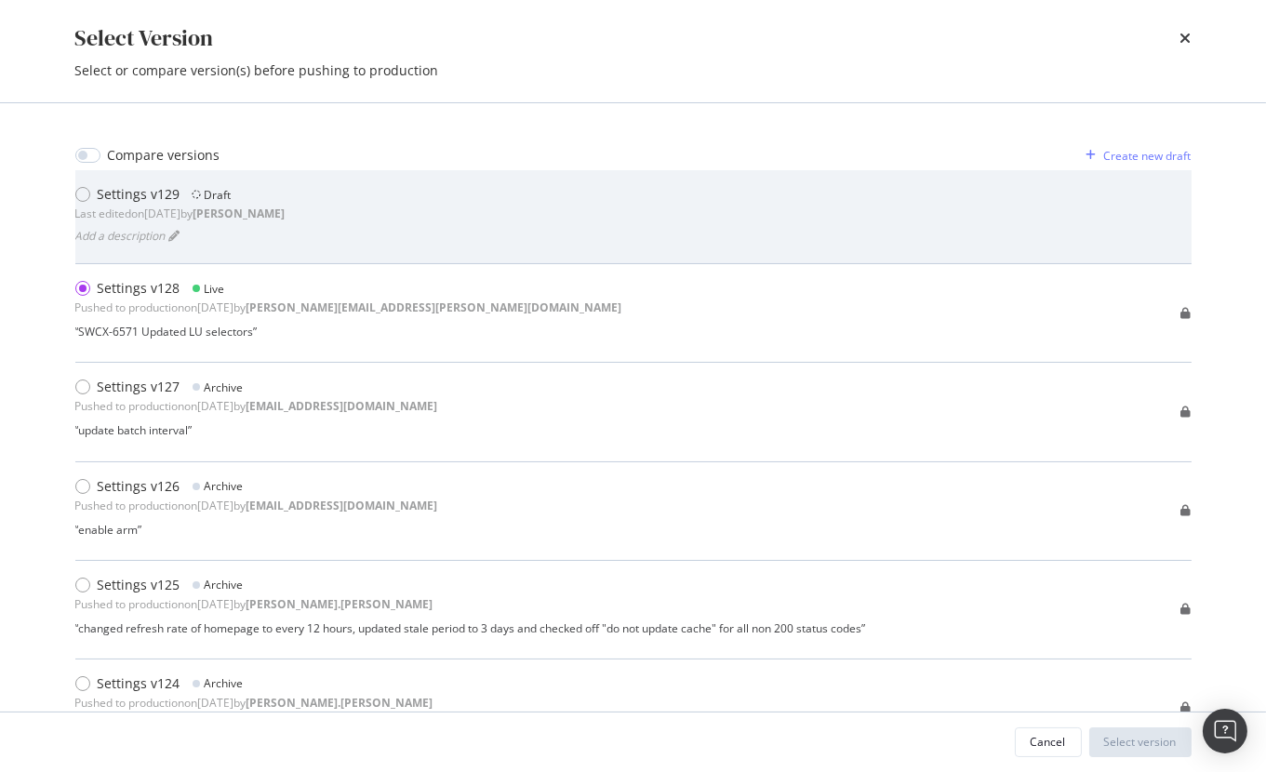
click at [268, 220] on div "Settings v129 Draft Last edited on 2025 Oct 10th by eric Add a description" at bounding box center [633, 216] width 1116 height 63
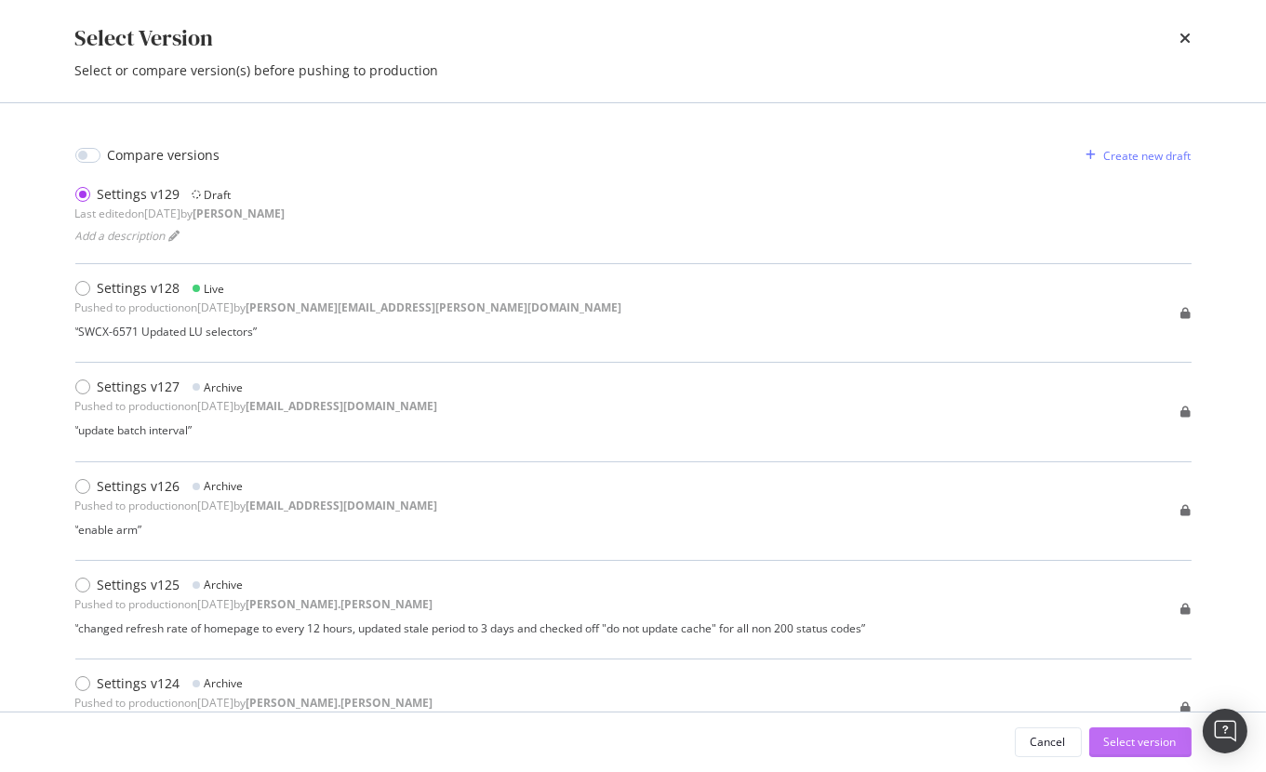
click at [1143, 751] on div "Select version" at bounding box center [1140, 742] width 73 height 28
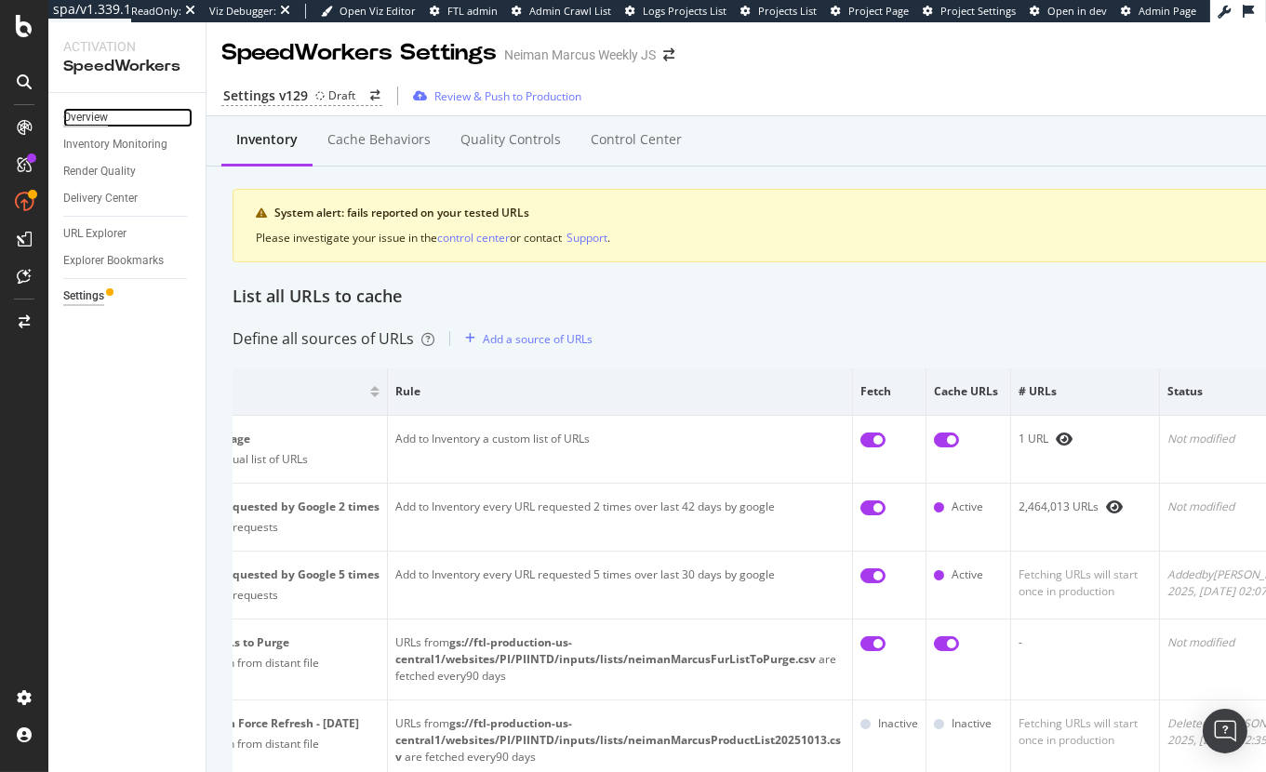
click at [97, 119] on div "Overview" at bounding box center [85, 118] width 45 height 20
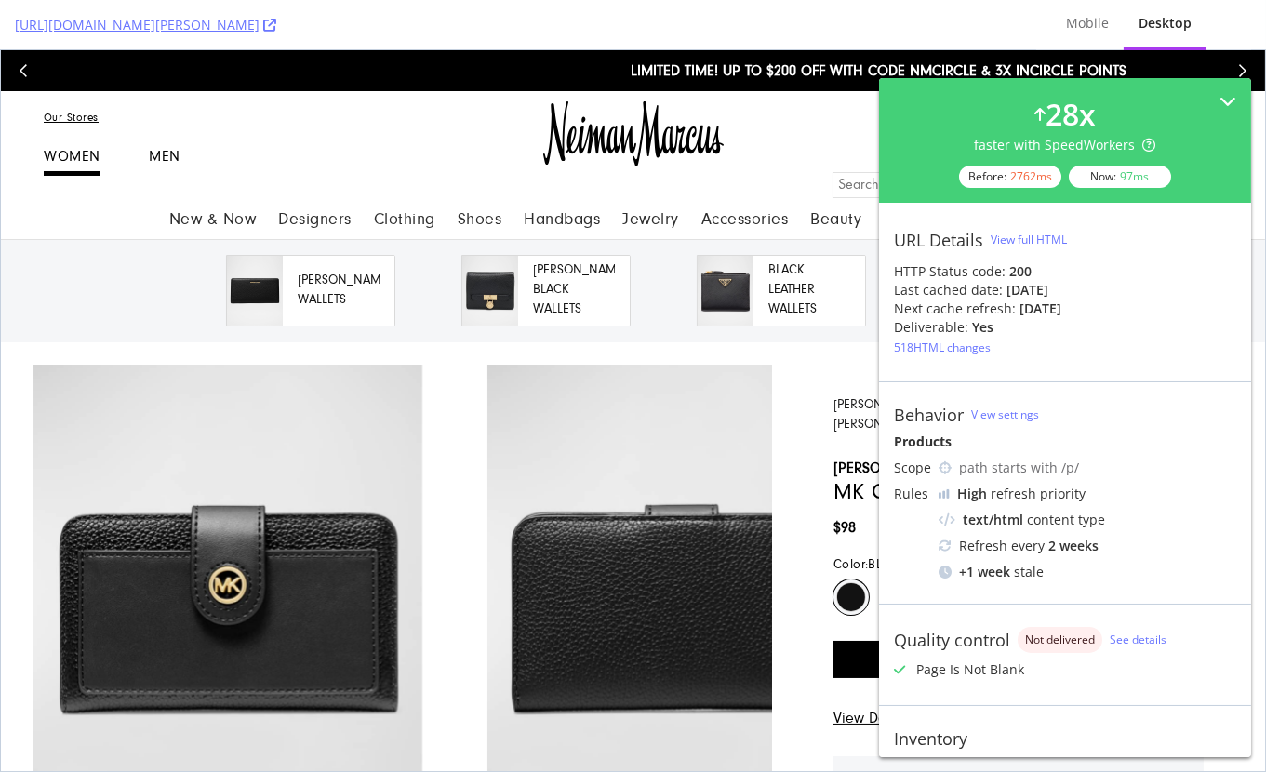
scroll to position [175, 0]
